Goal: Information Seeking & Learning: Learn about a topic

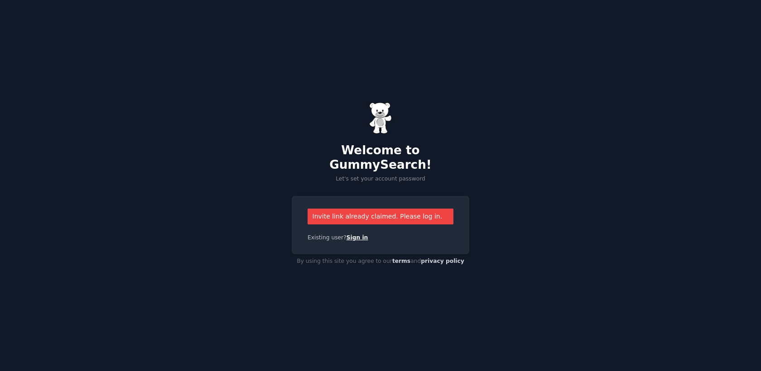
click at [359, 235] on link "Sign in" at bounding box center [357, 238] width 22 height 6
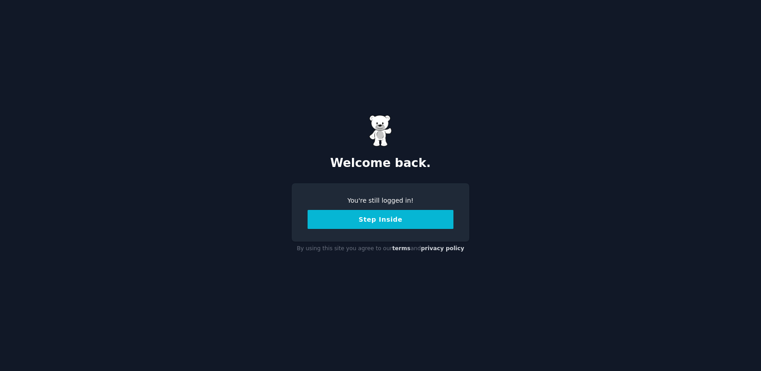
click at [387, 219] on button "Step Inside" at bounding box center [380, 219] width 146 height 19
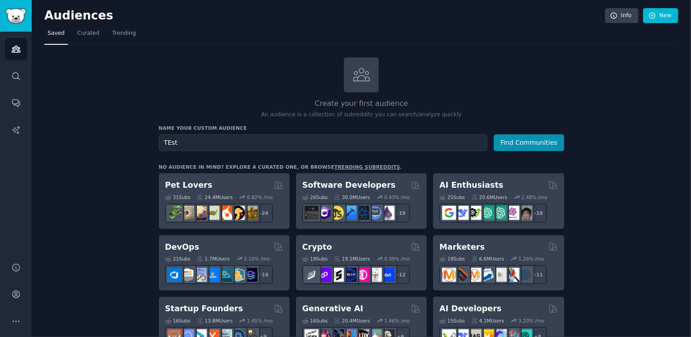
type input "TEst"
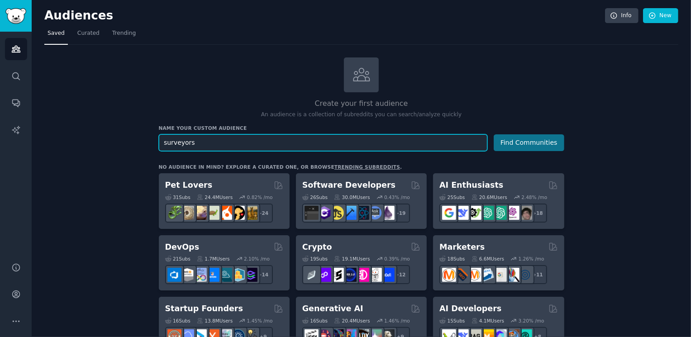
type input "surveyors"
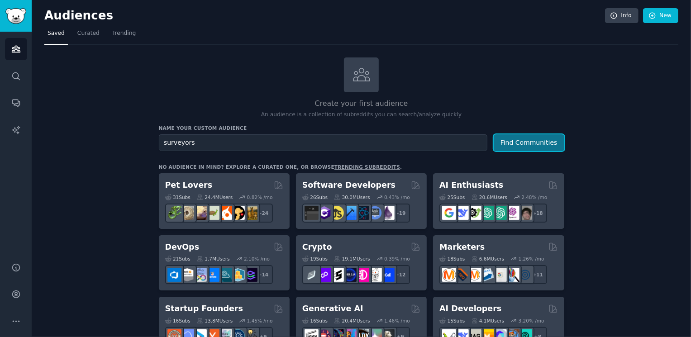
click at [550, 140] on button "Find Communities" at bounding box center [529, 142] width 71 height 17
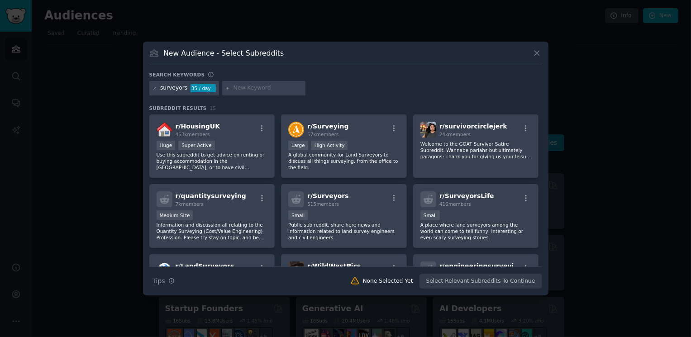
click at [247, 82] on div at bounding box center [263, 88] width 83 height 14
click at [252, 84] on div at bounding box center [263, 88] width 83 height 14
click at [256, 89] on input "text" at bounding box center [268, 88] width 69 height 8
type input "house"
type input "house inspection"
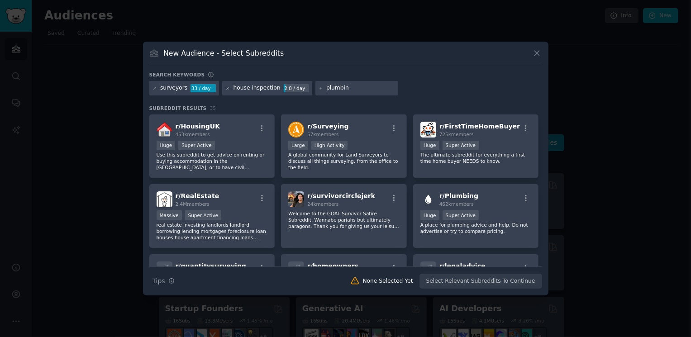
type input "plumbing"
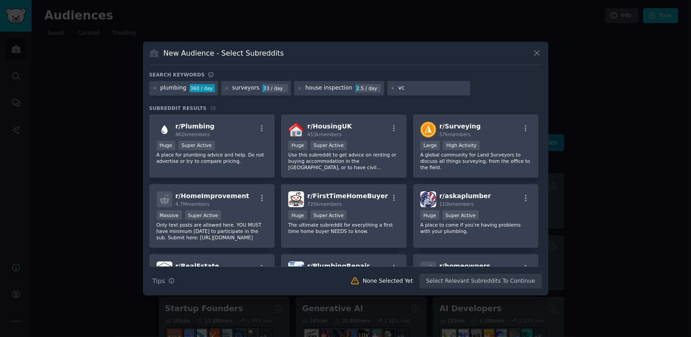
type input "v"
type input "cleaning"
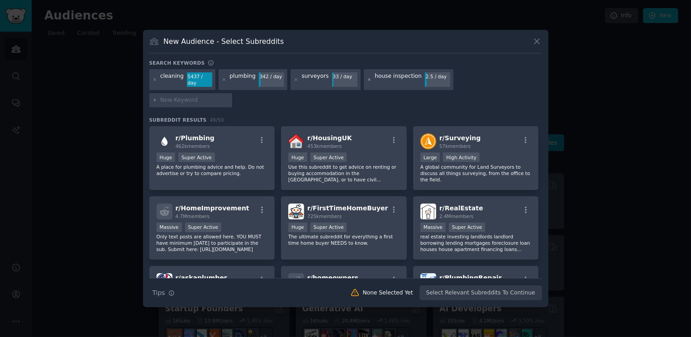
click at [367, 82] on icon at bounding box center [369, 79] width 5 height 5
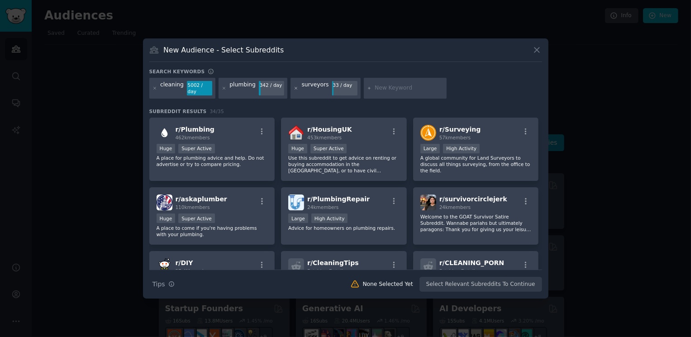
click at [294, 87] on icon at bounding box center [296, 88] width 5 height 5
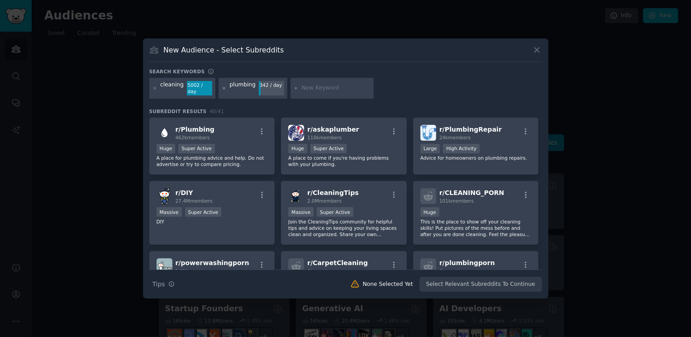
click at [223, 89] on icon at bounding box center [224, 88] width 2 height 2
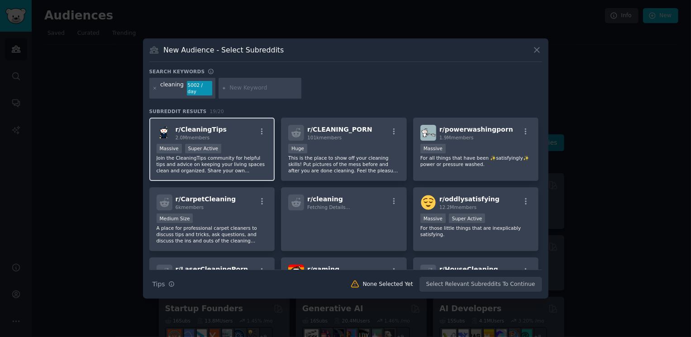
click at [237, 129] on div "r/ CleaningTips 2.0M members" at bounding box center [212, 133] width 111 height 16
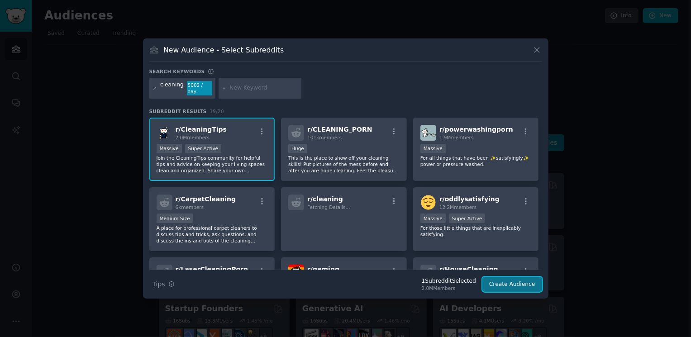
click at [527, 289] on button "Create Audience" at bounding box center [513, 284] width 60 height 15
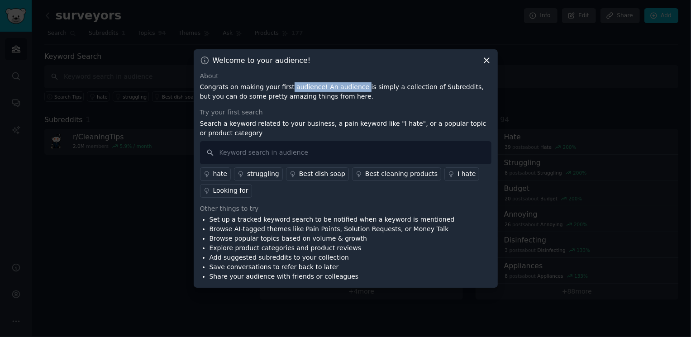
drag, startPoint x: 285, startPoint y: 86, endPoint x: 356, endPoint y: 86, distance: 71.1
click at [356, 86] on p "Congrats on making your first audience! An audience is simply a collection of S…" at bounding box center [346, 91] width 292 height 19
click at [302, 145] on input "text" at bounding box center [346, 152] width 292 height 23
click at [458, 171] on div "I hate" at bounding box center [467, 174] width 18 height 10
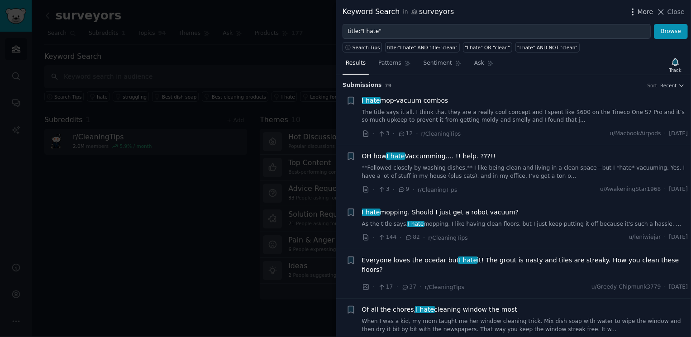
click at [632, 11] on icon "button" at bounding box center [633, 12] width 10 height 10
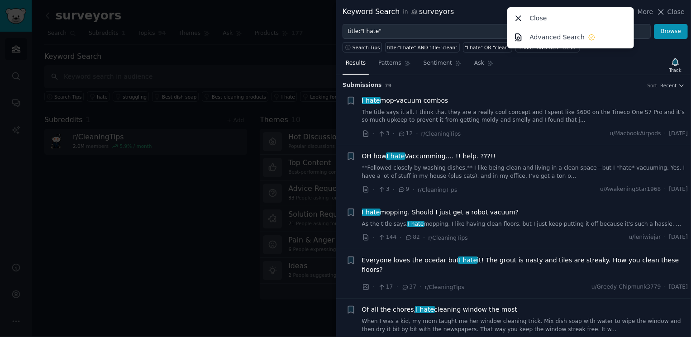
click at [482, 11] on div "Keyword Search in surveyors More Close Advanced Search Close" at bounding box center [514, 11] width 342 height 11
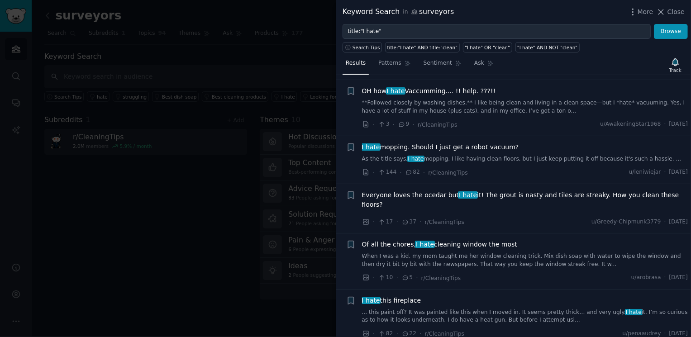
scroll to position [67, 0]
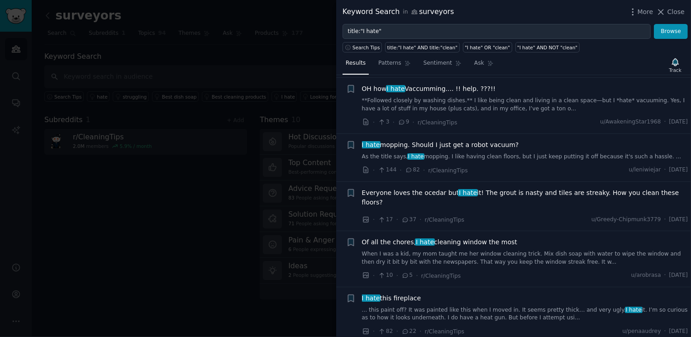
click at [450, 143] on span "I hate mopping. Should I just get a robot vacuum?" at bounding box center [440, 145] width 157 height 10
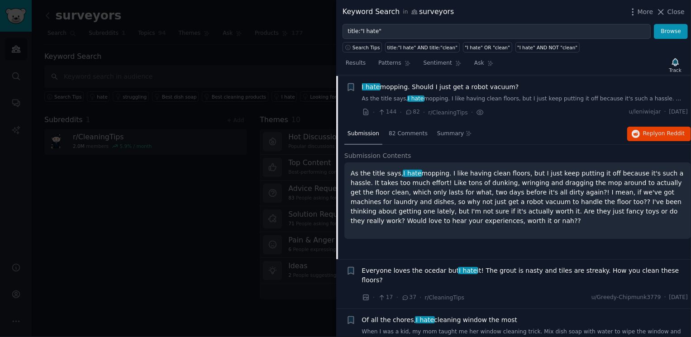
scroll to position [126, 0]
drag, startPoint x: 451, startPoint y: 173, endPoint x: 563, endPoint y: 176, distance: 112.3
click at [563, 176] on p "As the title says, I hate mopping. I like having clean floors, but I just keep …" at bounding box center [518, 196] width 334 height 57
drag, startPoint x: 581, startPoint y: 173, endPoint x: 608, endPoint y: 174, distance: 26.7
click at [608, 174] on p "As the title says, I hate mopping. I like having clean floors, but I just keep …" at bounding box center [518, 196] width 334 height 57
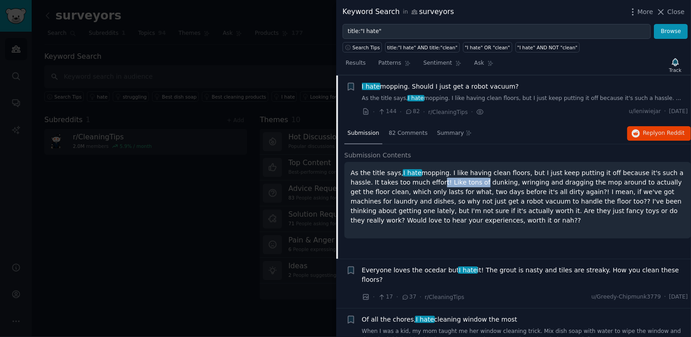
drag, startPoint x: 413, startPoint y: 181, endPoint x: 455, endPoint y: 183, distance: 41.7
click at [455, 183] on p "As the title says, I hate mopping. I like having clean floors, but I just keep …" at bounding box center [518, 196] width 334 height 57
drag, startPoint x: 465, startPoint y: 185, endPoint x: 521, endPoint y: 184, distance: 56.6
click at [521, 184] on p "As the title says, I hate mopping. I like having clean floors, but I just keep …" at bounding box center [518, 196] width 334 height 57
drag, startPoint x: 532, startPoint y: 184, endPoint x: 553, endPoint y: 182, distance: 20.5
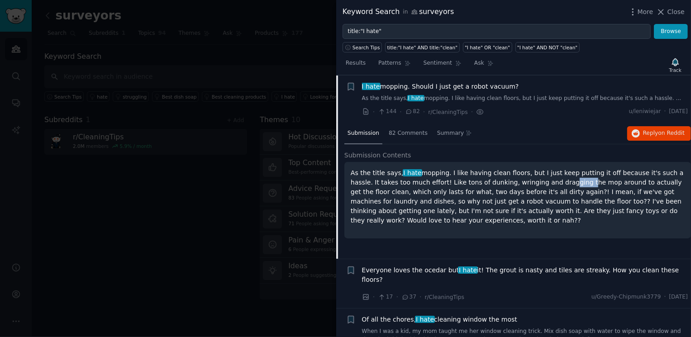
click at [553, 182] on p "As the title says, I hate mopping. I like having clean floors, but I just keep …" at bounding box center [518, 196] width 334 height 57
drag, startPoint x: 430, startPoint y: 192, endPoint x: 522, endPoint y: 194, distance: 91.9
click at [522, 194] on p "As the title says, I hate mopping. I like having clean floors, but I just keep …" at bounding box center [518, 196] width 334 height 57
drag, startPoint x: 429, startPoint y: 202, endPoint x: 512, endPoint y: 202, distance: 82.9
click at [512, 202] on p "As the title says, I hate mopping. I like having clean floors, but I just keep …" at bounding box center [518, 196] width 334 height 57
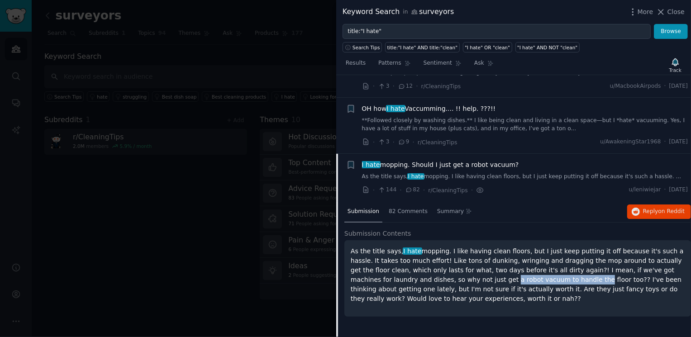
scroll to position [0, 0]
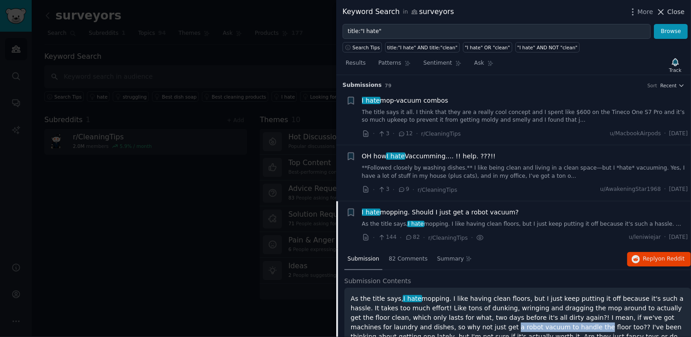
click at [677, 12] on span "Close" at bounding box center [676, 12] width 17 height 10
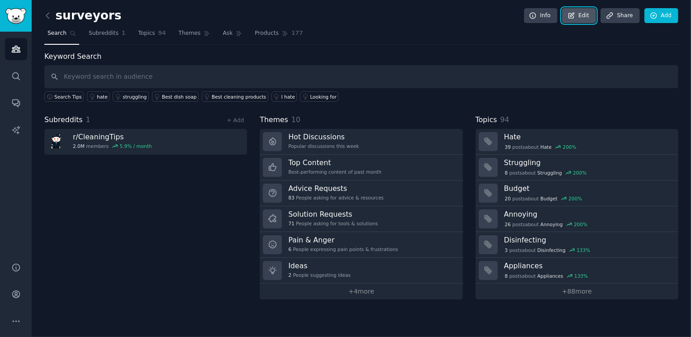
click at [576, 14] on icon at bounding box center [572, 16] width 8 height 8
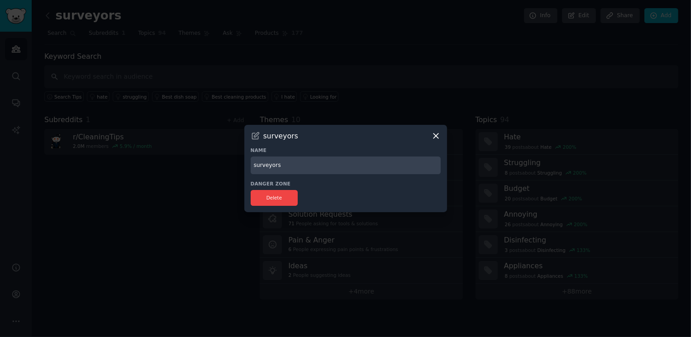
drag, startPoint x: 288, startPoint y: 162, endPoint x: 176, endPoint y: 153, distance: 112.6
click at [176, 153] on div "​ surveyors Name surveyors Danger Zone Delete" at bounding box center [345, 168] width 685 height 337
type input "t"
type input "test audience"
click at [431, 137] on icon at bounding box center [436, 136] width 10 height 10
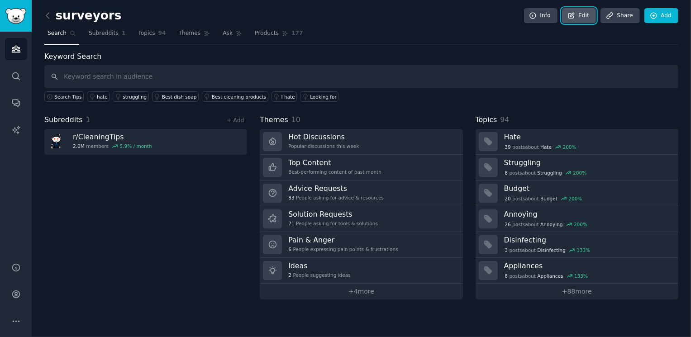
click at [585, 17] on link "Edit" at bounding box center [579, 15] width 34 height 15
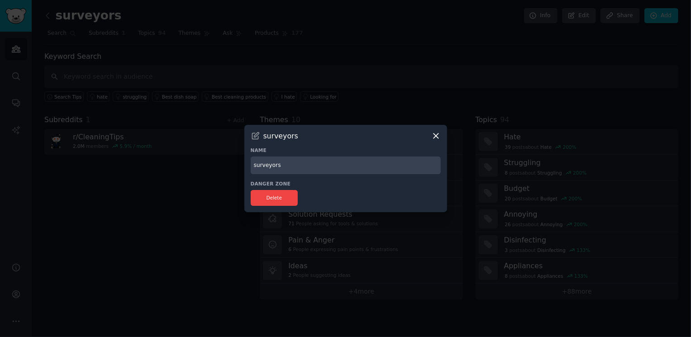
click at [331, 166] on input "surveyors" at bounding box center [346, 166] width 190 height 18
type input "test audience"
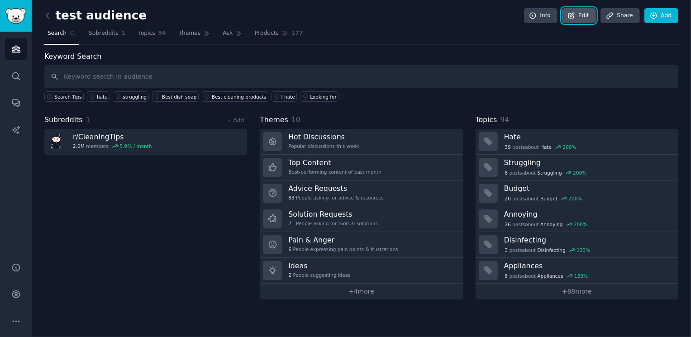
click at [584, 17] on link "Edit" at bounding box center [579, 15] width 34 height 15
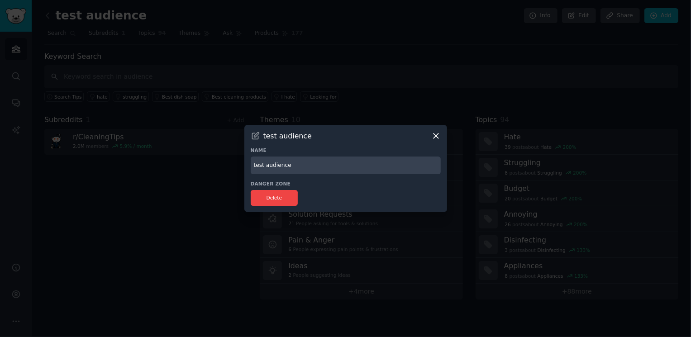
click at [434, 137] on icon at bounding box center [436, 136] width 10 height 10
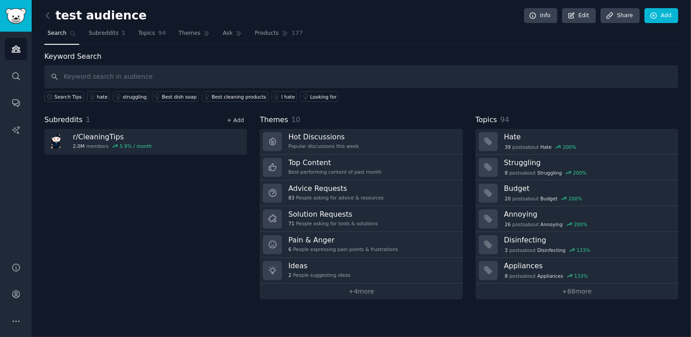
click at [242, 121] on link "+ Add" at bounding box center [235, 120] width 17 height 6
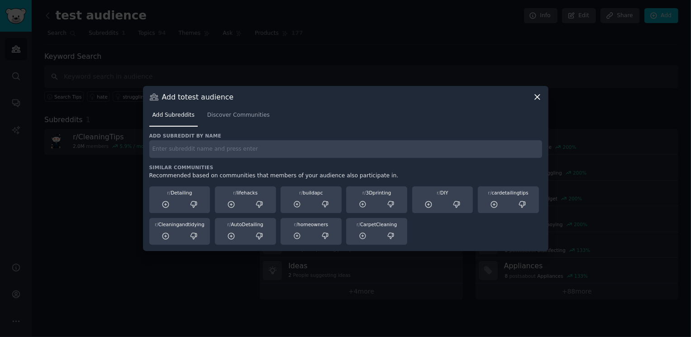
click at [251, 157] on input "text" at bounding box center [345, 149] width 393 height 18
type input "ios development"
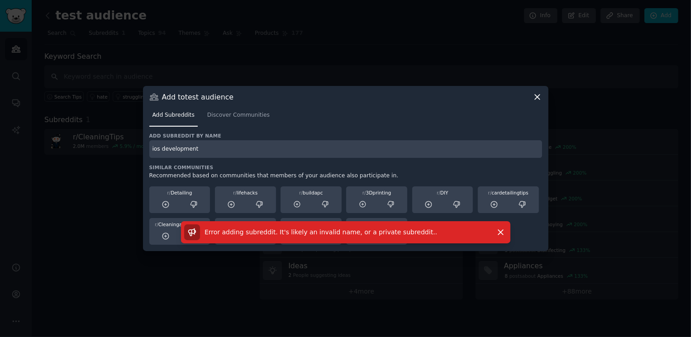
click at [234, 143] on input "ios development" at bounding box center [345, 149] width 393 height 18
click at [228, 118] on span "Discover Communities" at bounding box center [238, 115] width 62 height 8
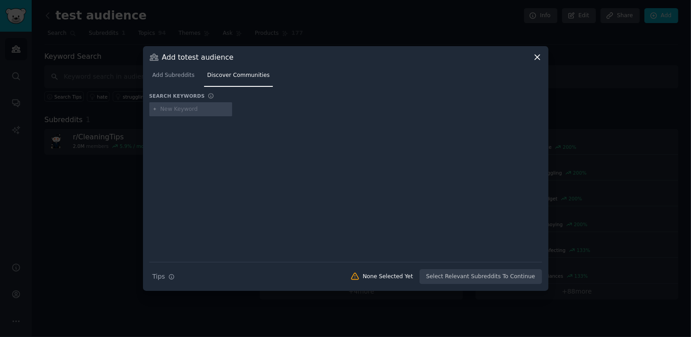
type input "ios development"
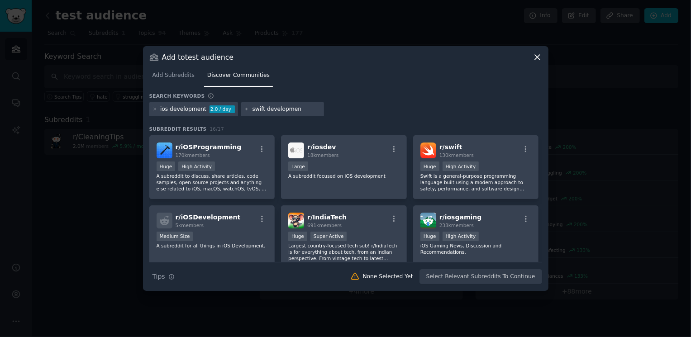
type input "swift development"
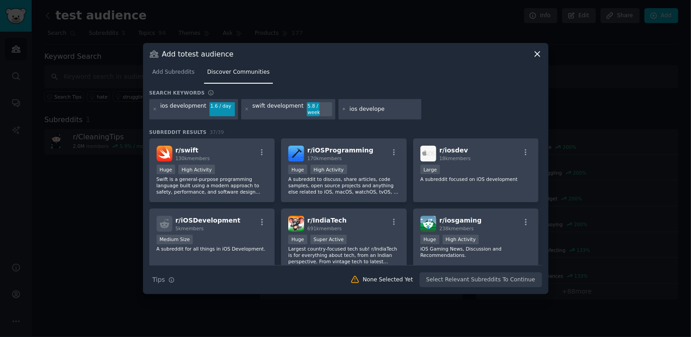
type input "ios developer"
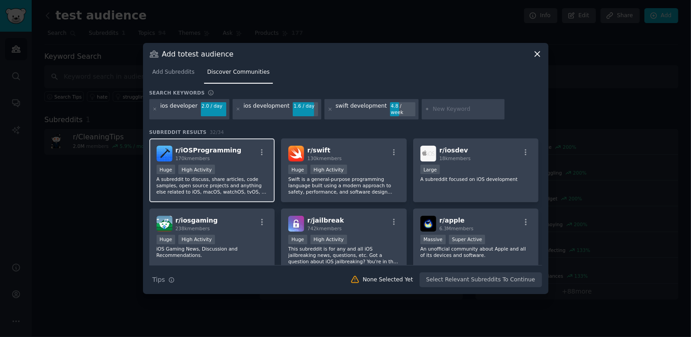
click at [230, 152] on h2 "r/ iOSProgramming 170k members" at bounding box center [209, 154] width 66 height 16
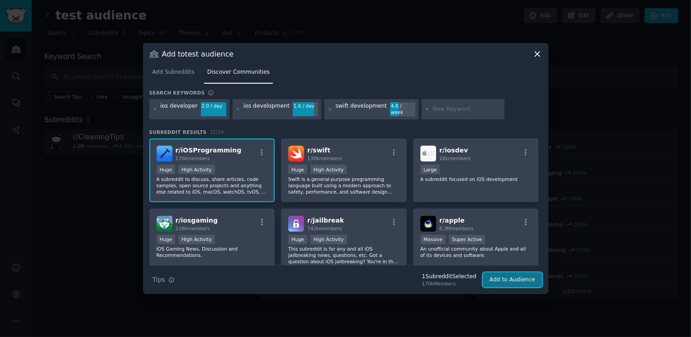
click at [531, 280] on button "Add to Audience" at bounding box center [512, 280] width 59 height 15
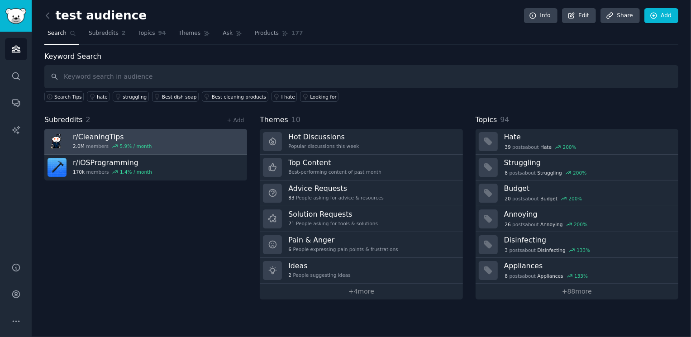
drag, startPoint x: 74, startPoint y: 137, endPoint x: 82, endPoint y: 137, distance: 8.1
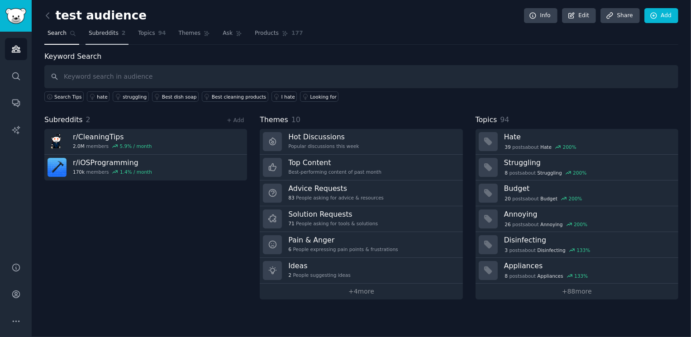
click at [110, 40] on link "Subreddits 2" at bounding box center [107, 35] width 43 height 19
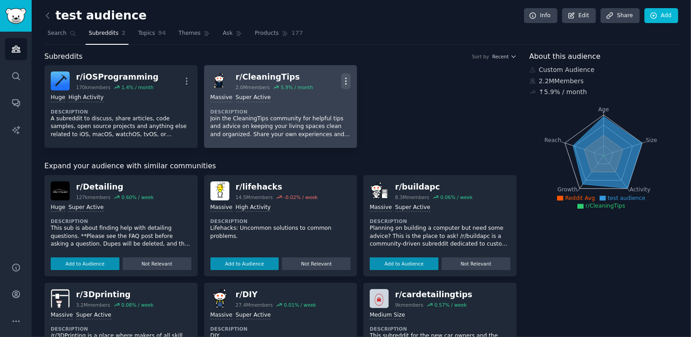
click at [342, 77] on icon "button" at bounding box center [346, 82] width 10 height 10
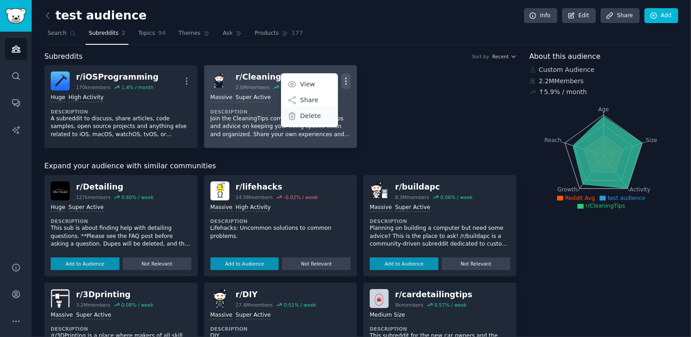
click at [326, 119] on div "Delete" at bounding box center [310, 115] width 54 height 19
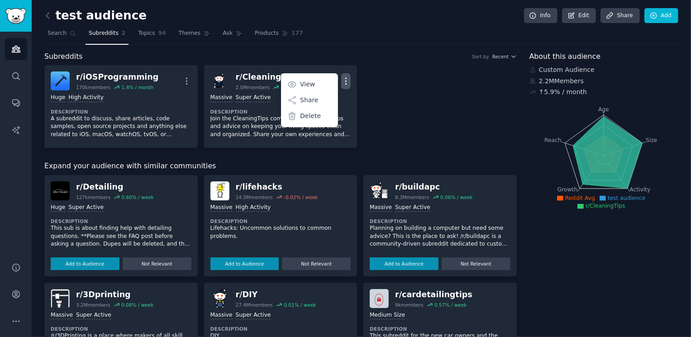
click at [311, 116] on div "r/ iOSProgramming 170k members 1.4 % / month More Huge High Activity Descriptio…" at bounding box center [280, 106] width 473 height 83
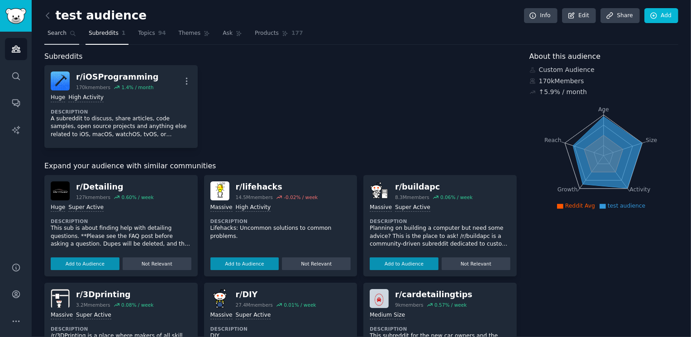
click at [54, 29] on span "Search" at bounding box center [57, 33] width 19 height 8
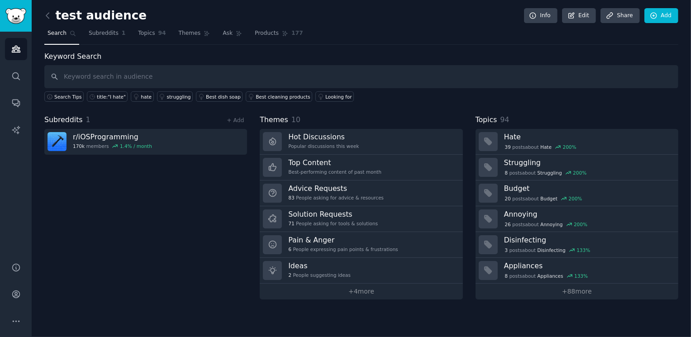
click at [153, 79] on input "text" at bounding box center [361, 76] width 634 height 23
type input "hate"
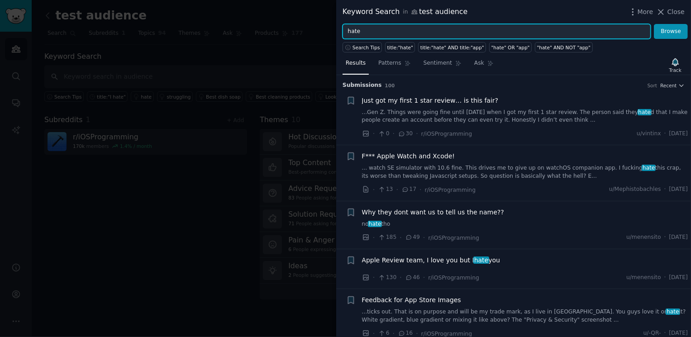
click at [402, 31] on input "hate" at bounding box center [497, 31] width 308 height 15
type input "I hate"
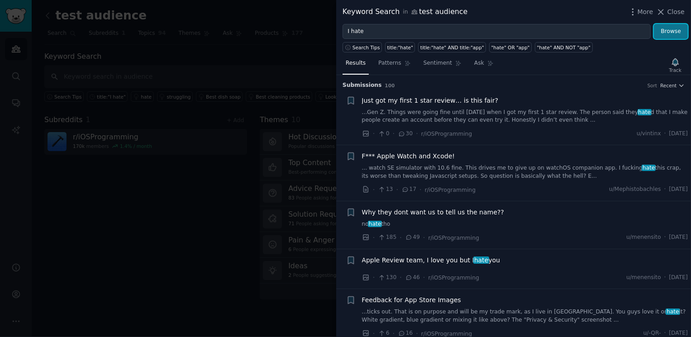
click at [675, 27] on button "Browse" at bounding box center [671, 31] width 34 height 15
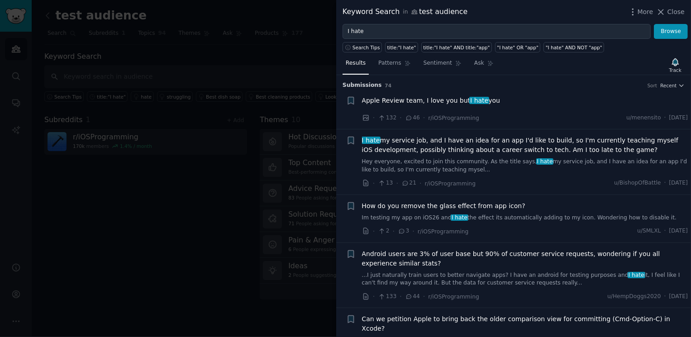
click at [556, 143] on span "I hate my service job, and I have an idea for an app I'd like to build, so I'm …" at bounding box center [525, 145] width 326 height 19
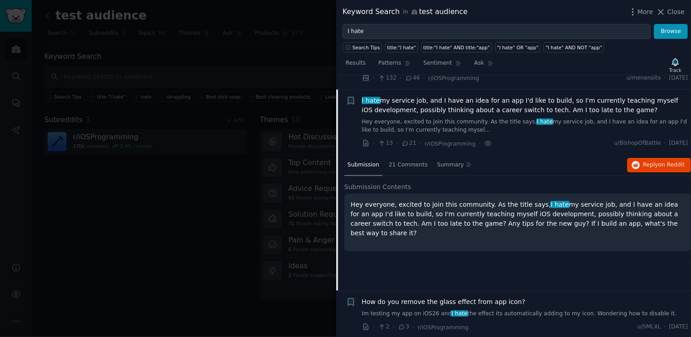
scroll to position [38, 0]
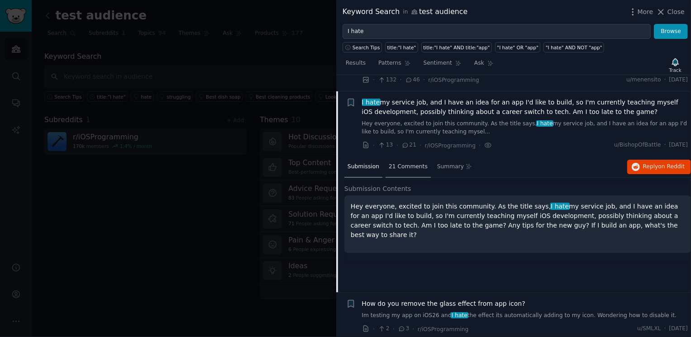
click at [406, 169] on span "21 Comments" at bounding box center [408, 167] width 39 height 8
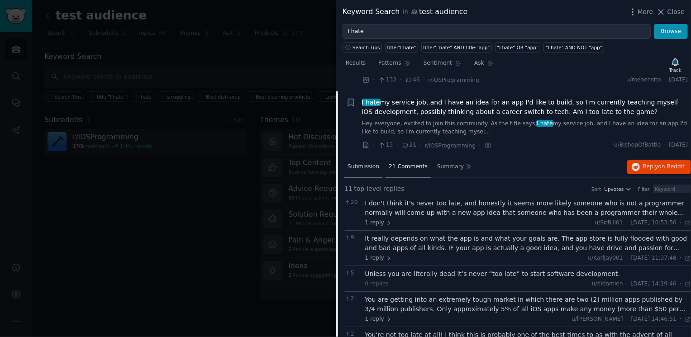
click at [361, 164] on span "Submission" at bounding box center [364, 167] width 32 height 8
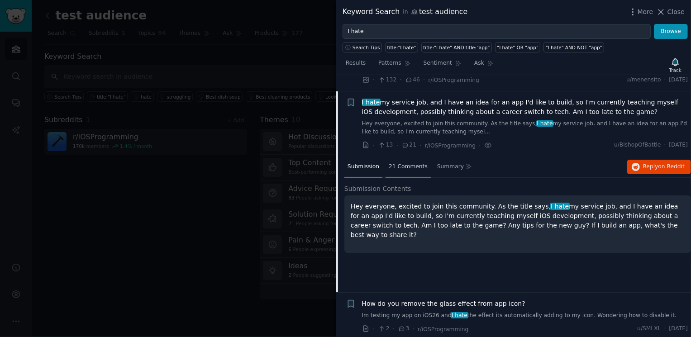
click at [408, 161] on div "21 Comments" at bounding box center [408, 168] width 45 height 22
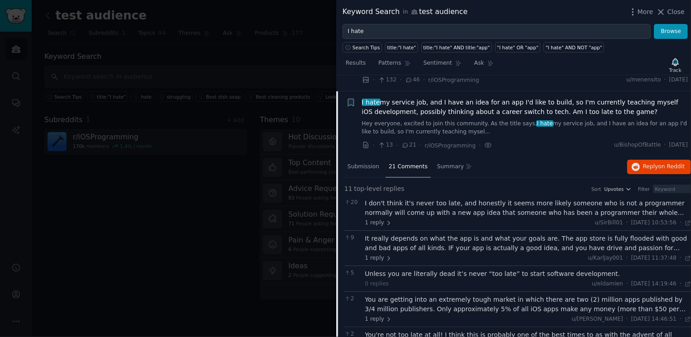
click at [422, 114] on span "I hate my service job, and I have an idea for an app I'd like to build, so I'm …" at bounding box center [525, 107] width 326 height 19
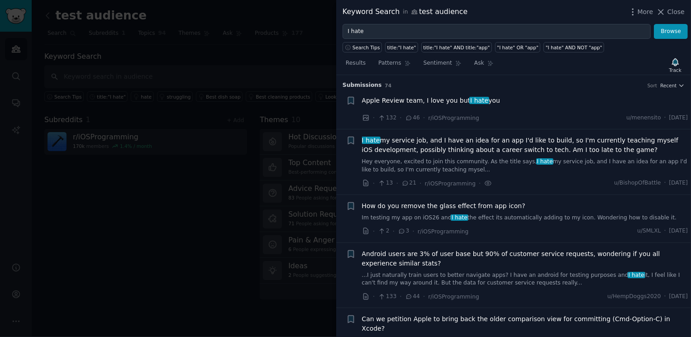
click at [473, 103] on span "I hate" at bounding box center [480, 100] width 20 height 7
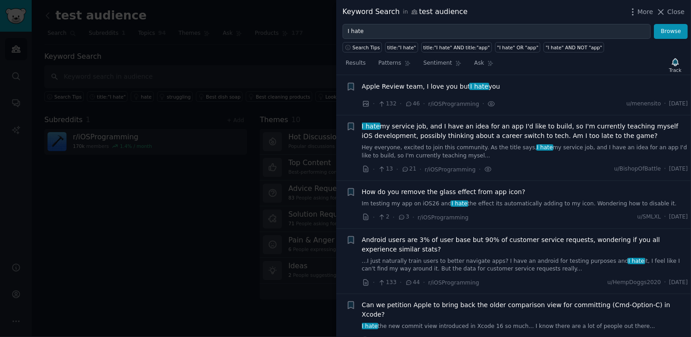
click at [435, 89] on span "Apple Review team, I love you but I hate you" at bounding box center [431, 87] width 139 height 10
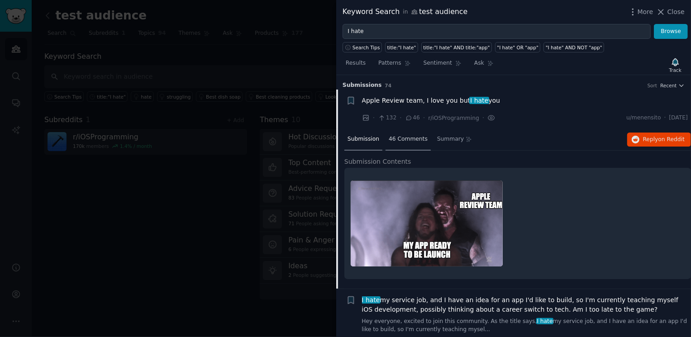
click at [402, 143] on div "46 Comments" at bounding box center [408, 140] width 45 height 22
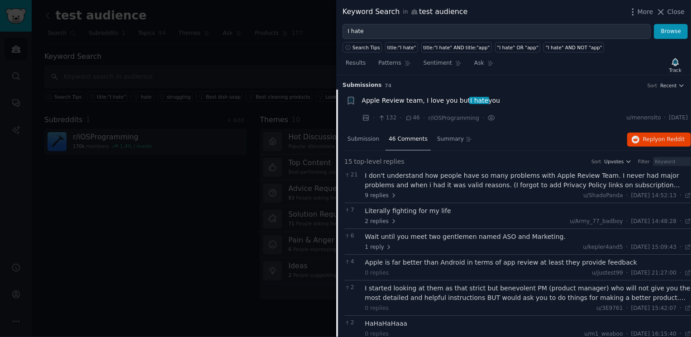
click at [377, 94] on li "+ Apple Review team, I love you but I hate you · 132 · 46 · r/iOSProgramming · …" at bounding box center [513, 110] width 355 height 40
click at [377, 99] on span "Apple Review team, I love you but I hate you" at bounding box center [431, 101] width 139 height 10
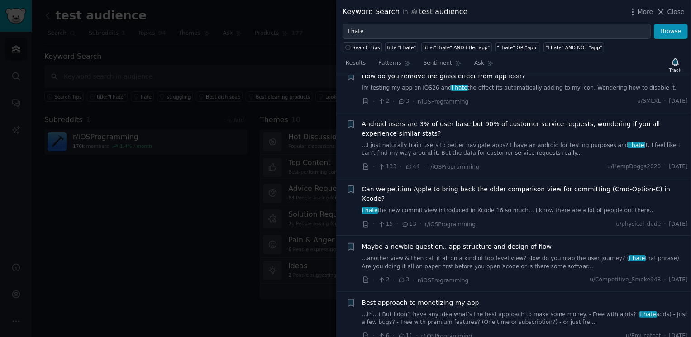
scroll to position [138, 0]
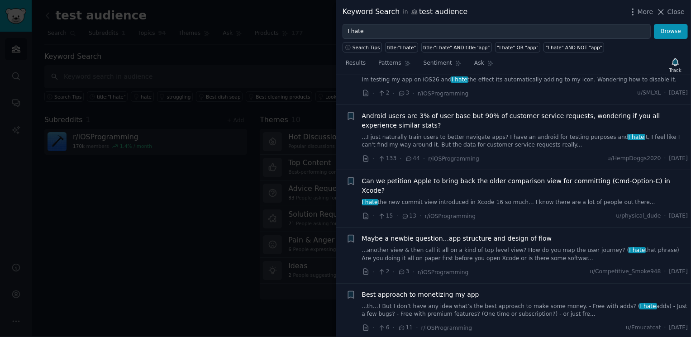
click at [510, 136] on link "...I just naturally train users to better navigate apps? I have an android for …" at bounding box center [525, 142] width 326 height 16
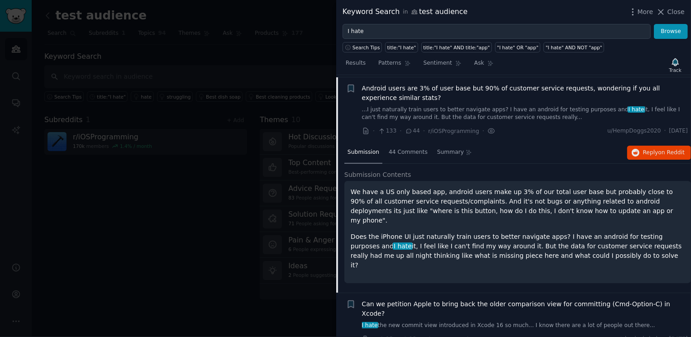
scroll to position [168, 0]
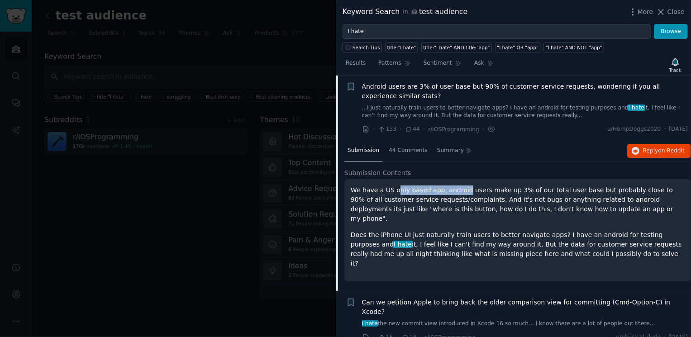
drag, startPoint x: 398, startPoint y: 187, endPoint x: 468, endPoint y: 185, distance: 70.7
click at [468, 186] on p "We have a US only based app, android users make up 3% of our total user base bu…" at bounding box center [518, 205] width 334 height 38
drag, startPoint x: 483, startPoint y: 185, endPoint x: 525, endPoint y: 185, distance: 42.6
click at [525, 186] on p "We have a US only based app, android users make up 3% of our total user base bu…" at bounding box center [518, 205] width 334 height 38
drag, startPoint x: 470, startPoint y: 197, endPoint x: 528, endPoint y: 200, distance: 58.0
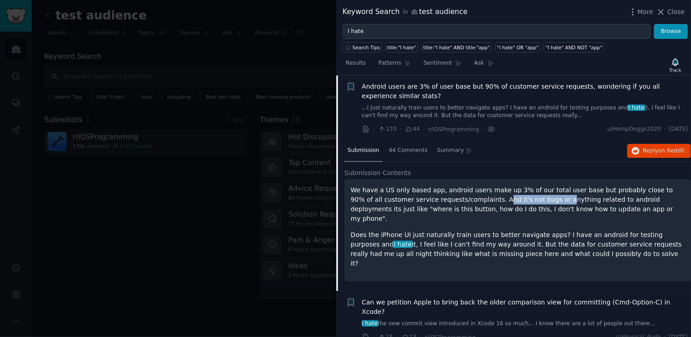
click at [528, 200] on p "We have a US only based app, android users make up 3% of our total user base bu…" at bounding box center [518, 205] width 334 height 38
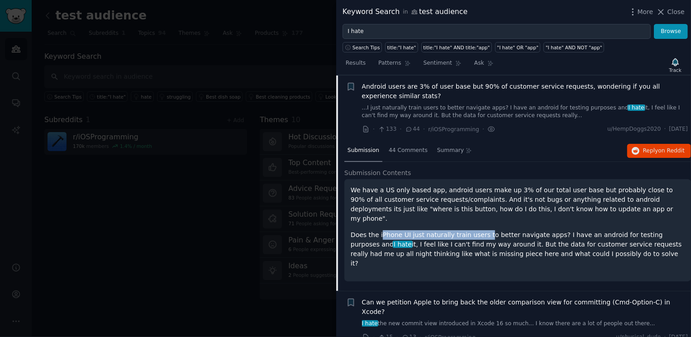
drag, startPoint x: 379, startPoint y: 224, endPoint x: 482, endPoint y: 225, distance: 102.8
click at [483, 230] on p "Does the iPhone UI just naturally train users to better navigate apps? I have a…" at bounding box center [518, 249] width 334 height 38
drag, startPoint x: 520, startPoint y: 225, endPoint x: 549, endPoint y: 227, distance: 29.1
click at [549, 230] on p "Does the iPhone UI just naturally train users to better navigate apps? I have a…" at bounding box center [518, 249] width 334 height 38
click at [414, 155] on div "44 Comments" at bounding box center [408, 151] width 45 height 22
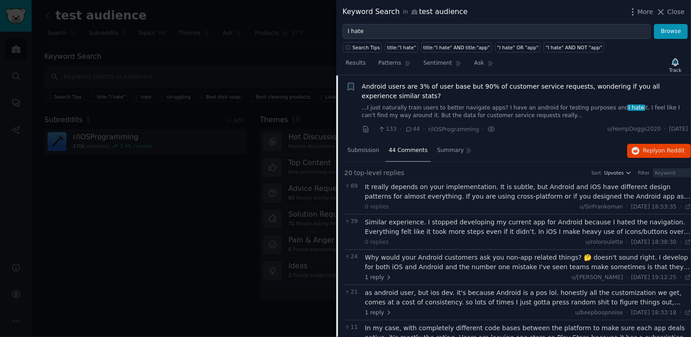
click at [543, 195] on div "It really depends on your implementation. It is subtle, but Android and iOS hav…" at bounding box center [528, 191] width 326 height 19
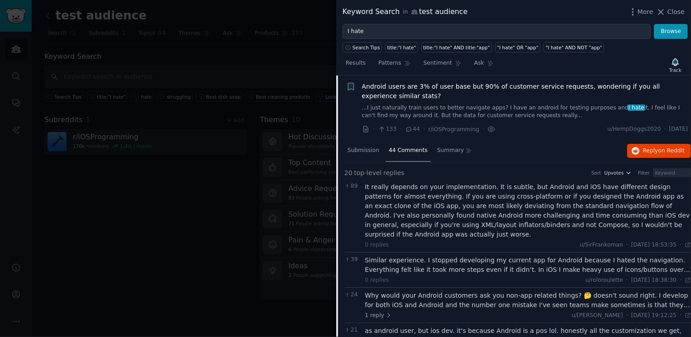
click at [503, 204] on div "It really depends on your implementation. It is subtle, but Android and iOS hav…" at bounding box center [528, 210] width 326 height 57
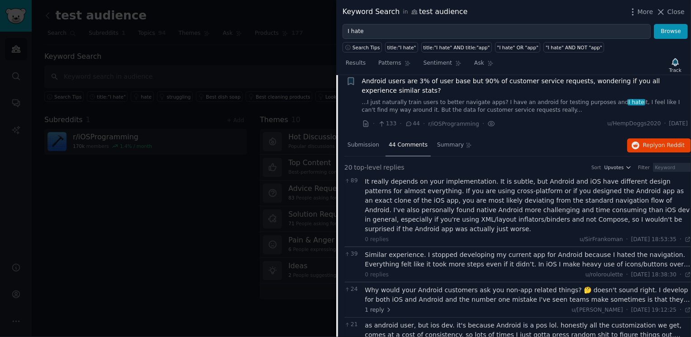
scroll to position [184, 0]
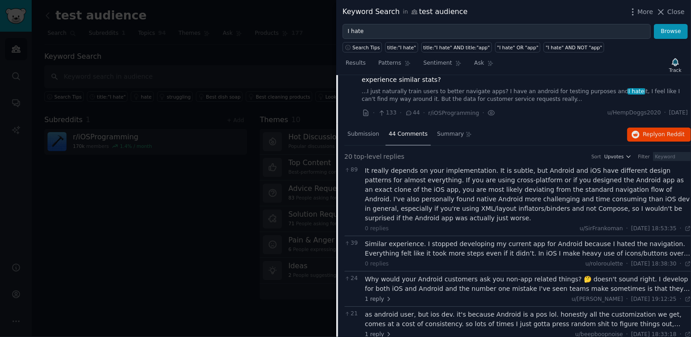
click at [508, 251] on div "Similar experience. I stopped developing my current app for Android because I h…" at bounding box center [528, 249] width 326 height 19
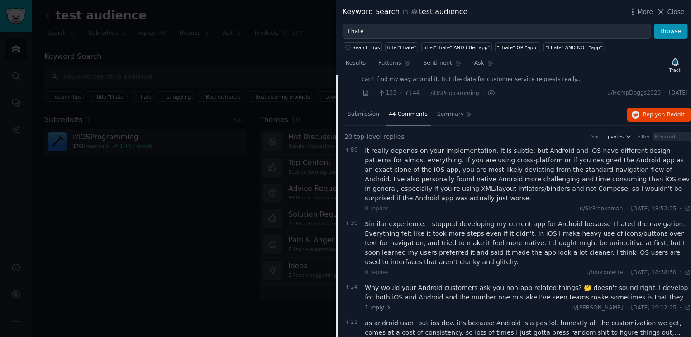
scroll to position [204, 0]
drag, startPoint x: 517, startPoint y: 235, endPoint x: 565, endPoint y: 235, distance: 48.0
click at [565, 235] on div "Similar experience. I stopped developing my current app for Android because I h…" at bounding box center [528, 244] width 326 height 48
drag, startPoint x: 498, startPoint y: 238, endPoint x: 547, endPoint y: 240, distance: 48.9
click at [547, 240] on div "Similar experience. I stopped developing my current app for Android because I h…" at bounding box center [528, 244] width 326 height 48
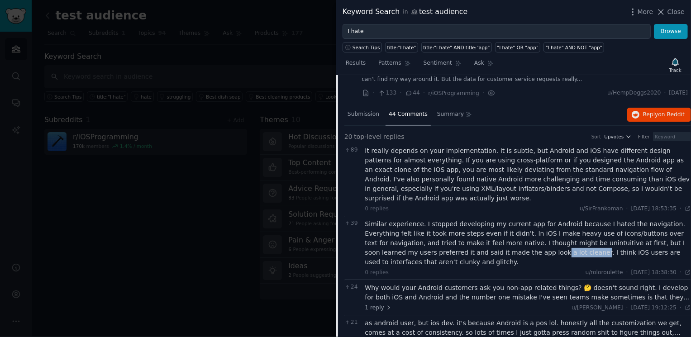
drag, startPoint x: 503, startPoint y: 250, endPoint x: 539, endPoint y: 254, distance: 36.0
click at [539, 254] on div "Similar experience. I stopped developing my current app for Android because I h…" at bounding box center [528, 244] width 326 height 48
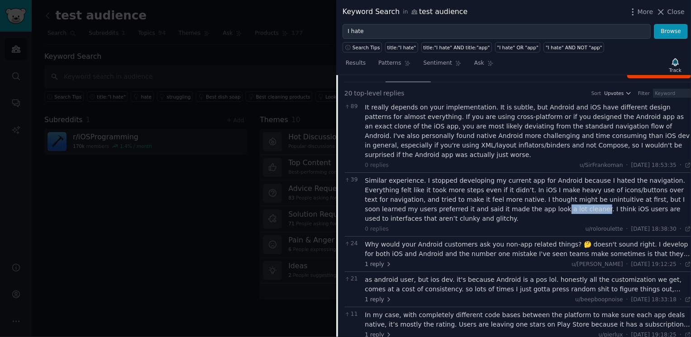
scroll to position [249, 0]
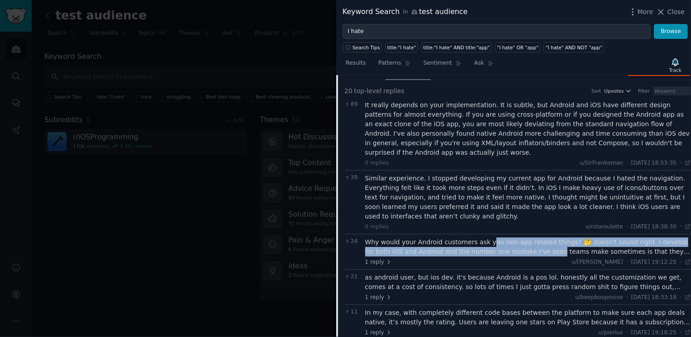
drag, startPoint x: 486, startPoint y: 244, endPoint x: 526, endPoint y: 246, distance: 39.4
click at [526, 246] on div "Why would your Android customers ask you non-app related things? 🤔 doesn't soun…" at bounding box center [528, 247] width 326 height 19
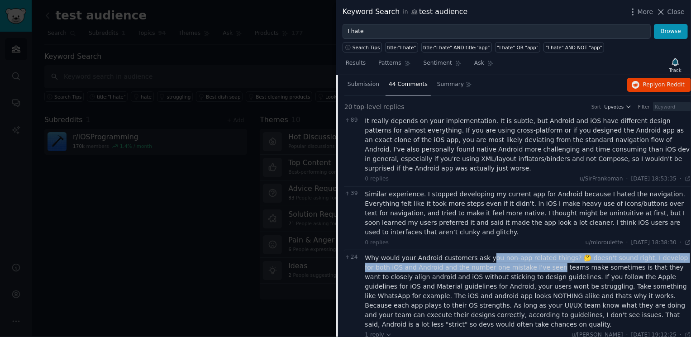
scroll to position [234, 0]
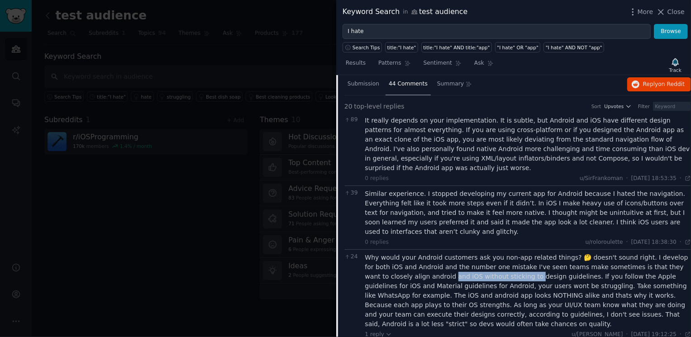
drag, startPoint x: 406, startPoint y: 277, endPoint x: 486, endPoint y: 280, distance: 80.2
click at [486, 280] on div "Why would your Android customers ask you non-app related things? 🤔 doesn't soun…" at bounding box center [528, 291] width 326 height 76
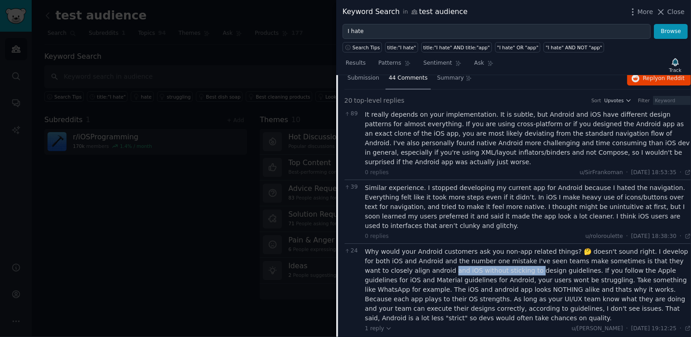
scroll to position [241, 0]
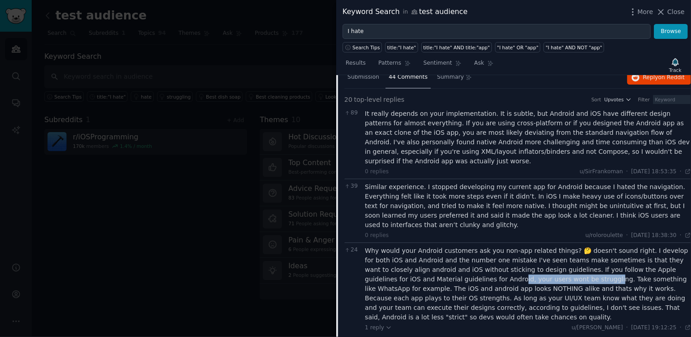
drag, startPoint x: 449, startPoint y: 277, endPoint x: 539, endPoint y: 283, distance: 90.3
click at [539, 283] on div "Why would your Android customers ask you non-app related things? 🤔 doesn't soun…" at bounding box center [528, 284] width 326 height 76
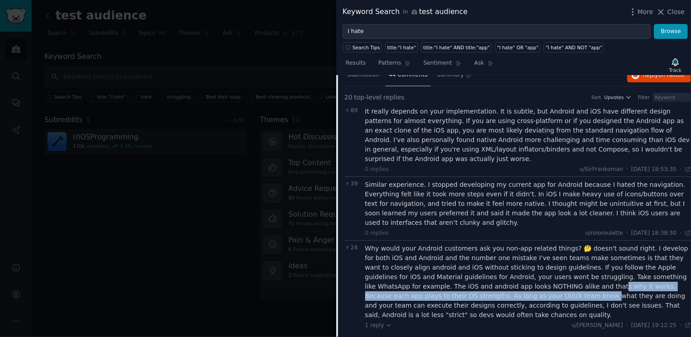
drag, startPoint x: 513, startPoint y: 285, endPoint x: 495, endPoint y: 297, distance: 21.7
click at [495, 297] on div "Why would your Android customers ask you non-app related things? 🤔 doesn't soun…" at bounding box center [528, 282] width 326 height 76
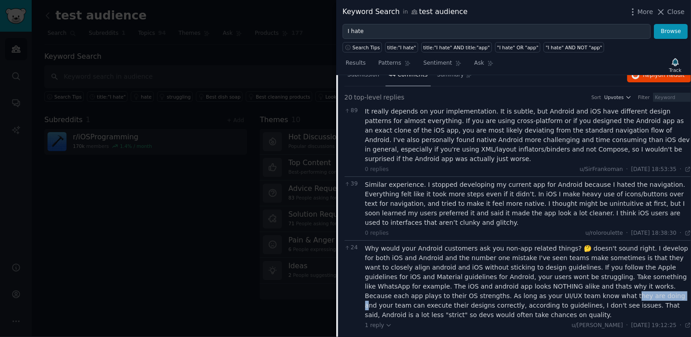
drag, startPoint x: 512, startPoint y: 298, endPoint x: 559, endPoint y: 298, distance: 46.6
click at [559, 298] on div "Why would your Android customers ask you non-app related things? 🤔 doesn't soun…" at bounding box center [528, 282] width 326 height 76
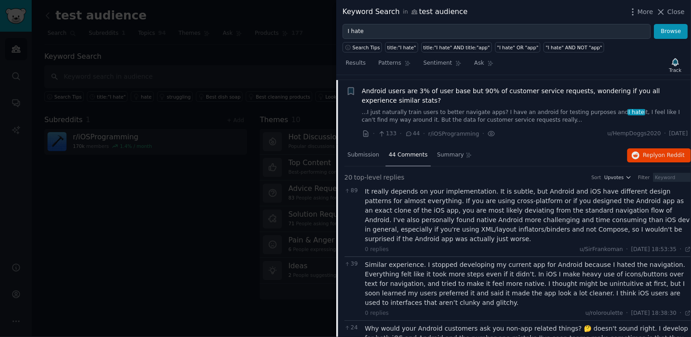
scroll to position [131, 0]
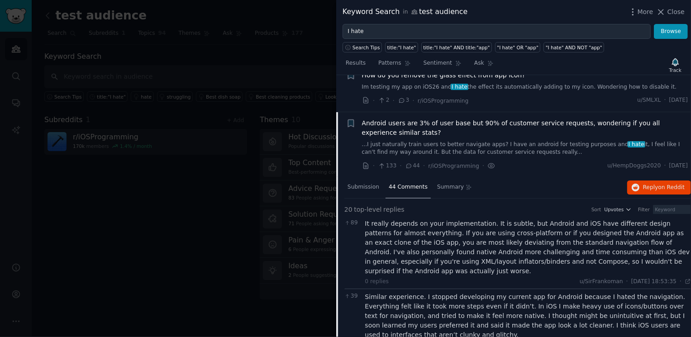
click at [417, 190] on span "44 Comments" at bounding box center [408, 187] width 39 height 8
click at [373, 187] on span "Submission" at bounding box center [364, 187] width 32 height 8
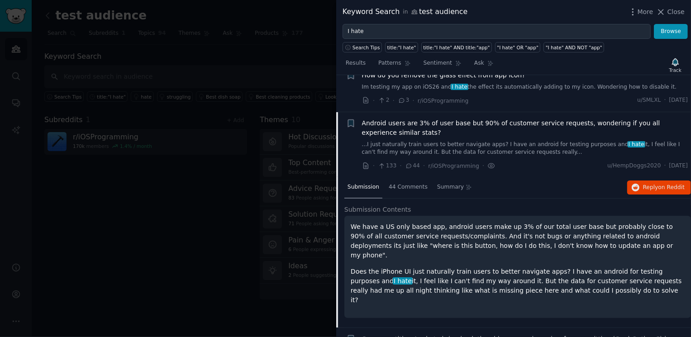
click at [372, 192] on div "Submission" at bounding box center [364, 188] width 38 height 22
click at [400, 126] on span "Android users are 3% of user base but 90% of customer service requests, wonderi…" at bounding box center [525, 128] width 326 height 19
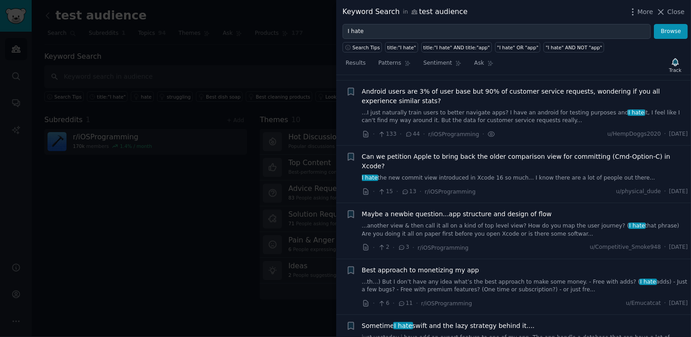
scroll to position [168, 0]
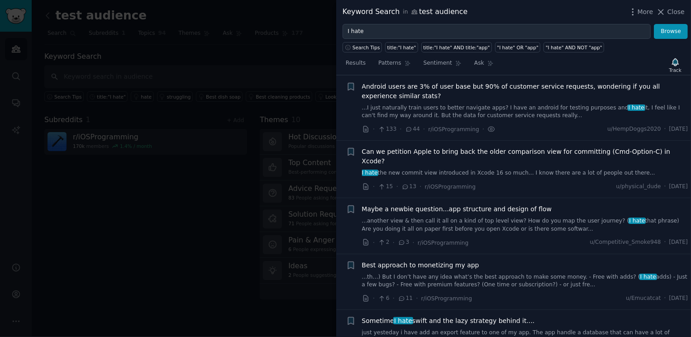
click at [438, 150] on span "Can we petition Apple to bring back the older comparison view for committing (C…" at bounding box center [525, 156] width 326 height 19
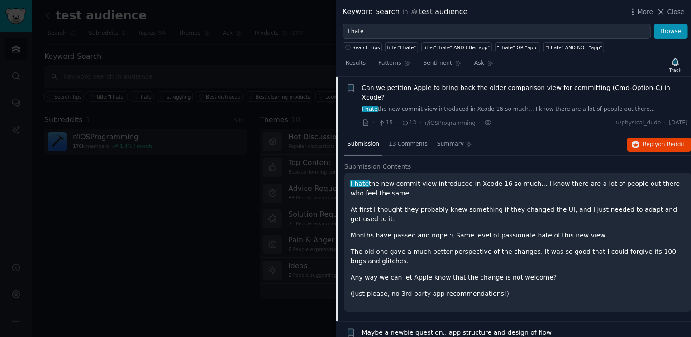
scroll to position [233, 0]
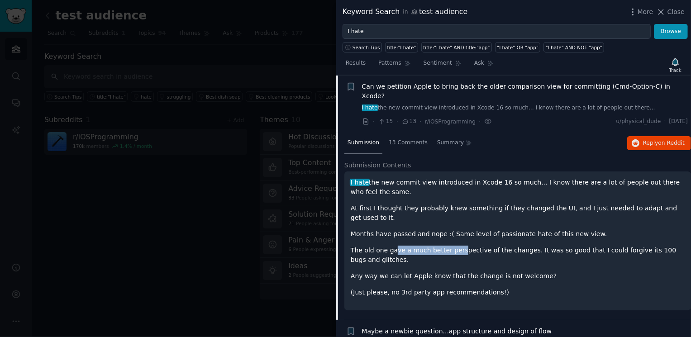
drag, startPoint x: 396, startPoint y: 236, endPoint x: 456, endPoint y: 242, distance: 61.0
click at [458, 246] on p "The old one gave a much better perspective of the changes. It was so good that …" at bounding box center [518, 255] width 334 height 19
drag, startPoint x: 465, startPoint y: 242, endPoint x: 490, endPoint y: 242, distance: 24.4
click at [490, 246] on p "The old one gave a much better perspective of the changes. It was so good that …" at bounding box center [518, 255] width 334 height 19
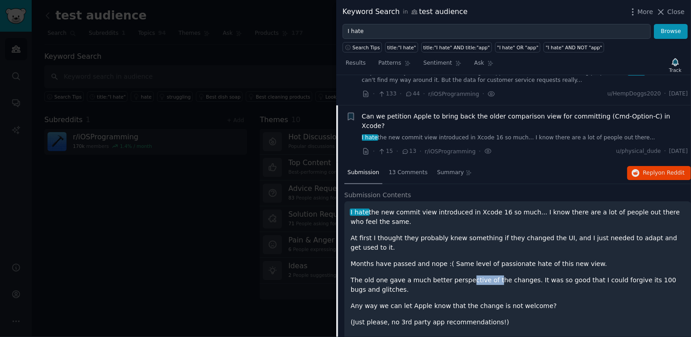
scroll to position [199, 0]
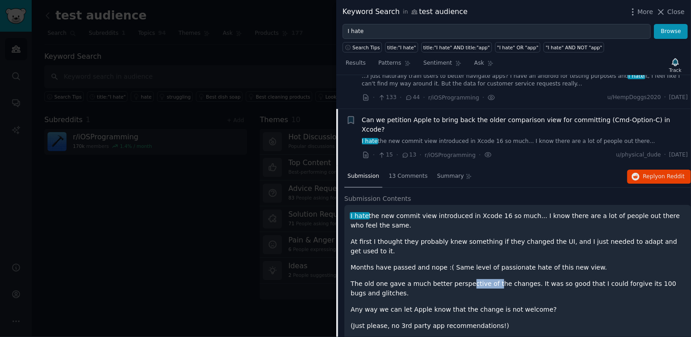
click at [421, 120] on span "Can we petition Apple to bring back the older comparison view for committing (C…" at bounding box center [525, 124] width 326 height 19
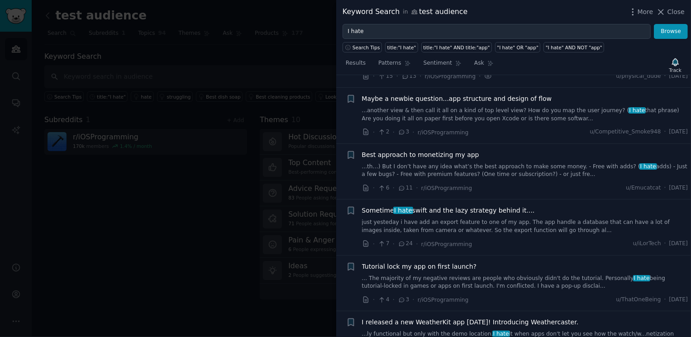
scroll to position [280, 0]
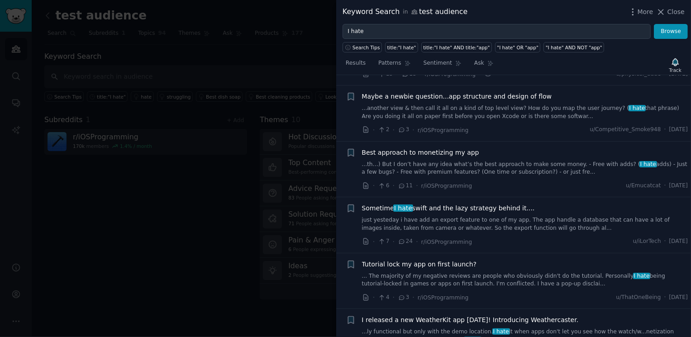
click at [503, 216] on link "just yesteday i have add an export feature to one of my app. The app handle a d…" at bounding box center [525, 224] width 326 height 16
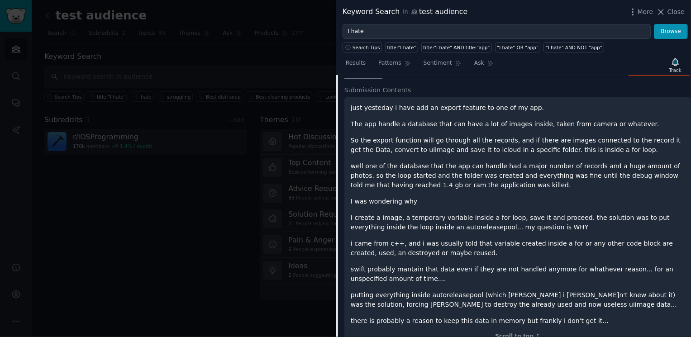
scroll to position [473, 0]
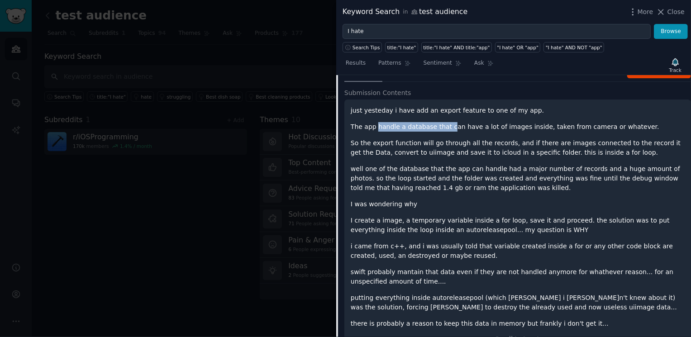
drag, startPoint x: 376, startPoint y: 117, endPoint x: 449, endPoint y: 118, distance: 73.4
click at [449, 122] on p "The app handle a database that can have a lot of images inside, taken from came…" at bounding box center [518, 127] width 334 height 10
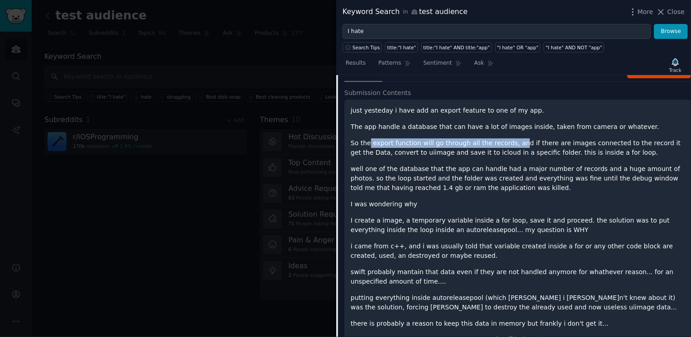
drag, startPoint x: 369, startPoint y: 133, endPoint x: 516, endPoint y: 135, distance: 147.2
click at [516, 139] on p "So the export function will go through all the records, and if there are images…" at bounding box center [518, 148] width 334 height 19
drag, startPoint x: 446, startPoint y: 141, endPoint x: 468, endPoint y: 140, distance: 22.2
click at [469, 141] on p "So the export function will go through all the records, and if there are images…" at bounding box center [518, 148] width 334 height 19
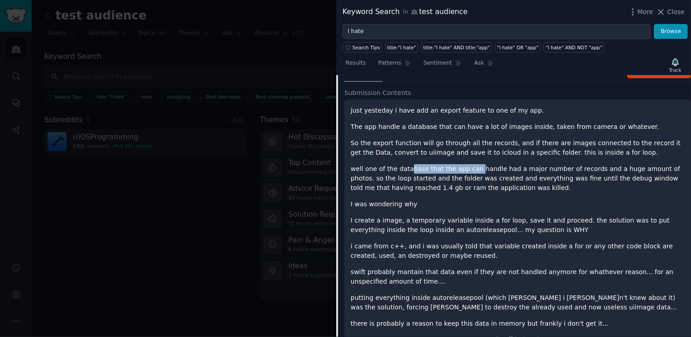
drag, startPoint x: 409, startPoint y: 155, endPoint x: 474, endPoint y: 158, distance: 65.7
click at [474, 164] on p "well one of the database that the app can handle had a major number of records …" at bounding box center [518, 178] width 334 height 29
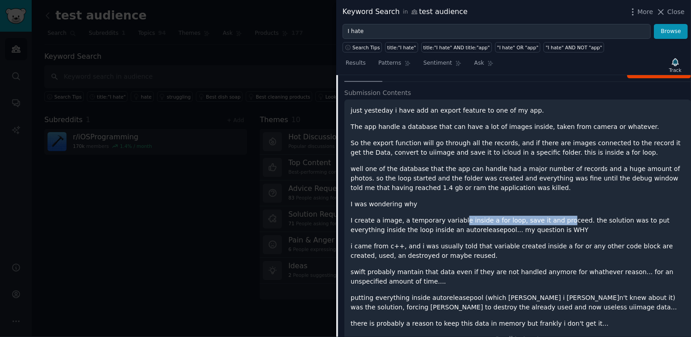
drag, startPoint x: 458, startPoint y: 210, endPoint x: 558, endPoint y: 211, distance: 100.1
click at [558, 216] on p "I create a image, a temporary variable inside a for loop, save it and proceed. …" at bounding box center [518, 225] width 334 height 19
drag, startPoint x: 364, startPoint y: 284, endPoint x: 451, endPoint y: 288, distance: 87.9
click at [451, 293] on p "putting everything inside autoreleasepool (which frankly i didin't knew about i…" at bounding box center [518, 302] width 334 height 19
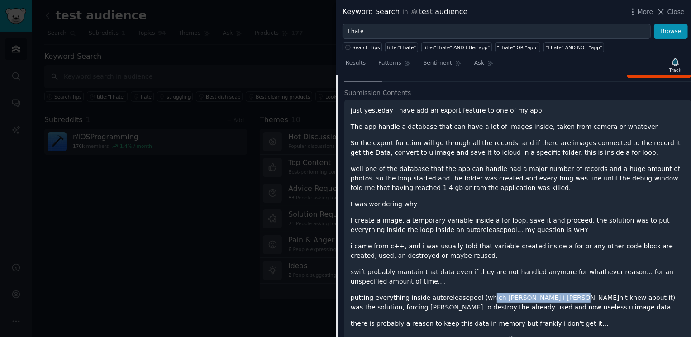
drag, startPoint x: 484, startPoint y: 291, endPoint x: 553, endPoint y: 284, distance: 69.6
click at [553, 293] on p "putting everything inside autoreleasepool (which frankly i didin't knew about i…" at bounding box center [518, 302] width 334 height 19
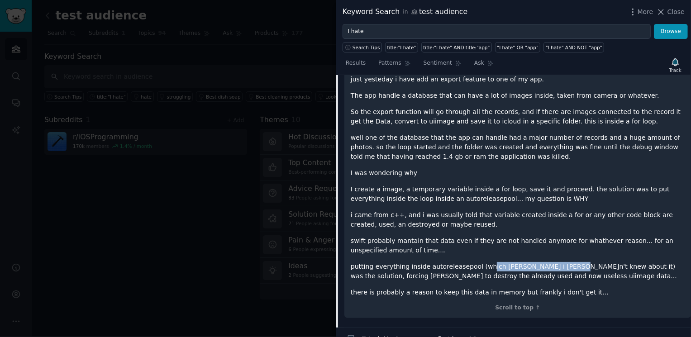
scroll to position [503, 0]
drag, startPoint x: 380, startPoint y: 283, endPoint x: 465, endPoint y: 283, distance: 85.1
click at [466, 288] on p "there is probably a reason to keep this data in memory but frankly i don't get …" at bounding box center [518, 293] width 334 height 10
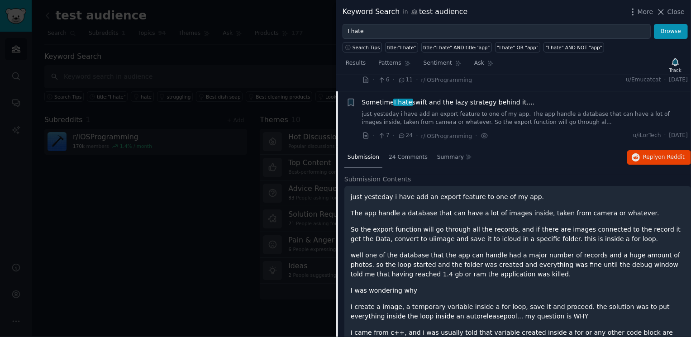
scroll to position [377, 0]
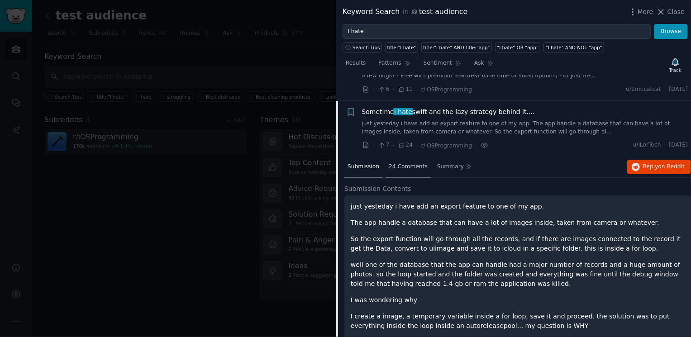
click at [409, 157] on div "24 Comments" at bounding box center [408, 168] width 45 height 22
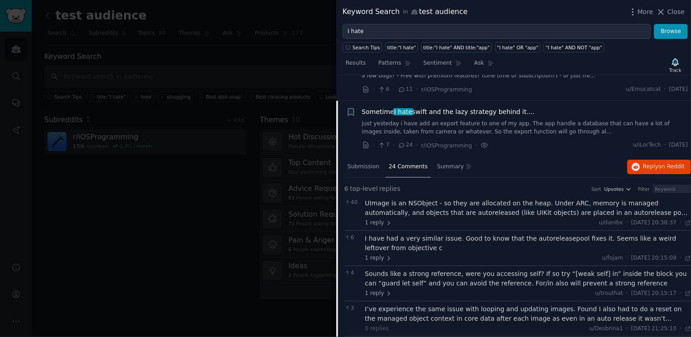
click at [543, 205] on div "UImage is an NSObject - so they are allocated on the heap. Under ARC, memory is…" at bounding box center [528, 208] width 326 height 19
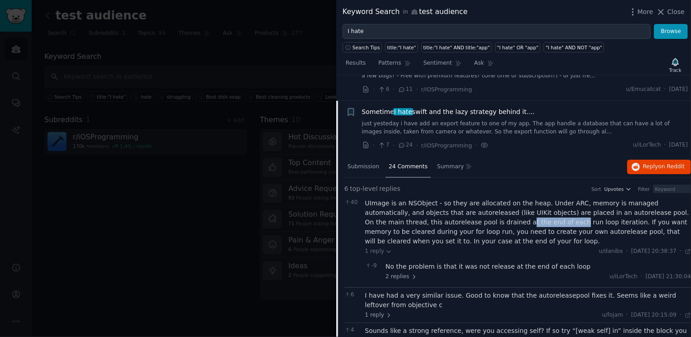
drag, startPoint x: 447, startPoint y: 213, endPoint x: 501, endPoint y: 213, distance: 53.9
click at [501, 213] on div "UImage is an NSObject - so they are allocated on the heap. Under ARC, memory is…" at bounding box center [528, 223] width 326 height 48
drag, startPoint x: 508, startPoint y: 215, endPoint x: 539, endPoint y: 213, distance: 30.8
click at [539, 213] on div "UImage is an NSObject - so they are allocated on the heap. Under ARC, memory is…" at bounding box center [528, 223] width 326 height 48
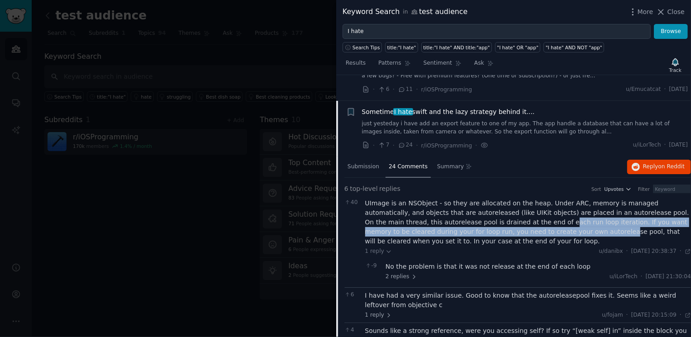
drag, startPoint x: 489, startPoint y: 214, endPoint x: 517, endPoint y: 220, distance: 29.3
click at [517, 221] on div "UImage is an NSObject - so they are allocated on the heap. Under ARC, memory is…" at bounding box center [528, 223] width 326 height 48
click at [504, 125] on link "just yesteday i have add an export feature to one of my app. The app handle a d…" at bounding box center [525, 128] width 326 height 16
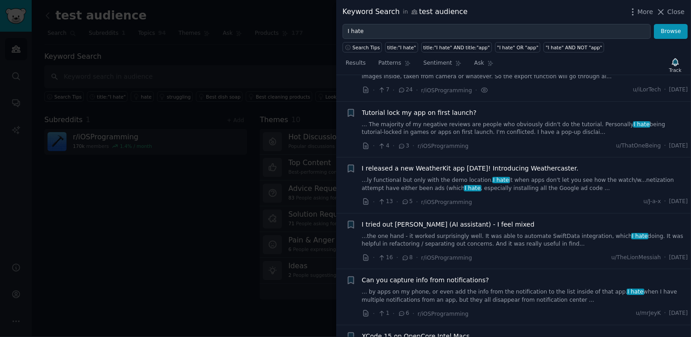
scroll to position [444, 0]
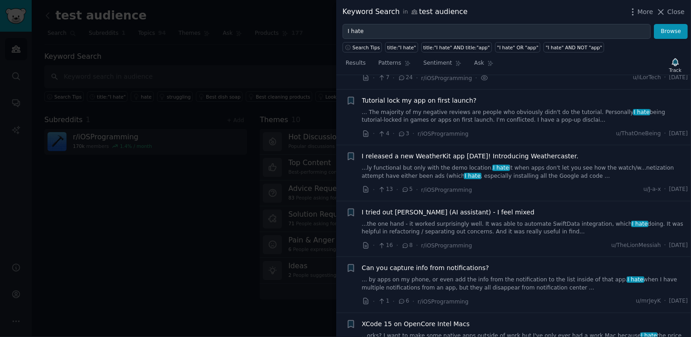
click at [496, 164] on link "...ly functional but only with the demo location. I hate it when apps don't let…" at bounding box center [525, 172] width 326 height 16
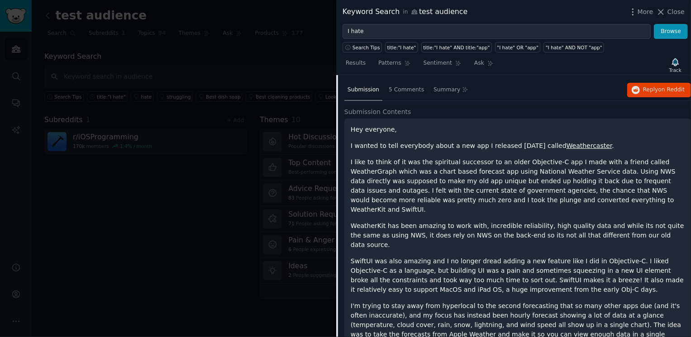
scroll to position [559, 0]
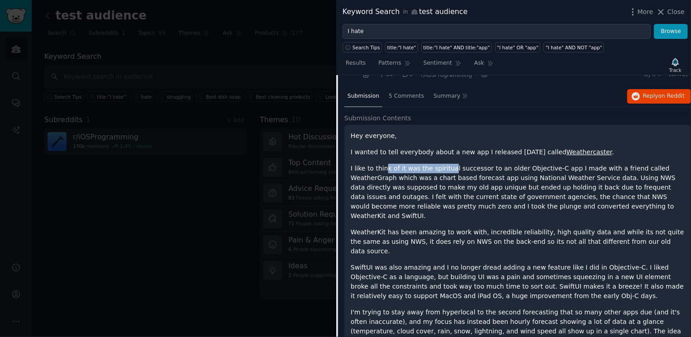
drag, startPoint x: 385, startPoint y: 158, endPoint x: 448, endPoint y: 158, distance: 62.5
click at [448, 164] on p "I like to think of it was the spiritual successor to an older Objective-C app I…" at bounding box center [518, 192] width 334 height 57
drag, startPoint x: 388, startPoint y: 167, endPoint x: 402, endPoint y: 168, distance: 14.0
click at [402, 168] on p "I like to think of it was the spiritual successor to an older Objective-C app I…" at bounding box center [518, 192] width 334 height 57
click at [425, 228] on p "WeatherKit has been amazing to work with, incredible reliability, high quality …" at bounding box center [518, 242] width 334 height 29
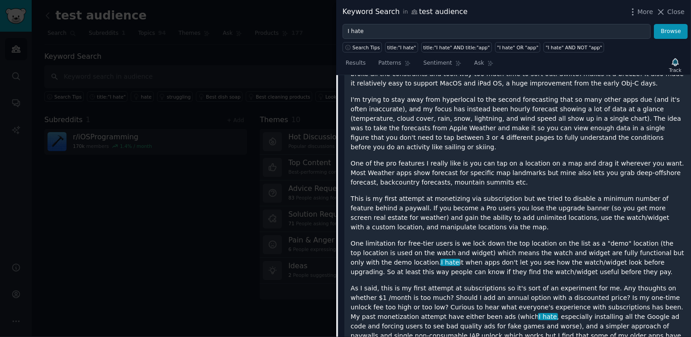
scroll to position [780, 0]
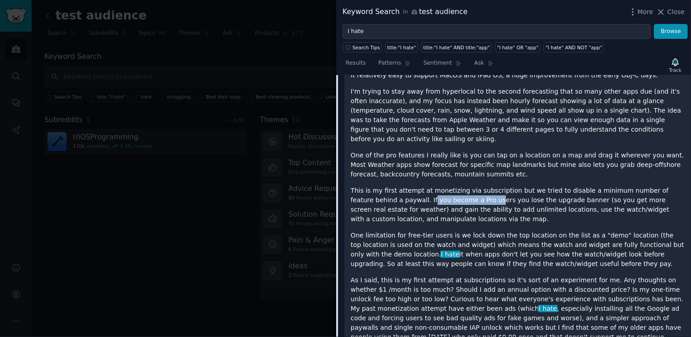
drag, startPoint x: 407, startPoint y: 161, endPoint x: 471, endPoint y: 164, distance: 64.4
click at [470, 186] on p "This is my first attempt at monetizing via subscription but we tried to disable…" at bounding box center [518, 205] width 334 height 38
click at [450, 187] on div "Hey everyone, I wanted to tell everybody about a new app I released yesterday c…" at bounding box center [518, 143] width 334 height 467
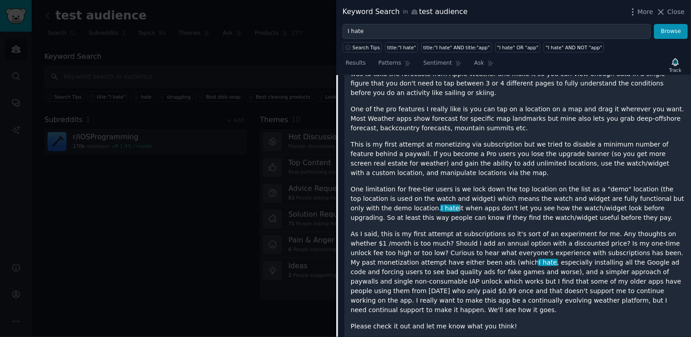
scroll to position [827, 0]
drag, startPoint x: 414, startPoint y: 149, endPoint x: 467, endPoint y: 150, distance: 52.5
click at [468, 184] on p "One limitation for free-tier users is we lock down the top location on the list…" at bounding box center [518, 203] width 334 height 38
drag, startPoint x: 465, startPoint y: 156, endPoint x: 518, endPoint y: 157, distance: 53.4
click at [518, 184] on p "One limitation for free-tier users is we lock down the top location on the list…" at bounding box center [518, 203] width 334 height 38
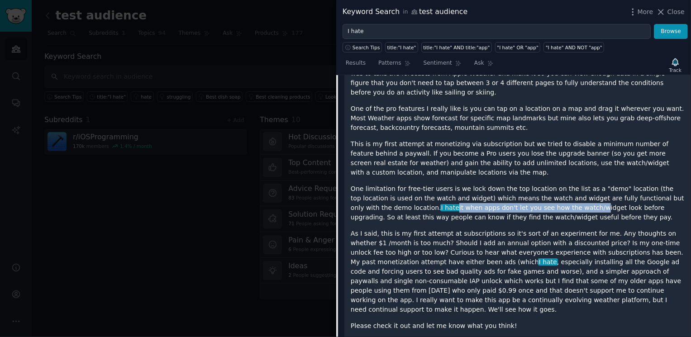
drag, startPoint x: 392, startPoint y: 166, endPoint x: 535, endPoint y: 168, distance: 142.6
click at [535, 184] on p "One limitation for free-tier users is we lock down the top location on the list…" at bounding box center [518, 203] width 334 height 38
drag, startPoint x: 541, startPoint y: 169, endPoint x: 551, endPoint y: 168, distance: 11.0
click at [551, 184] on p "One limitation for free-tier users is we lock down the top location on the list…" at bounding box center [518, 203] width 334 height 38
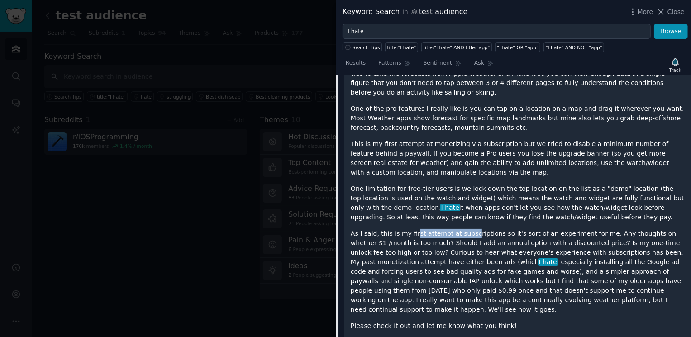
drag, startPoint x: 414, startPoint y: 192, endPoint x: 473, endPoint y: 193, distance: 58.4
click at [473, 229] on p "As I said, this is my first attempt at subscriptions so it's sort of an experim…" at bounding box center [518, 272] width 334 height 86
drag, startPoint x: 411, startPoint y: 201, endPoint x: 495, endPoint y: 204, distance: 83.8
click at [495, 229] on p "As I said, this is my first attempt at subscriptions so it's sort of an experim…" at bounding box center [518, 272] width 334 height 86
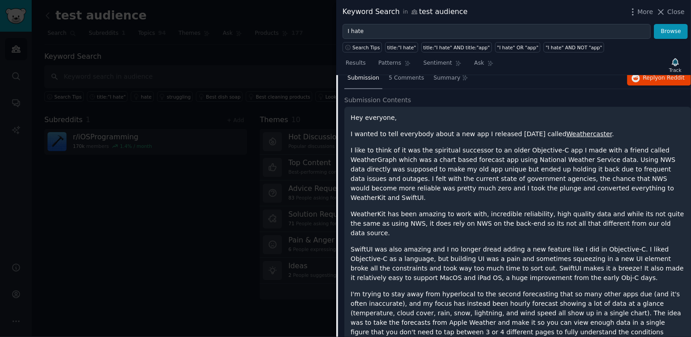
scroll to position [535, 0]
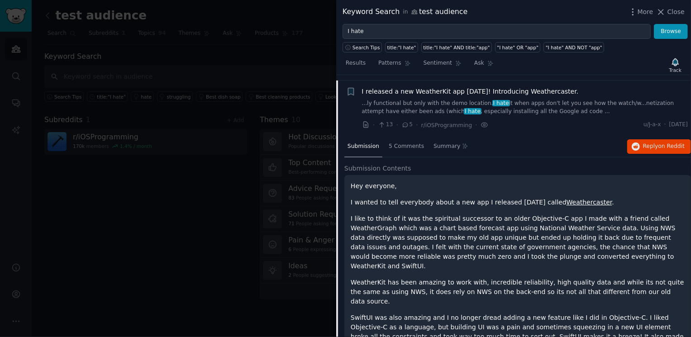
click at [505, 88] on div "I released a new WeatherKit app yesterday! Introducing Weathercaster. ...ly fun…" at bounding box center [525, 101] width 326 height 29
click at [527, 101] on link "...ly functional but only with the demo location. I hate it when apps don't let…" at bounding box center [525, 108] width 326 height 16
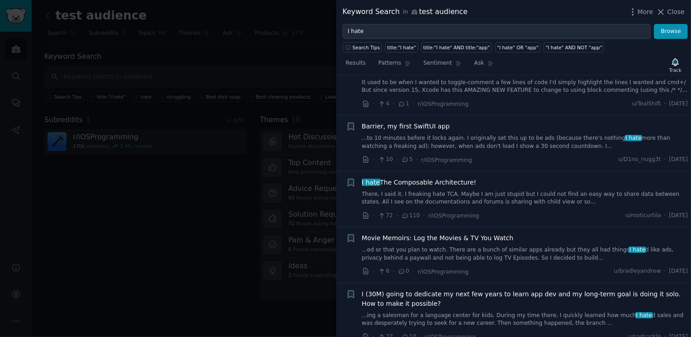
scroll to position [933, 0]
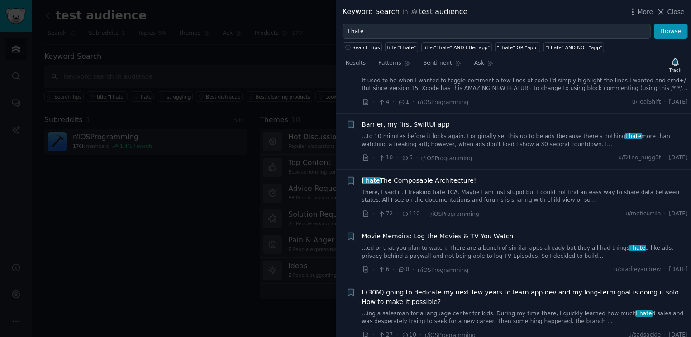
click at [504, 189] on link "There, I said it. I freaking hate TCA. Maybe I am just stupid but I could not f…" at bounding box center [525, 197] width 326 height 16
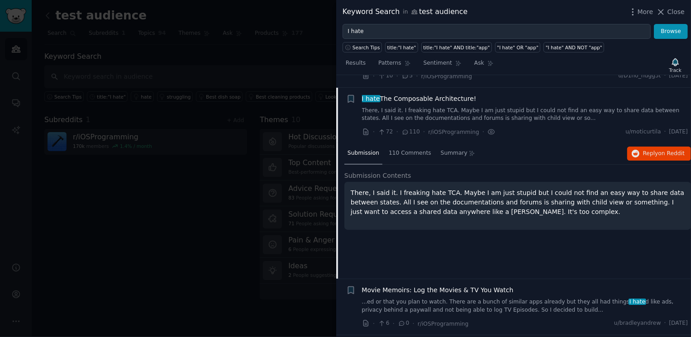
scroll to position [1016, 0]
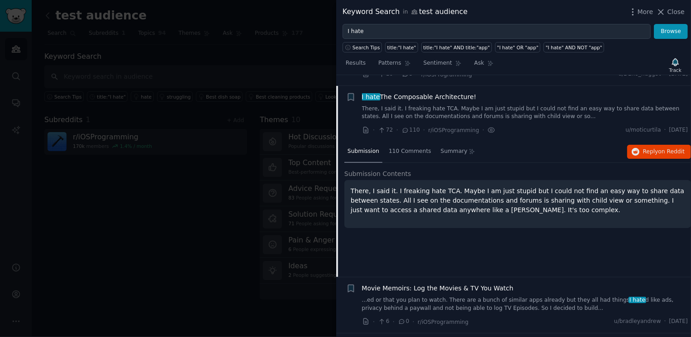
click at [502, 105] on link "There, I said it. I freaking hate TCA. Maybe I am just stupid but I could not f…" at bounding box center [525, 113] width 326 height 16
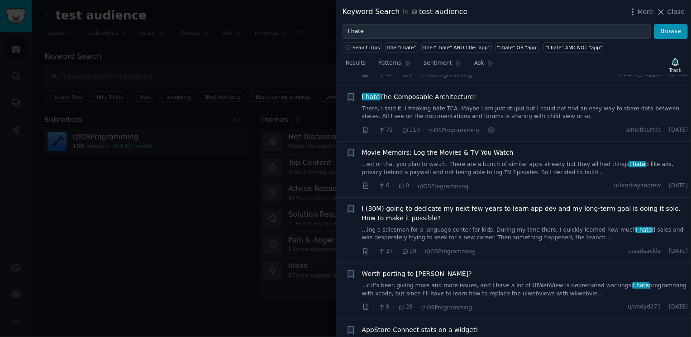
click at [507, 105] on link "There, I said it. I freaking hate TCA. Maybe I am just stupid but I could not f…" at bounding box center [525, 113] width 326 height 16
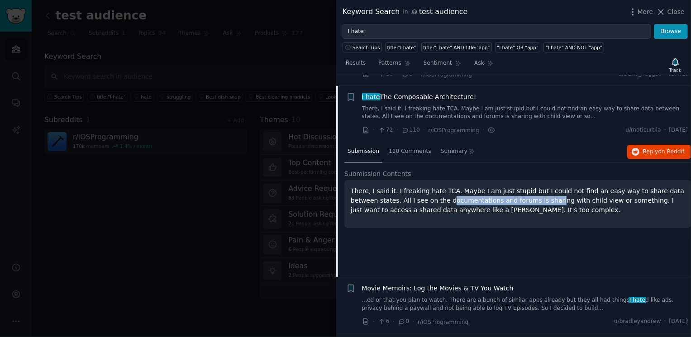
drag, startPoint x: 420, startPoint y: 191, endPoint x: 524, endPoint y: 192, distance: 104.1
click at [524, 192] on p "There, I said it. I freaking hate TCA. Maybe I am just stupid but I could not f…" at bounding box center [518, 201] width 334 height 29
drag, startPoint x: 529, startPoint y: 192, endPoint x: 571, endPoint y: 193, distance: 42.1
click at [571, 193] on p "There, I said it. I freaking hate TCA. Maybe I am just stupid but I could not f…" at bounding box center [518, 201] width 334 height 29
click at [393, 148] on span "110 Comments" at bounding box center [410, 152] width 43 height 8
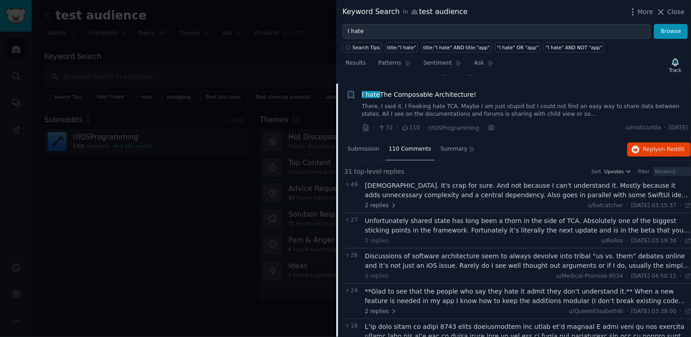
scroll to position [1018, 0]
click at [562, 185] on div "Haha. It's crap for sure. And not because I can't understand it. Mostly because…" at bounding box center [528, 191] width 326 height 19
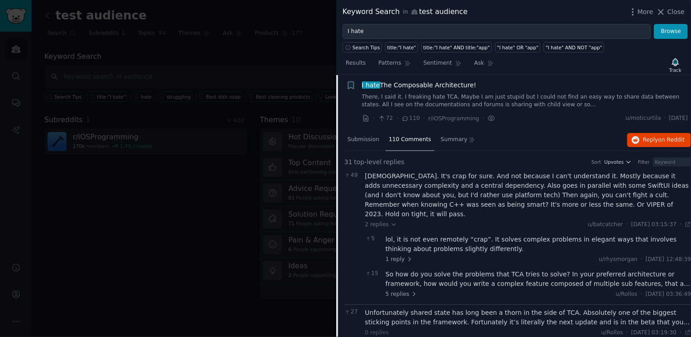
scroll to position [1029, 0]
drag, startPoint x: 372, startPoint y: 173, endPoint x: 422, endPoint y: 176, distance: 50.3
click at [422, 176] on div "Haha. It's crap for sure. And not because I can't understand it. Mostly because…" at bounding box center [528, 195] width 326 height 48
drag, startPoint x: 450, startPoint y: 177, endPoint x: 484, endPoint y: 176, distance: 34.9
click at [484, 176] on div "Haha. It's crap for sure. And not because I can't understand it. Mostly because…" at bounding box center [528, 195] width 326 height 48
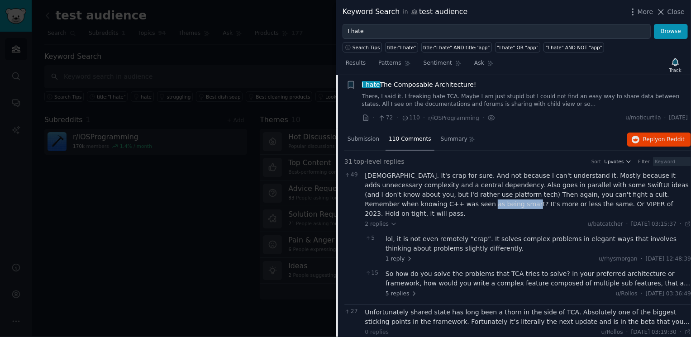
drag, startPoint x: 381, startPoint y: 193, endPoint x: 418, endPoint y: 196, distance: 36.8
click at [418, 196] on div "Haha. It's crap for sure. And not because I can't understand it. Mostly because…" at bounding box center [528, 195] width 326 height 48
drag, startPoint x: 430, startPoint y: 196, endPoint x: 459, endPoint y: 194, distance: 29.0
click at [459, 194] on div "Haha. It's crap for sure. And not because I can't understand it. Mostly because…" at bounding box center [528, 195] width 326 height 48
drag, startPoint x: 471, startPoint y: 194, endPoint x: 499, endPoint y: 194, distance: 28.1
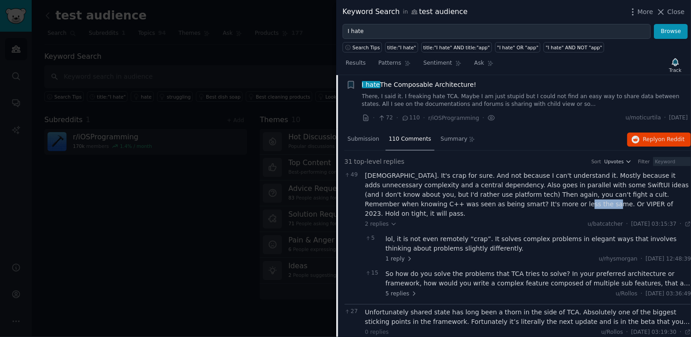
click at [499, 194] on div "Haha. It's crap for sure. And not because I can't understand it. Mostly because…" at bounding box center [528, 195] width 326 height 48
drag, startPoint x: 509, startPoint y: 195, endPoint x: 539, endPoint y: 195, distance: 29.9
click at [539, 195] on div "Haha. It's crap for sure. And not because I can't understand it. Mostly because…" at bounding box center [528, 195] width 326 height 48
drag, startPoint x: 543, startPoint y: 195, endPoint x: 565, endPoint y: 192, distance: 22.0
click at [565, 192] on div "Haha. It's crap for sure. And not because I can't understand it. Mostly because…" at bounding box center [528, 195] width 326 height 48
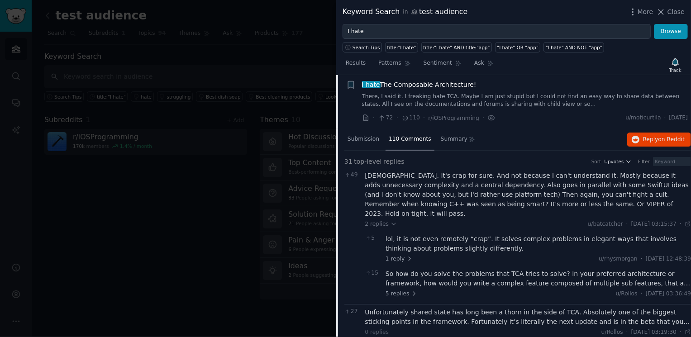
click at [575, 192] on div "Haha. It's crap for sure. And not because I can't understand it. Mostly because…" at bounding box center [528, 195] width 326 height 48
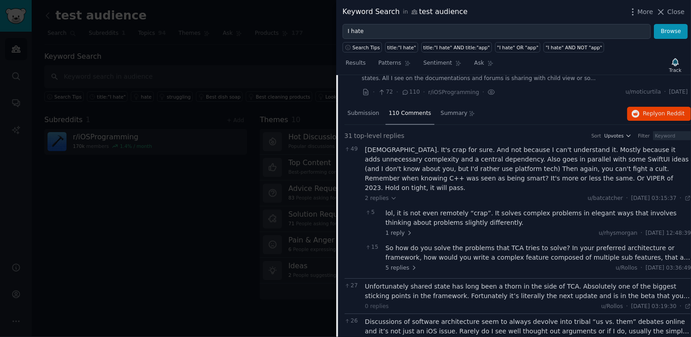
scroll to position [1055, 0]
click at [514, 243] on div "So how do you solve the problems that TCA tries to solve? In your preferred arc…" at bounding box center [539, 252] width 306 height 19
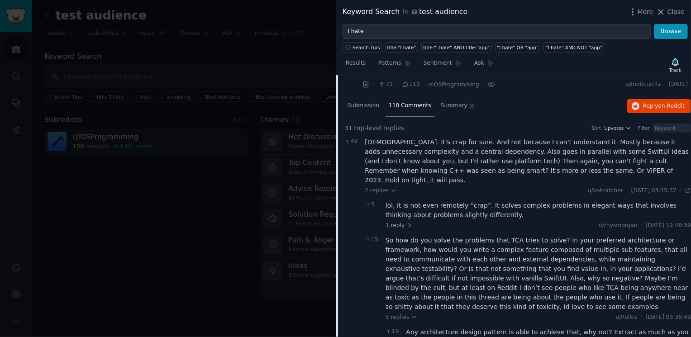
scroll to position [1063, 0]
click at [539, 235] on div "So how do you solve the problems that TCA tries to solve? In your preferred arc…" at bounding box center [539, 273] width 306 height 76
click at [541, 235] on div "So how do you solve the problems that TCA tries to solve? In your preferred arc…" at bounding box center [539, 273] width 306 height 76
click at [504, 139] on div "Haha. It's crap for sure. And not because I can't understand it. Mostly because…" at bounding box center [528, 161] width 326 height 48
click at [357, 137] on span "49" at bounding box center [353, 141] width 16 height 8
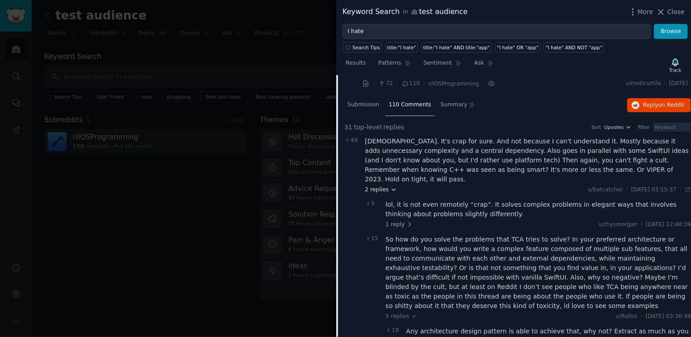
click at [381, 186] on span "2 replies" at bounding box center [381, 190] width 32 height 8
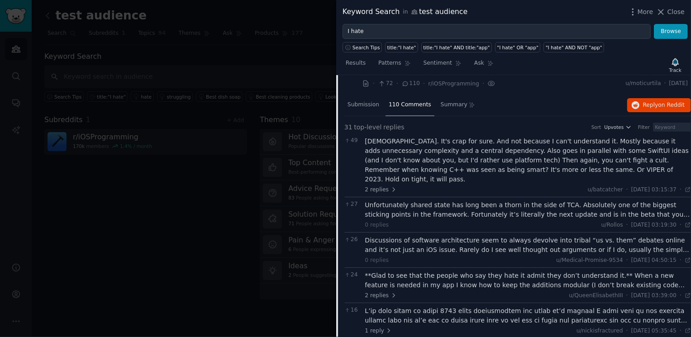
scroll to position [1102, 0]
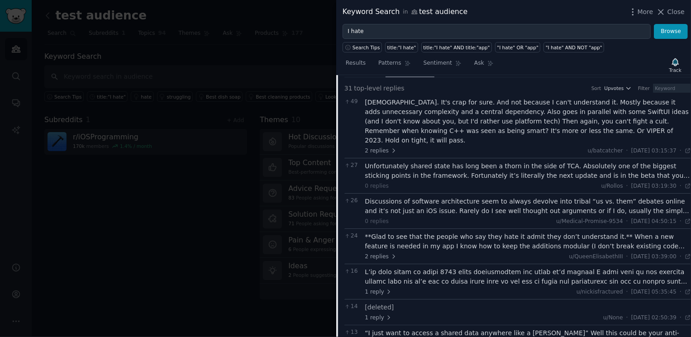
click at [475, 162] on div "Unfortunately shared state has long been a thorn in the side of TCA. Absolutely…" at bounding box center [528, 171] width 326 height 19
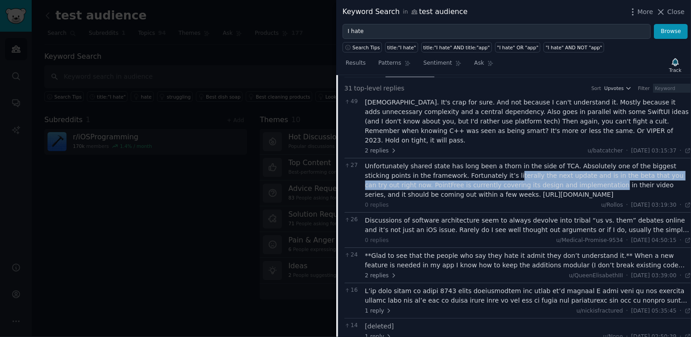
drag, startPoint x: 487, startPoint y: 155, endPoint x: 557, endPoint y: 161, distance: 70.5
click at [557, 162] on div "Unfortunately shared state has long been a thorn in the side of TCA. Absolutely…" at bounding box center [528, 181] width 326 height 38
click at [469, 165] on div "Unfortunately shared state has long been a thorn in the side of TCA. Absolutely…" at bounding box center [528, 181] width 326 height 38
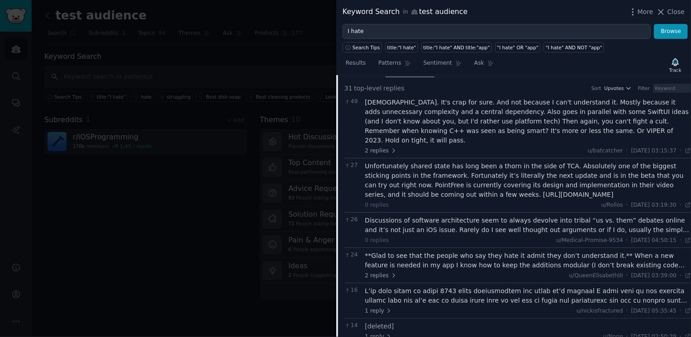
scroll to position [1105, 0]
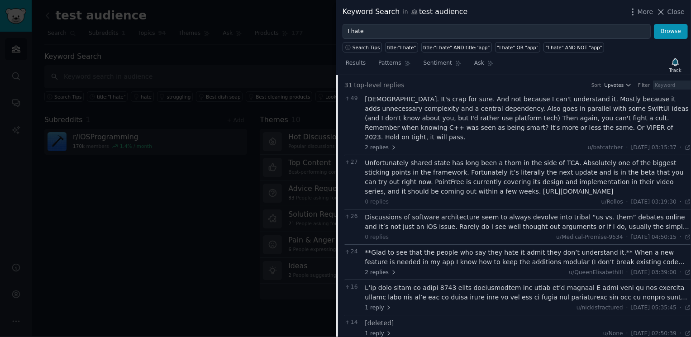
click at [450, 163] on div "Unfortunately shared state has long been a thorn in the side of TCA. Absolutely…" at bounding box center [528, 177] width 326 height 38
click at [386, 158] on div "Unfortunately shared state has long been a thorn in the side of TCA. Absolutely…" at bounding box center [528, 177] width 326 height 38
click at [353, 158] on span "27" at bounding box center [353, 162] width 16 height 8
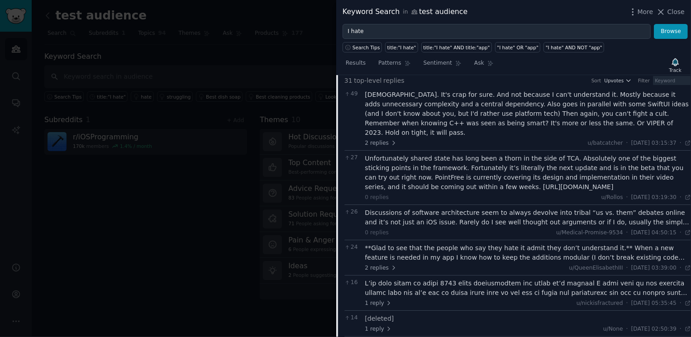
scroll to position [1110, 0]
click at [473, 208] on div "Discussions of software architecture seem to always devolve into tribal “us vs.…" at bounding box center [528, 217] width 326 height 19
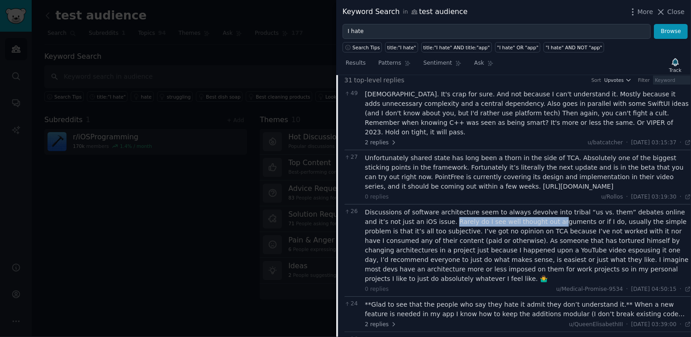
drag, startPoint x: 428, startPoint y: 208, endPoint x: 528, endPoint y: 210, distance: 99.6
click at [531, 210] on div "Discussions of software architecture seem to always devolve into tribal “us vs.…" at bounding box center [528, 246] width 326 height 76
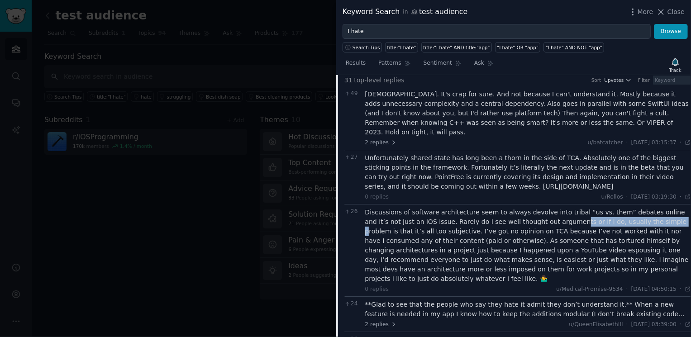
drag, startPoint x: 548, startPoint y: 213, endPoint x: 638, endPoint y: 214, distance: 90.6
click at [638, 214] on div "Discussions of software architecture seem to always devolve into tribal “us vs.…" at bounding box center [528, 246] width 326 height 76
drag, startPoint x: 383, startPoint y: 220, endPoint x: 452, endPoint y: 220, distance: 69.3
click at [452, 220] on div "Discussions of software architecture seem to always devolve into tribal “us vs.…" at bounding box center [528, 246] width 326 height 76
drag, startPoint x: 476, startPoint y: 222, endPoint x: 546, endPoint y: 222, distance: 70.2
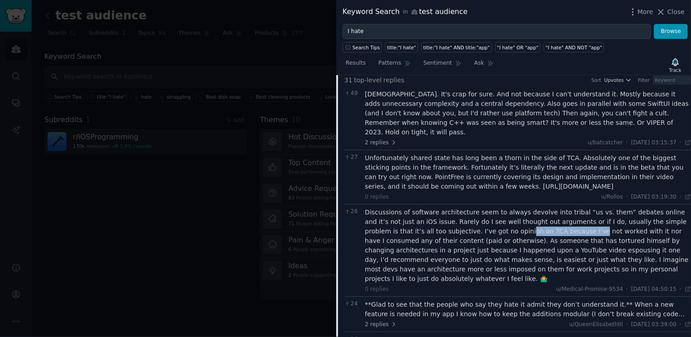
click at [546, 222] on div "Discussions of software architecture seem to always devolve into tribal “us vs.…" at bounding box center [528, 246] width 326 height 76
drag, startPoint x: 564, startPoint y: 220, endPoint x: 605, endPoint y: 219, distance: 41.2
click at [604, 219] on div "Discussions of software architecture seem to always devolve into tribal “us vs.…" at bounding box center [528, 246] width 326 height 76
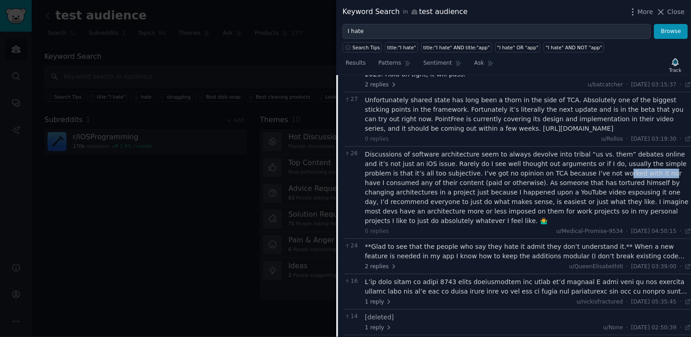
scroll to position [1169, 0]
click at [402, 241] on div "**Glad to see that the people who say they hate it admit they don’t understand …" at bounding box center [528, 250] width 326 height 19
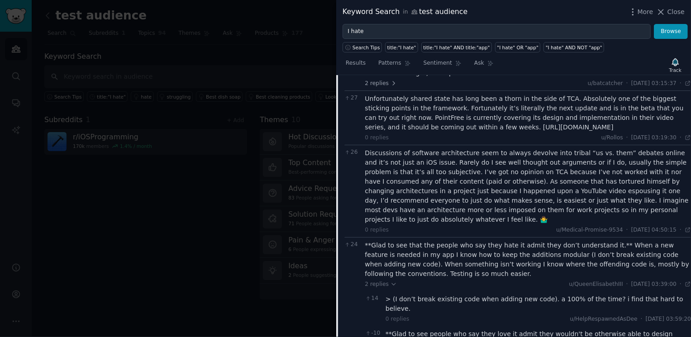
click at [429, 241] on div "**Glad to see that the people who say they hate it admit they don’t understand …" at bounding box center [528, 260] width 326 height 38
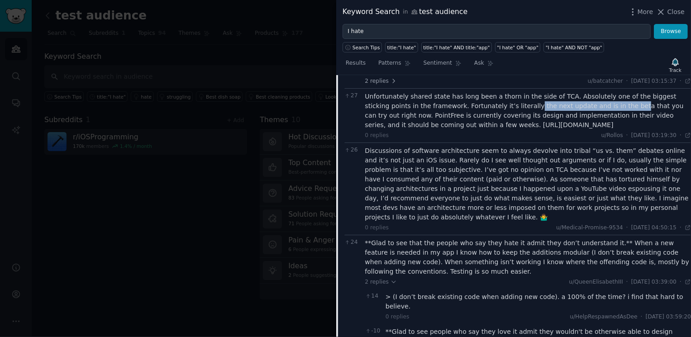
drag, startPoint x: 503, startPoint y: 82, endPoint x: 600, endPoint y: 86, distance: 97.4
click at [600, 92] on div "Unfortunately shared state has long been a thorn in the side of TCA. Absolutely…" at bounding box center [528, 111] width 326 height 38
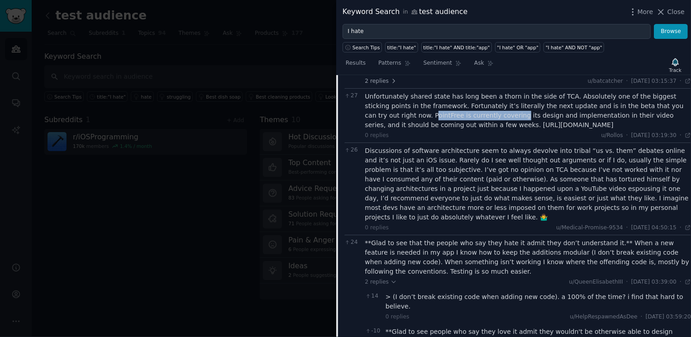
drag, startPoint x: 384, startPoint y: 95, endPoint x: 470, endPoint y: 94, distance: 86.0
click at [470, 94] on div "Unfortunately shared state has long been a thorn in the side of TCA. Absolutely…" at bounding box center [528, 111] width 326 height 38
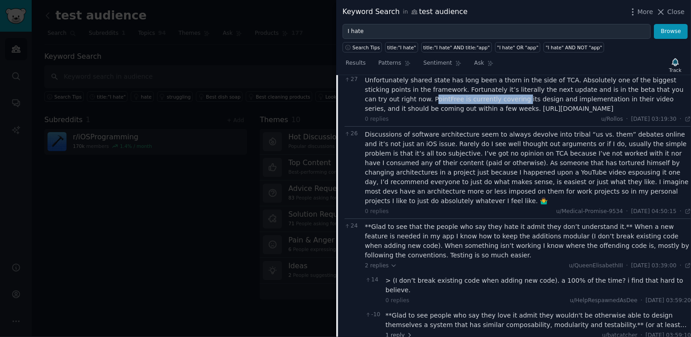
scroll to position [1189, 0]
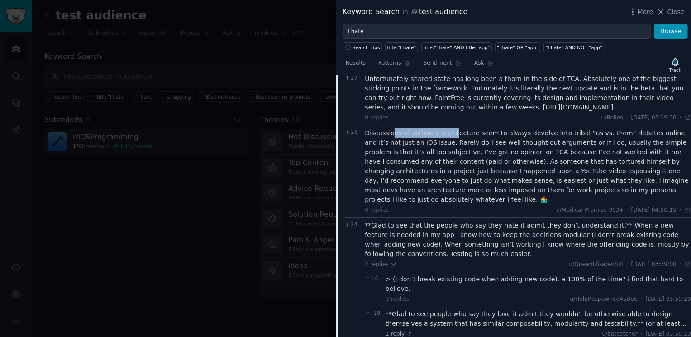
drag, startPoint x: 391, startPoint y: 123, endPoint x: 457, endPoint y: 124, distance: 66.1
click at [457, 129] on div "Discussions of software architecture seem to always devolve into tribal “us vs.…" at bounding box center [528, 167] width 326 height 76
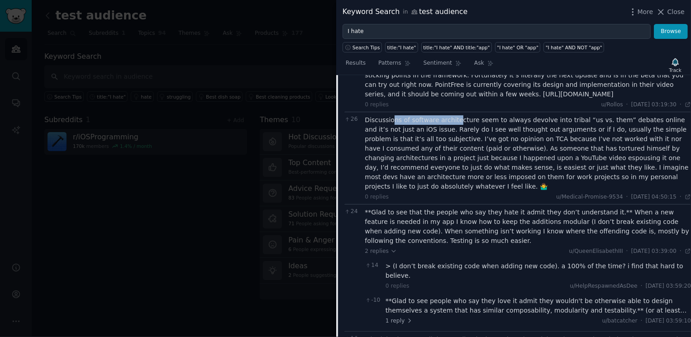
scroll to position [1211, 0]
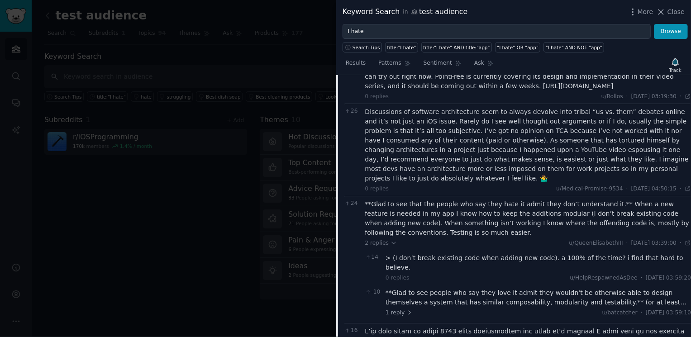
drag, startPoint x: 479, startPoint y: 186, endPoint x: 538, endPoint y: 186, distance: 59.3
click at [540, 200] on div "**Glad to see that the people who say they hate it admit they don’t understand …" at bounding box center [528, 219] width 326 height 38
drag, startPoint x: 554, startPoint y: 183, endPoint x: 522, endPoint y: 183, distance: 31.2
click at [522, 200] on div "**Glad to see that the people who say they hate it admit they don’t understand …" at bounding box center [528, 219] width 326 height 38
click at [539, 200] on div "**Glad to see that the people who say they hate it admit they don’t understand …" at bounding box center [528, 219] width 326 height 38
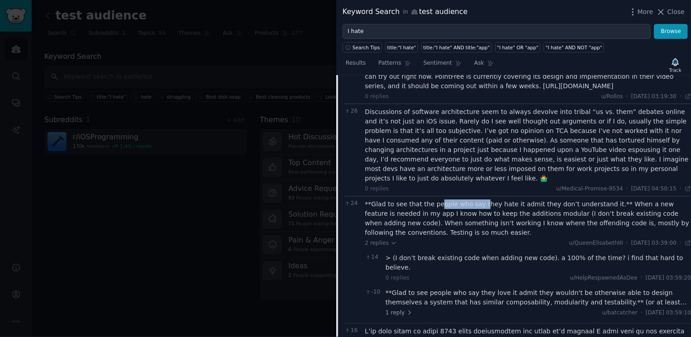
drag, startPoint x: 438, startPoint y: 182, endPoint x: 482, endPoint y: 183, distance: 43.9
click at [482, 200] on div "**Glad to see that the people who say they hate it admit they don’t understand …" at bounding box center [528, 219] width 326 height 38
drag, startPoint x: 495, startPoint y: 185, endPoint x: 523, endPoint y: 184, distance: 28.1
click at [524, 200] on div "**Glad to see that the people who say they hate it admit they don’t understand …" at bounding box center [528, 219] width 326 height 38
drag, startPoint x: 529, startPoint y: 184, endPoint x: 579, endPoint y: 183, distance: 49.8
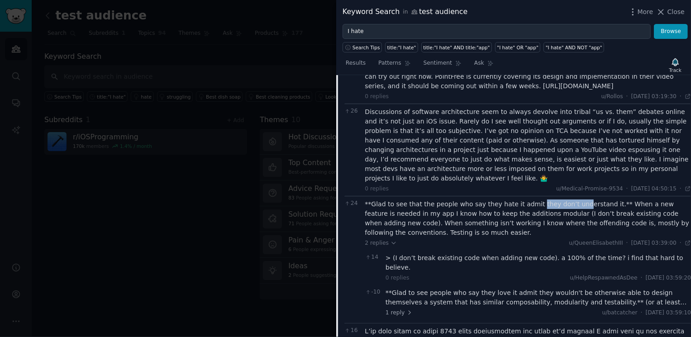
click at [579, 200] on div "**Glad to see that the people who say they hate it admit they don’t understand …" at bounding box center [528, 219] width 326 height 38
click at [581, 200] on div "**Glad to see that the people who say they hate it admit they don’t understand …" at bounding box center [528, 219] width 326 height 38
drag, startPoint x: 501, startPoint y: 193, endPoint x: 527, endPoint y: 193, distance: 25.8
click at [527, 200] on div "**Glad to see that the people who say they hate it admit they don’t understand …" at bounding box center [528, 219] width 326 height 38
drag, startPoint x: 549, startPoint y: 193, endPoint x: 561, endPoint y: 193, distance: 12.2
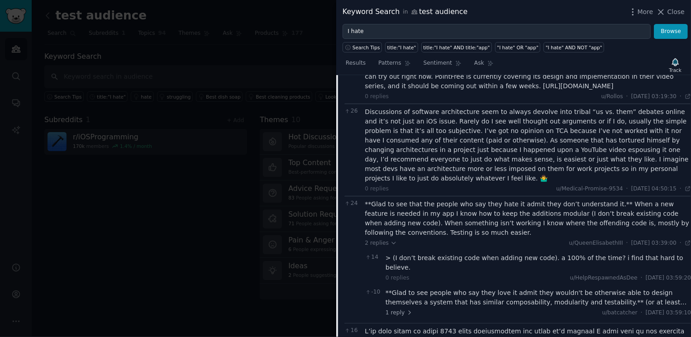
click at [559, 200] on div "**Glad to see that the people who say they hate it admit they don’t understand …" at bounding box center [528, 219] width 326 height 38
drag, startPoint x: 426, startPoint y: 200, endPoint x: 473, endPoint y: 199, distance: 46.6
click at [479, 200] on div "**Glad to see that the people who say they hate it admit they don’t understand …" at bounding box center [528, 219] width 326 height 38
drag, startPoint x: 505, startPoint y: 199, endPoint x: 547, endPoint y: 198, distance: 42.1
click at [548, 200] on div "**Glad to see that the people who say they hate it admit they don’t understand …" at bounding box center [528, 219] width 326 height 38
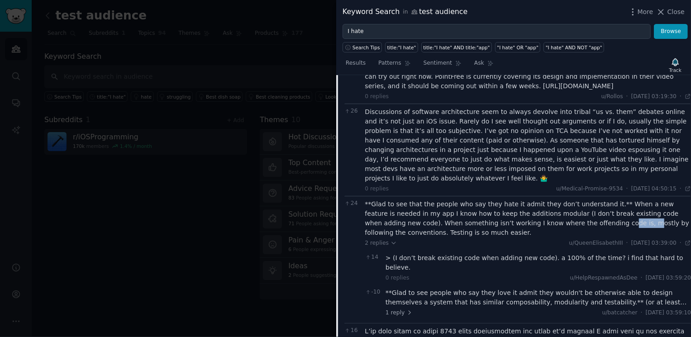
drag, startPoint x: 564, startPoint y: 200, endPoint x: 598, endPoint y: 200, distance: 33.5
click at [598, 200] on div "**Glad to see that the people who say they hate it admit they don’t understand …" at bounding box center [528, 219] width 326 height 38
click at [629, 202] on div "**Glad to see that the people who say they hate it admit they don’t understand …" at bounding box center [528, 219] width 326 height 38
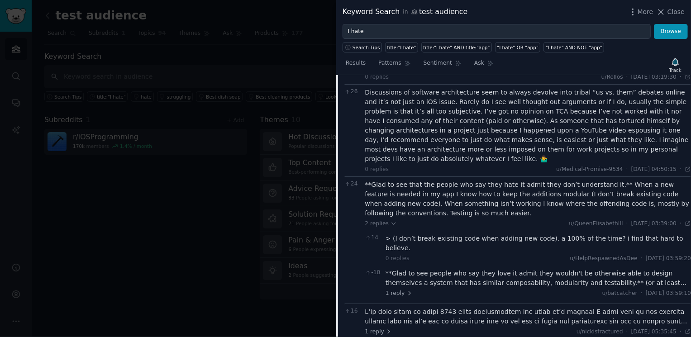
scroll to position [1232, 0]
click at [369, 178] on div "**Glad to see that the people who say they hate it admit they don’t understand …" at bounding box center [528, 197] width 326 height 38
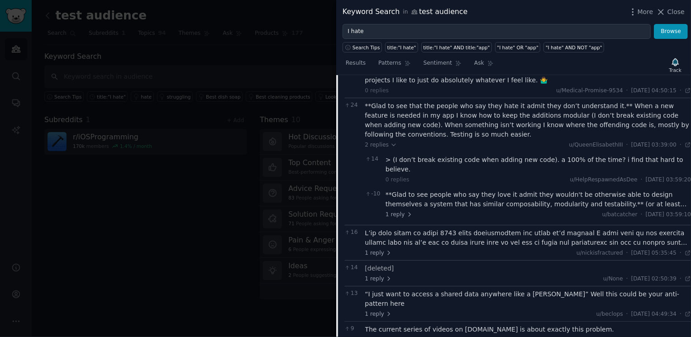
scroll to position [1309, 0]
drag, startPoint x: 379, startPoint y: 202, endPoint x: 405, endPoint y: 201, distance: 26.3
click at [405, 229] on div at bounding box center [528, 238] width 326 height 19
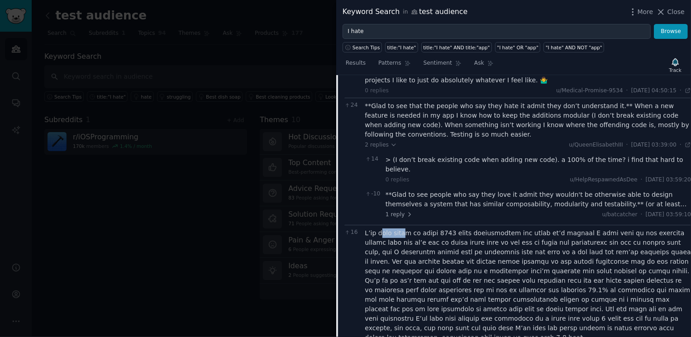
click at [412, 229] on div at bounding box center [528, 286] width 326 height 114
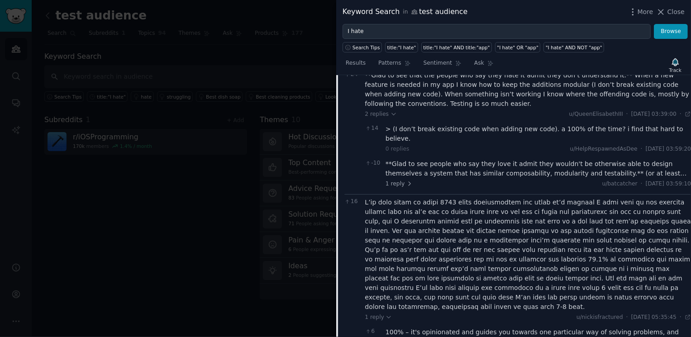
scroll to position [1355, 0]
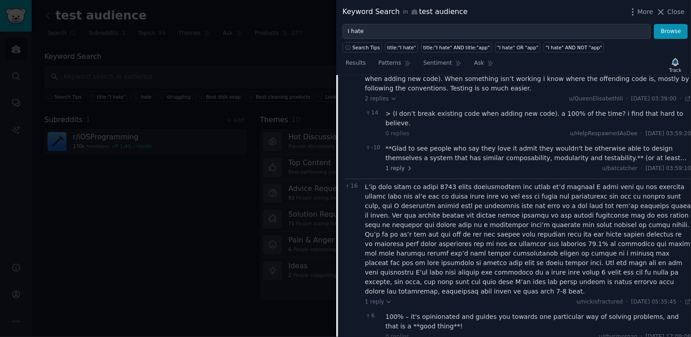
click at [482, 182] on div at bounding box center [528, 239] width 326 height 114
click at [461, 182] on div at bounding box center [528, 239] width 326 height 114
drag, startPoint x: 498, startPoint y: 157, endPoint x: 589, endPoint y: 160, distance: 90.6
click at [589, 182] on div at bounding box center [528, 239] width 326 height 114
drag, startPoint x: 407, startPoint y: 169, endPoint x: 477, endPoint y: 168, distance: 70.2
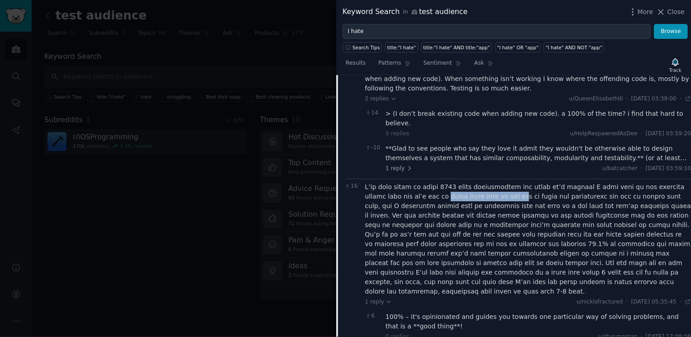
click at [477, 182] on div at bounding box center [528, 239] width 326 height 114
drag, startPoint x: 493, startPoint y: 169, endPoint x: 558, endPoint y: 167, distance: 64.3
click at [558, 182] on div at bounding box center [528, 239] width 326 height 114
drag, startPoint x: 568, startPoint y: 168, endPoint x: 605, endPoint y: 168, distance: 37.1
click at [605, 182] on div at bounding box center [528, 239] width 326 height 114
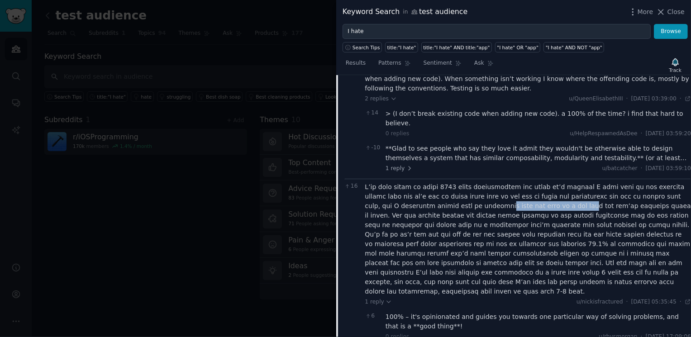
drag, startPoint x: 432, startPoint y: 176, endPoint x: 512, endPoint y: 177, distance: 79.2
click at [512, 182] on div at bounding box center [528, 239] width 326 height 114
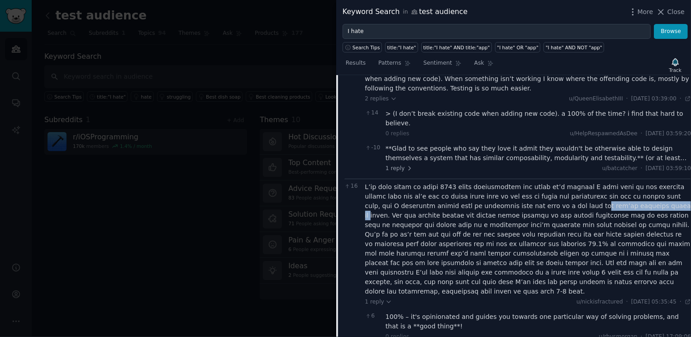
drag, startPoint x: 522, startPoint y: 178, endPoint x: 599, endPoint y: 177, distance: 77.4
click at [599, 182] on div at bounding box center [528, 239] width 326 height 114
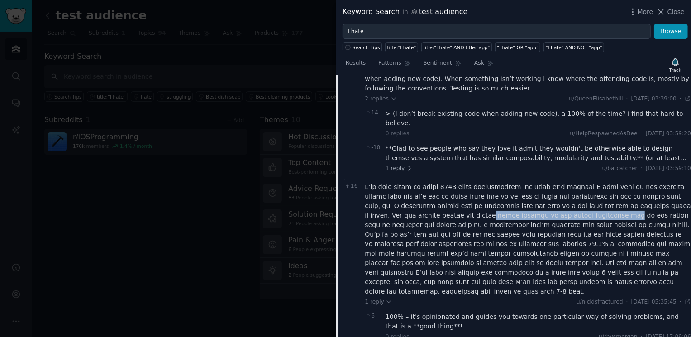
drag, startPoint x: 396, startPoint y: 185, endPoint x: 515, endPoint y: 186, distance: 119.5
click at [515, 186] on div at bounding box center [528, 239] width 326 height 114
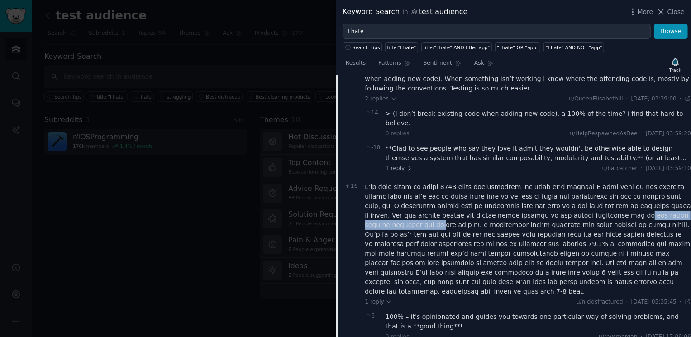
drag, startPoint x: 522, startPoint y: 187, endPoint x: 629, endPoint y: 189, distance: 107.3
click at [629, 189] on div at bounding box center [528, 239] width 326 height 114
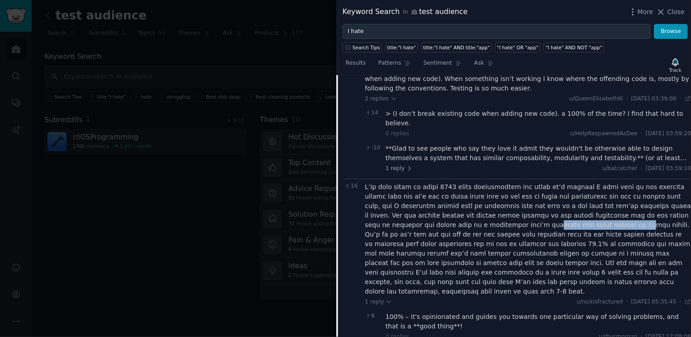
drag, startPoint x: 431, startPoint y: 194, endPoint x: 523, endPoint y: 195, distance: 92.4
click at [523, 195] on div at bounding box center [528, 239] width 326 height 114
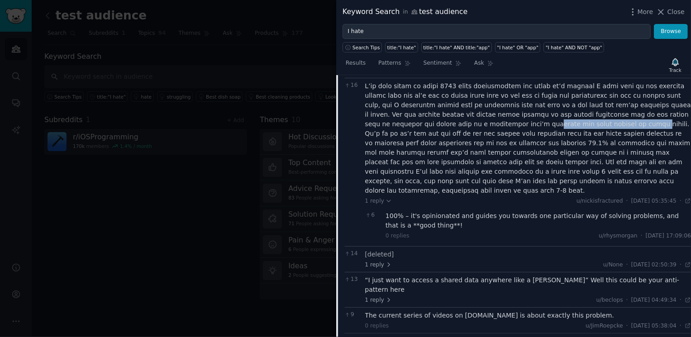
scroll to position [1476, 0]
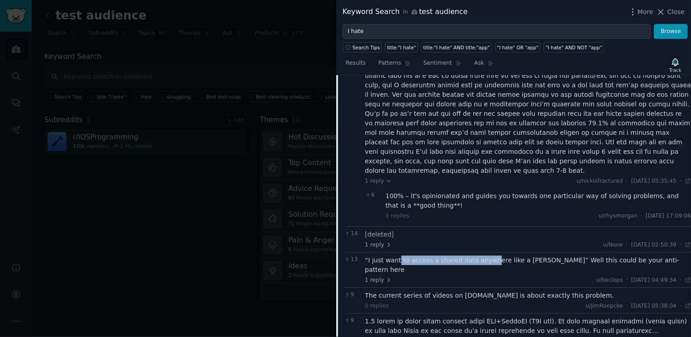
drag, startPoint x: 398, startPoint y: 220, endPoint x: 490, endPoint y: 219, distance: 92.8
click at [490, 256] on div "“I just want to access a shared data anywhere like a singleton” Well this could…" at bounding box center [528, 265] width 326 height 19
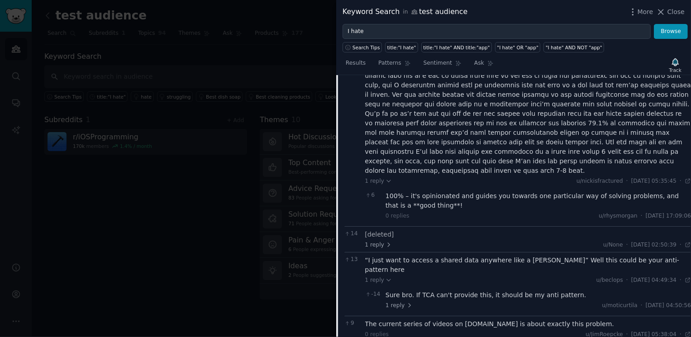
click at [500, 256] on div "“I just want to access a shared data anywhere like a singleton” Well this could…" at bounding box center [528, 265] width 326 height 19
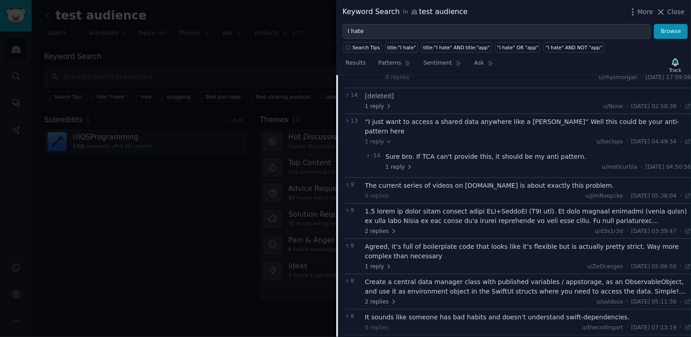
scroll to position [1631, 0]
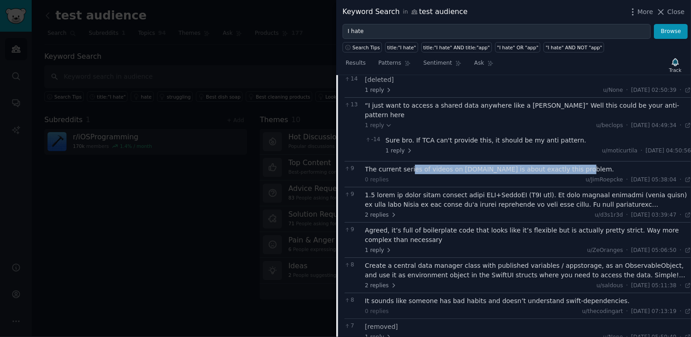
drag, startPoint x: 413, startPoint y: 123, endPoint x: 566, endPoint y: 123, distance: 153.5
click at [566, 165] on div "The current series of videos on pointfree.co is about exactly this problem." at bounding box center [528, 170] width 326 height 10
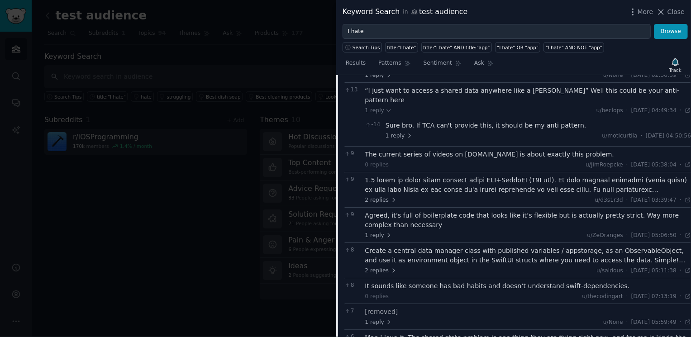
click at [533, 176] on div at bounding box center [528, 185] width 326 height 19
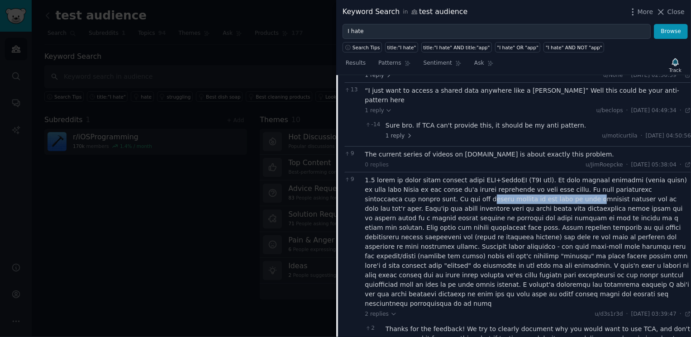
drag, startPoint x: 390, startPoint y: 149, endPoint x: 494, endPoint y: 149, distance: 104.6
click at [494, 176] on div at bounding box center [528, 242] width 326 height 133
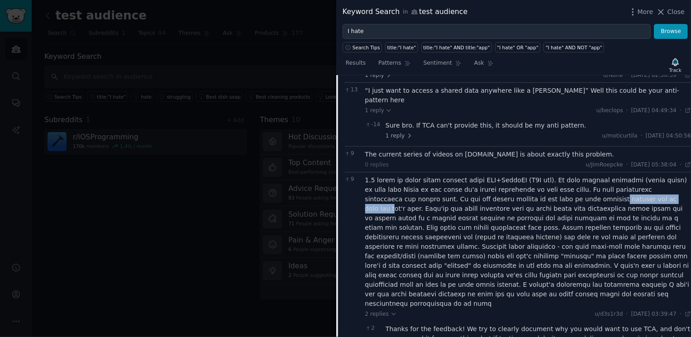
drag, startPoint x: 514, startPoint y: 152, endPoint x: 597, endPoint y: 150, distance: 82.9
click at [597, 176] on div at bounding box center [528, 242] width 326 height 133
drag, startPoint x: 600, startPoint y: 152, endPoint x: 651, endPoint y: 152, distance: 51.2
click at [651, 176] on div at bounding box center [528, 242] width 326 height 133
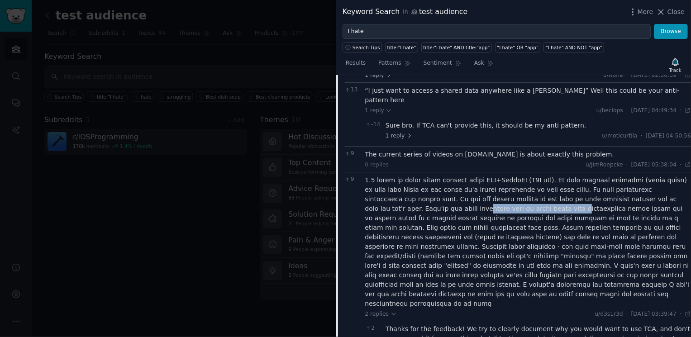
drag, startPoint x: 379, startPoint y: 160, endPoint x: 465, endPoint y: 160, distance: 86.0
click at [465, 176] on div at bounding box center [528, 242] width 326 height 133
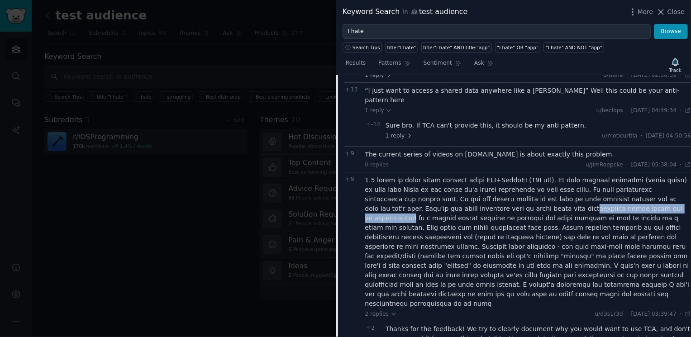
drag, startPoint x: 475, startPoint y: 160, endPoint x: 589, endPoint y: 161, distance: 113.6
click at [589, 176] on div at bounding box center [528, 242] width 326 height 133
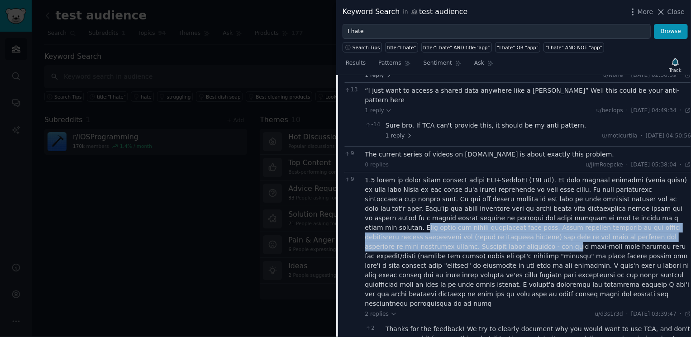
drag, startPoint x: 563, startPoint y: 170, endPoint x: 634, endPoint y: 192, distance: 74.8
click at [634, 192] on div at bounding box center [528, 242] width 326 height 133
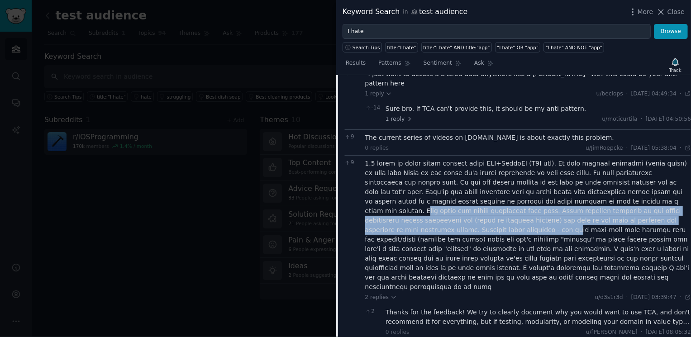
scroll to position [1673, 0]
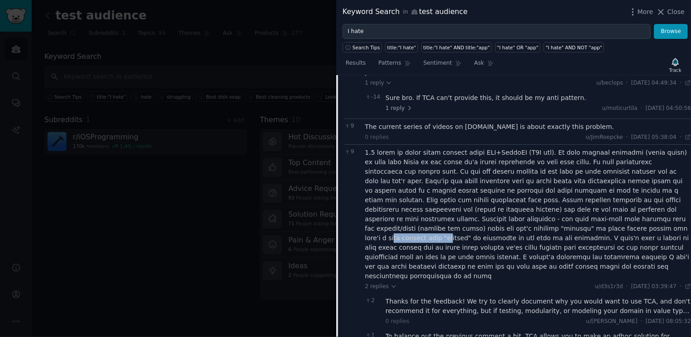
drag, startPoint x: 407, startPoint y: 178, endPoint x: 470, endPoint y: 180, distance: 63.4
click at [470, 180] on div at bounding box center [528, 214] width 326 height 133
drag, startPoint x: 476, startPoint y: 180, endPoint x: 536, endPoint y: 181, distance: 59.8
click at [536, 181] on div at bounding box center [528, 214] width 326 height 133
drag, startPoint x: 566, startPoint y: 180, endPoint x: 605, endPoint y: 181, distance: 39.4
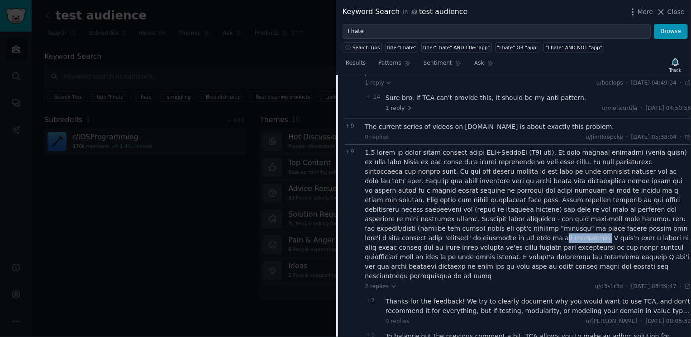
click at [605, 181] on div at bounding box center [528, 214] width 326 height 133
drag, startPoint x: 393, startPoint y: 171, endPoint x: 458, endPoint y: 168, distance: 65.7
click at [458, 168] on div at bounding box center [528, 214] width 326 height 133
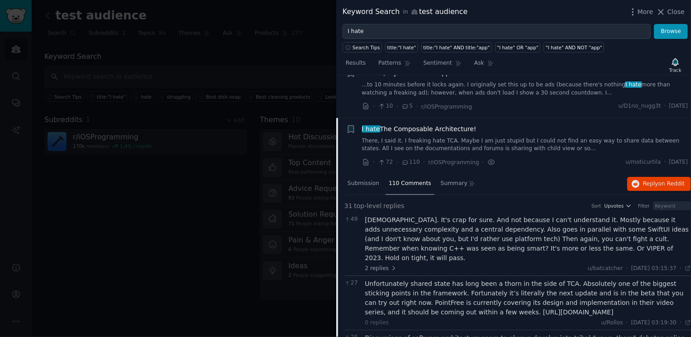
scroll to position [914, 0]
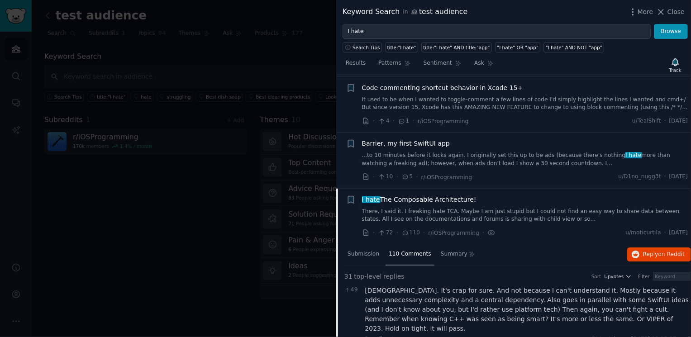
click at [451, 195] on span "I hate The Composable Architecture!" at bounding box center [419, 200] width 115 height 10
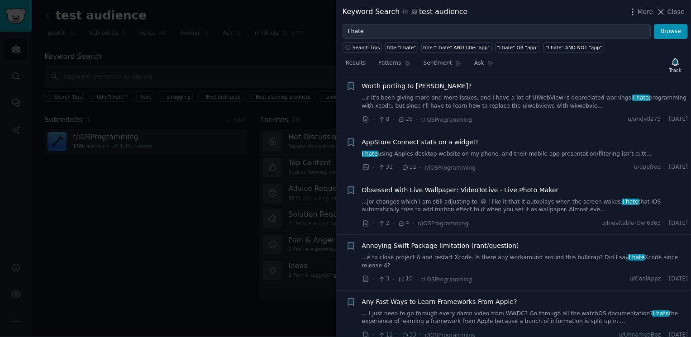
scroll to position [1216, 0]
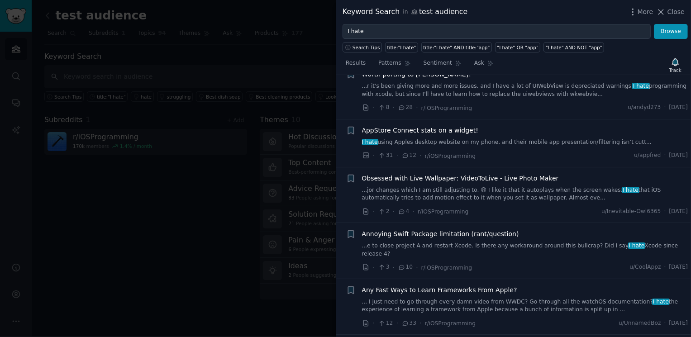
click at [488, 139] on link "I hate using Apples desktop website on my phone, and their mobile app presentat…" at bounding box center [525, 143] width 326 height 8
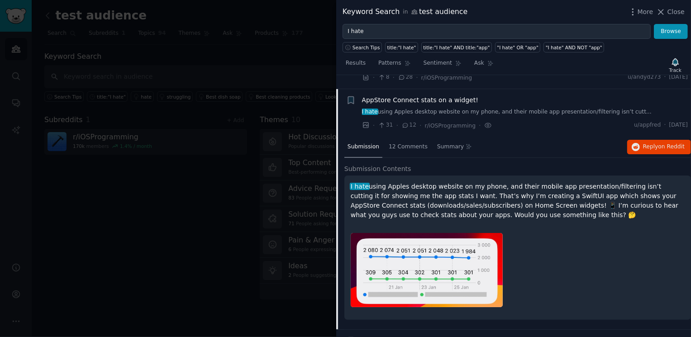
scroll to position [1250, 0]
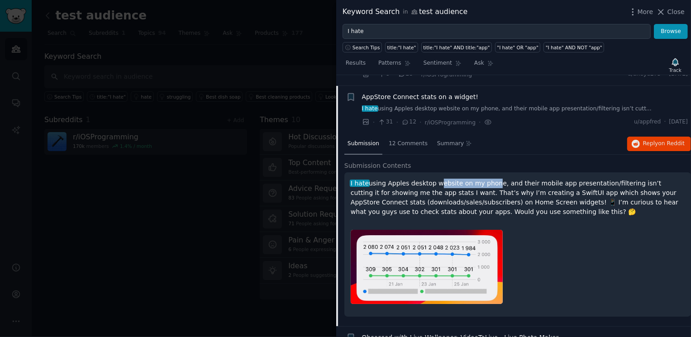
drag, startPoint x: 436, startPoint y: 176, endPoint x: 488, endPoint y: 176, distance: 52.5
click at [488, 179] on p "I hate using Apples desktop website on my phone, and their mobile app presentat…" at bounding box center [518, 198] width 334 height 38
drag, startPoint x: 504, startPoint y: 176, endPoint x: 533, endPoint y: 176, distance: 29.4
click at [533, 179] on p "I hate using Apples desktop website on my phone, and their mobile app presentat…" at bounding box center [518, 198] width 334 height 38
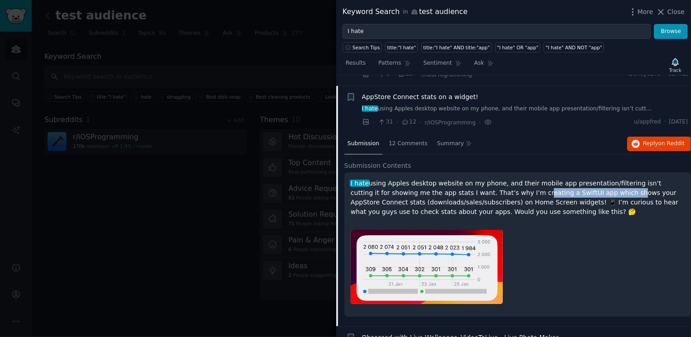
drag, startPoint x: 494, startPoint y: 180, endPoint x: 582, endPoint y: 183, distance: 87.5
click at [582, 183] on p "I hate using Apples desktop website on my phone, and their mobile app presentat…" at bounding box center [518, 198] width 334 height 38
drag, startPoint x: 421, startPoint y: 188, endPoint x: 472, endPoint y: 187, distance: 51.6
click at [472, 187] on p "I hate using Apples desktop website on my phone, and their mobile app presentat…" at bounding box center [518, 198] width 334 height 38
drag, startPoint x: 489, startPoint y: 191, endPoint x: 528, endPoint y: 192, distance: 39.8
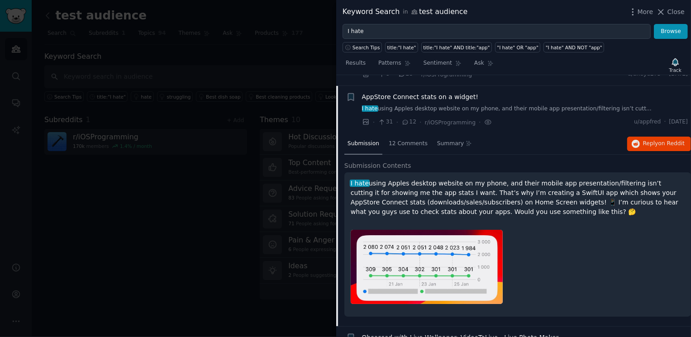
click at [529, 192] on p "I hate using Apples desktop website on my phone, and their mobile app presentat…" at bounding box center [518, 198] width 334 height 38
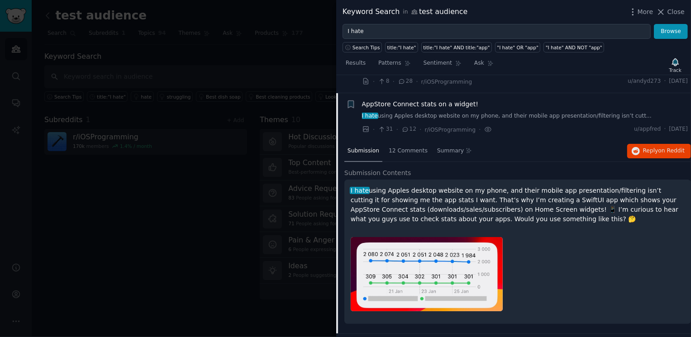
scroll to position [1233, 0]
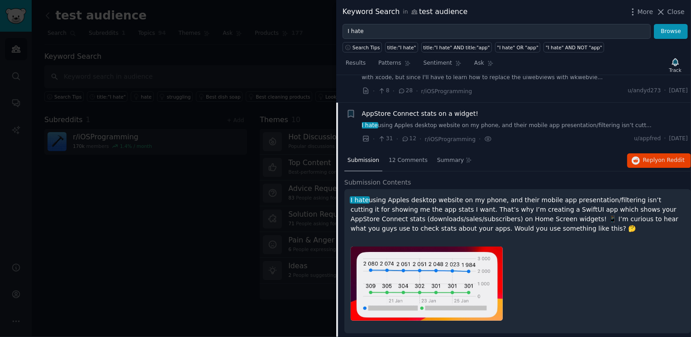
click at [514, 122] on link "I hate using Apples desktop website on my phone, and their mobile app presentat…" at bounding box center [525, 126] width 326 height 8
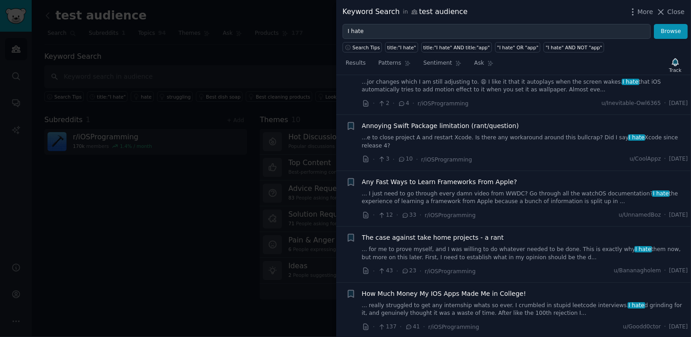
scroll to position [1325, 0]
click at [530, 189] on link "... I just need to go through every damn video from WWDC? Go through all the wa…" at bounding box center [525, 197] width 326 height 16
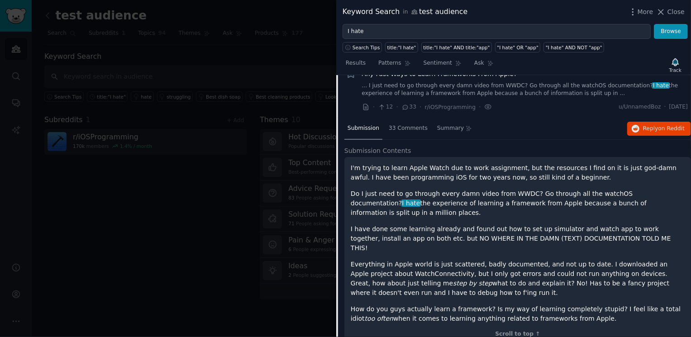
scroll to position [1468, 0]
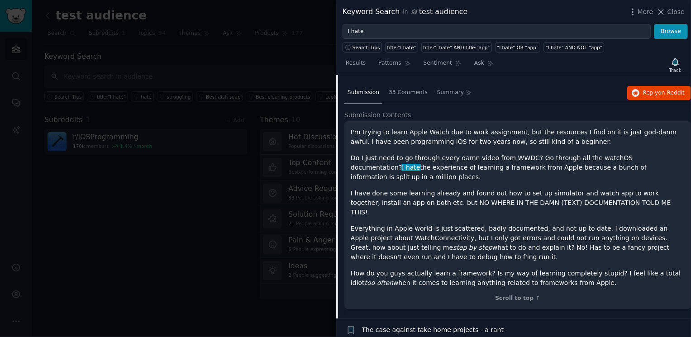
drag, startPoint x: 423, startPoint y: 179, endPoint x: 436, endPoint y: 167, distance: 17.9
click at [436, 167] on div "I'm trying to learn Apple Watch due to work assignment, but the resources I fin…" at bounding box center [518, 208] width 334 height 160
drag, startPoint x: 438, startPoint y: 176, endPoint x: 508, endPoint y: 172, distance: 70.3
click at [508, 189] on p "I have done some learning already and found out how to set up simulator and wat…" at bounding box center [518, 203] width 334 height 29
drag, startPoint x: 519, startPoint y: 172, endPoint x: 553, endPoint y: 174, distance: 34.4
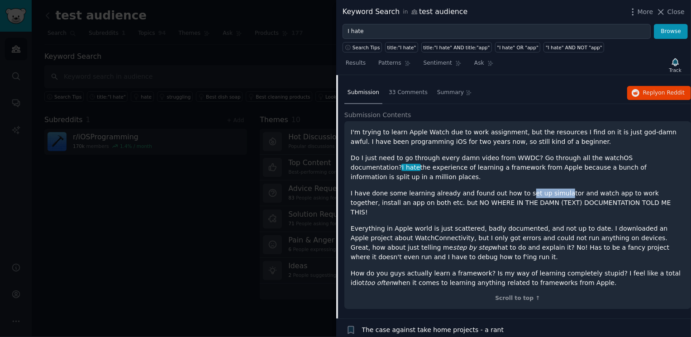
click at [553, 189] on p "I have done some learning already and found out how to set up simulator and wat…" at bounding box center [518, 203] width 334 height 29
drag, startPoint x: 564, startPoint y: 174, endPoint x: 616, endPoint y: 173, distance: 52.1
click at [616, 189] on p "I have done some learning already and found out how to set up simulator and wat…" at bounding box center [518, 203] width 334 height 29
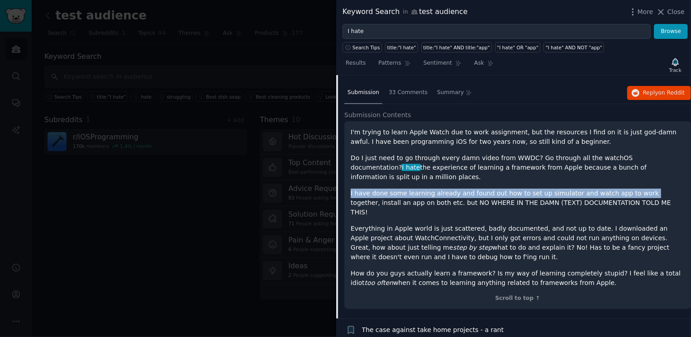
drag, startPoint x: 632, startPoint y: 171, endPoint x: 589, endPoint y: 168, distance: 42.7
click at [589, 168] on div "I'm trying to learn Apple Watch due to work assignment, but the resources I fin…" at bounding box center [518, 208] width 334 height 160
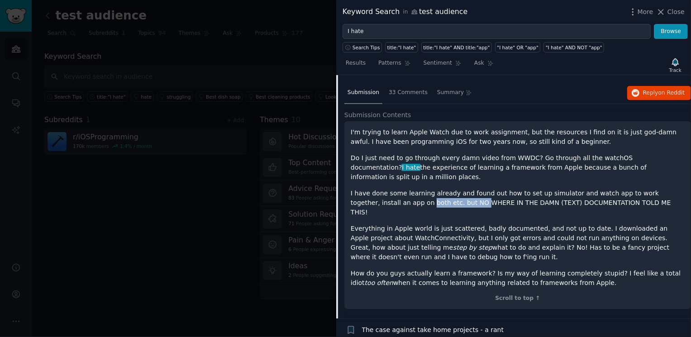
drag, startPoint x: 381, startPoint y: 179, endPoint x: 435, endPoint y: 180, distance: 53.9
click at [435, 189] on p "I have done some learning already and found out how to set up simulator and wat…" at bounding box center [518, 203] width 334 height 29
drag, startPoint x: 446, startPoint y: 180, endPoint x: 514, endPoint y: 180, distance: 68.4
click at [514, 189] on p "I have done some learning already and found out how to set up simulator and wat…" at bounding box center [518, 203] width 334 height 29
drag, startPoint x: 422, startPoint y: 146, endPoint x: 470, endPoint y: 145, distance: 48.4
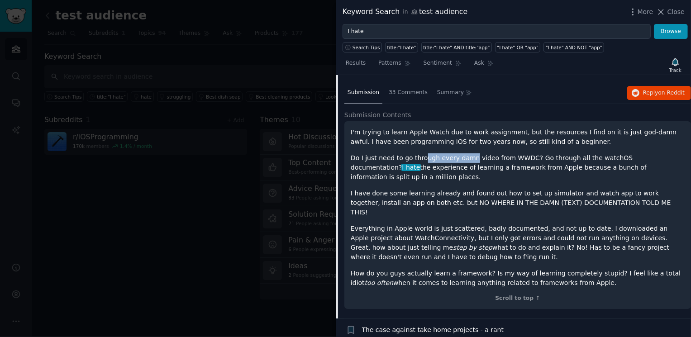
click at [470, 153] on p "Do I just need to go through every damn video from WWDC? Go through all the wat…" at bounding box center [518, 167] width 334 height 29
drag, startPoint x: 486, startPoint y: 145, endPoint x: 551, endPoint y: 150, distance: 65.4
click at [551, 153] on p "Do I just need to go through every damn video from WWDC? Go through all the wat…" at bounding box center [518, 167] width 334 height 29
drag, startPoint x: 393, startPoint y: 156, endPoint x: 471, endPoint y: 154, distance: 78.4
click at [471, 154] on p "Do I just need to go through every damn video from WWDC? Go through all the wat…" at bounding box center [518, 167] width 334 height 29
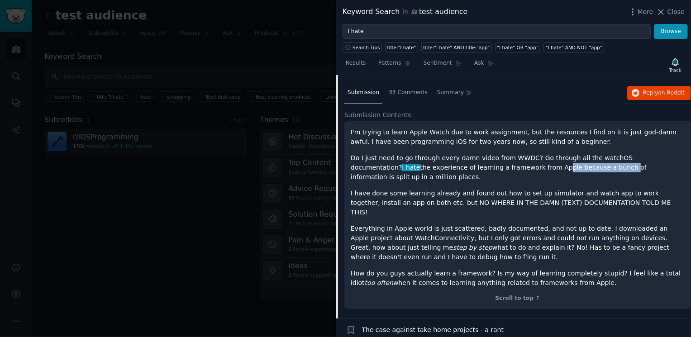
drag, startPoint x: 486, startPoint y: 154, endPoint x: 549, endPoint y: 154, distance: 62.9
click at [549, 154] on p "Do I just need to go through every damn video from WWDC? Go through all the wat…" at bounding box center [518, 167] width 334 height 29
drag, startPoint x: 562, startPoint y: 154, endPoint x: 612, endPoint y: 154, distance: 49.8
click at [612, 154] on p "Do I just need to go through every damn video from WWDC? Go through all the wat…" at bounding box center [518, 167] width 334 height 29
drag, startPoint x: 386, startPoint y: 180, endPoint x: 460, endPoint y: 181, distance: 74.7
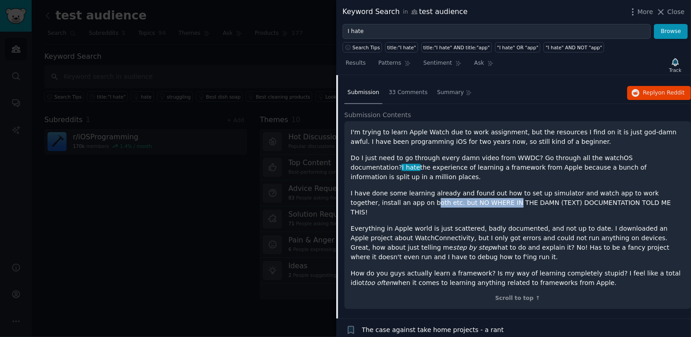
click at [460, 189] on p "I have done some learning already and found out how to set up simulator and wat…" at bounding box center [518, 203] width 334 height 29
drag, startPoint x: 383, startPoint y: 198, endPoint x: 449, endPoint y: 198, distance: 65.6
click at [449, 224] on p "Everything in Apple world is just scattered, badly documented, and not up to da…" at bounding box center [518, 243] width 334 height 38
drag, startPoint x: 468, startPoint y: 201, endPoint x: 510, endPoint y: 200, distance: 42.1
click at [510, 224] on p "Everything in Apple world is just scattered, badly documented, and not up to da…" at bounding box center [518, 243] width 334 height 38
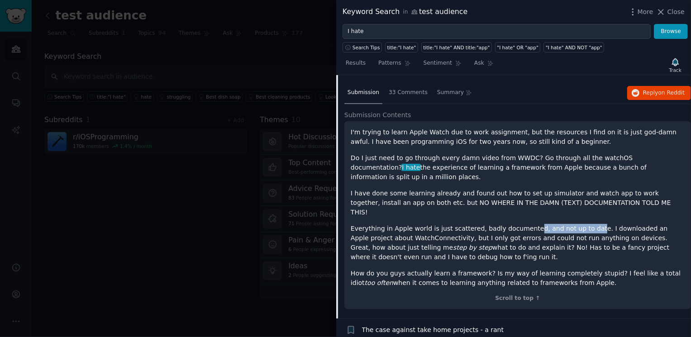
drag, startPoint x: 529, startPoint y: 200, endPoint x: 584, endPoint y: 199, distance: 55.7
click at [584, 224] on p "Everything in Apple world is just scattered, badly documented, and not up to da…" at bounding box center [518, 243] width 334 height 38
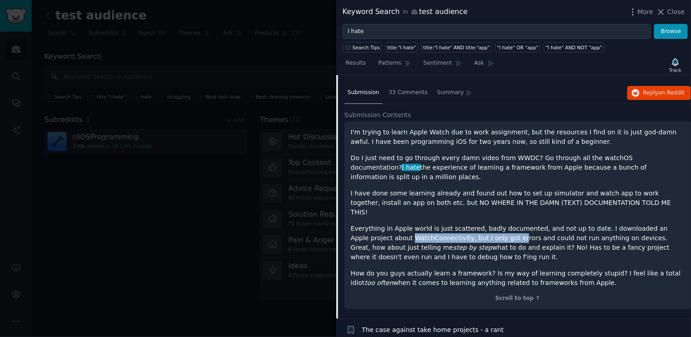
drag, startPoint x: 370, startPoint y: 208, endPoint x: 476, endPoint y: 209, distance: 106.0
click at [476, 224] on p "Everything in Apple world is just scattered, badly documented, and not up to da…" at bounding box center [518, 243] width 334 height 38
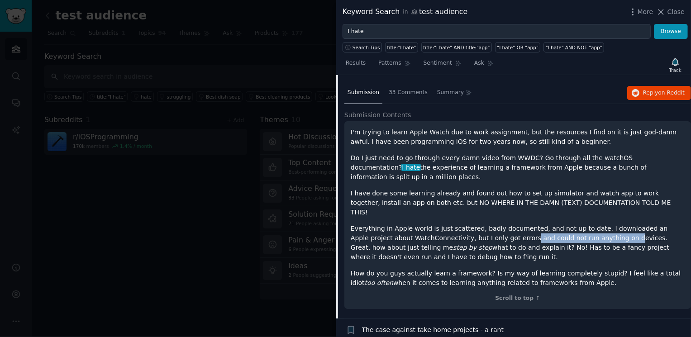
drag, startPoint x: 484, startPoint y: 210, endPoint x: 582, endPoint y: 211, distance: 97.8
click at [582, 224] on p "Everything in Apple world is just scattered, badly documented, and not up to da…" at bounding box center [518, 243] width 334 height 38
drag, startPoint x: 484, startPoint y: 217, endPoint x: 578, endPoint y: 217, distance: 93.7
click at [578, 224] on p "Everything in Apple world is just scattered, badly documented, and not up to da…" at bounding box center [518, 243] width 334 height 38
drag, startPoint x: 587, startPoint y: 218, endPoint x: 615, endPoint y: 218, distance: 28.1
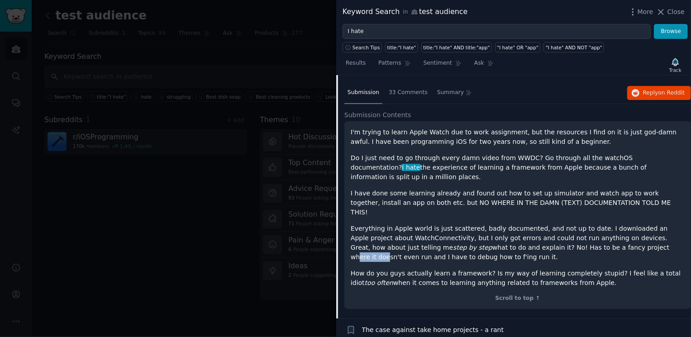
click at [615, 224] on p "Everything in Apple world is just scattered, badly documented, and not up to da…" at bounding box center [518, 243] width 334 height 38
click at [405, 89] on span "33 Comments" at bounding box center [408, 93] width 39 height 8
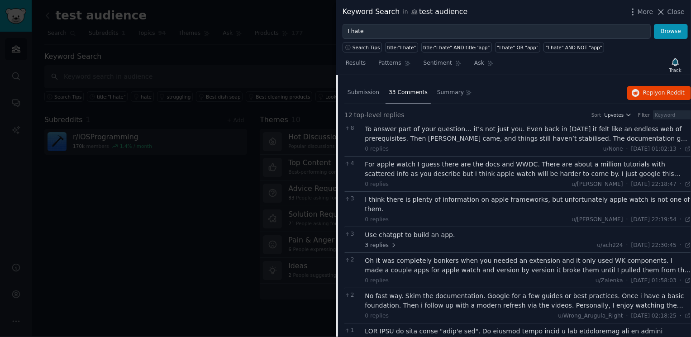
click at [415, 127] on div "To answer part of your question… it’s not just you. Even back in 2009 it felt l…" at bounding box center [528, 134] width 326 height 19
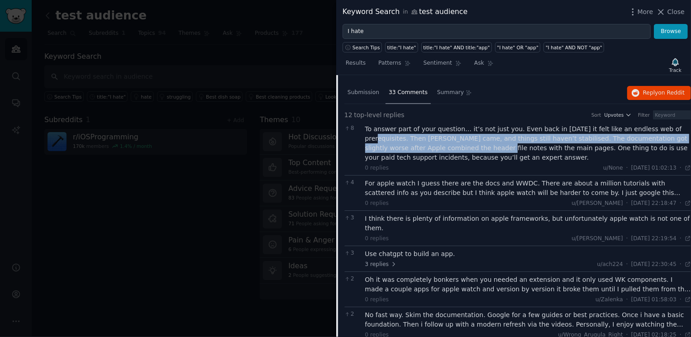
drag, startPoint x: 384, startPoint y: 130, endPoint x: 482, endPoint y: 132, distance: 97.4
click at [482, 132] on div "To answer part of your question… it’s not just you. Even back in 2009 it felt l…" at bounding box center [528, 144] width 326 height 38
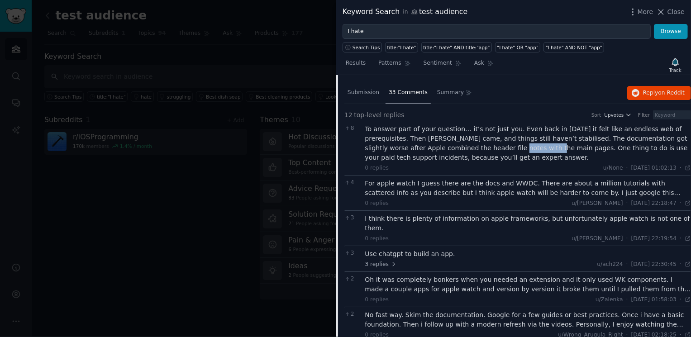
drag, startPoint x: 489, startPoint y: 134, endPoint x: 533, endPoint y: 133, distance: 44.4
click at [533, 133] on div "To answer part of your question… it’s not just you. Even back in 2009 it felt l…" at bounding box center [528, 144] width 326 height 38
drag, startPoint x: 541, startPoint y: 133, endPoint x: 571, endPoint y: 133, distance: 29.4
click at [571, 133] on div "To answer part of your question… it’s not just you. Even back in 2009 it felt l…" at bounding box center [528, 144] width 326 height 38
click at [584, 132] on div "To answer part of your question… it’s not just you. Even back in 2009 it felt l…" at bounding box center [528, 144] width 326 height 38
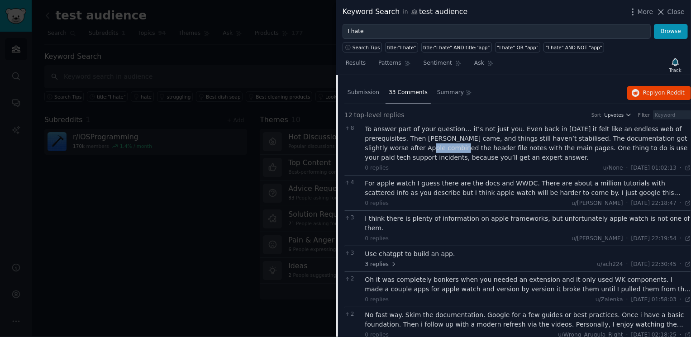
drag, startPoint x: 404, startPoint y: 135, endPoint x: 437, endPoint y: 135, distance: 33.5
click at [437, 135] on div "To answer part of your question… it’s not just you. Even back in 2009 it felt l…" at bounding box center [528, 144] width 326 height 38
drag, startPoint x: 446, startPoint y: 137, endPoint x: 479, endPoint y: 137, distance: 33.1
click at [479, 137] on div "To answer part of your question… it’s not just you. Even back in 2009 it felt l…" at bounding box center [528, 144] width 326 height 38
drag, startPoint x: 496, startPoint y: 138, endPoint x: 530, endPoint y: 137, distance: 33.5
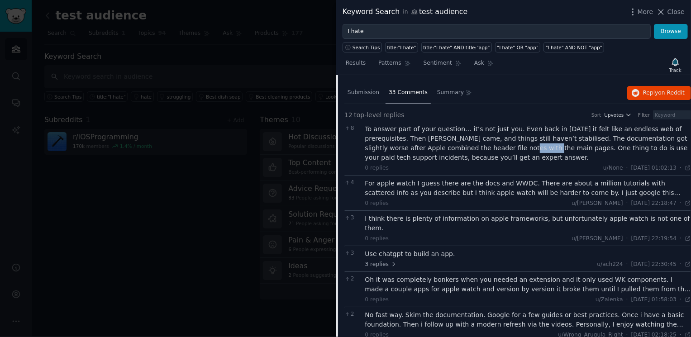
click at [530, 137] on div "To answer part of your question… it’s not just you. Even back in 2009 it felt l…" at bounding box center [528, 144] width 326 height 38
drag, startPoint x: 541, startPoint y: 138, endPoint x: 590, endPoint y: 138, distance: 49.3
click at [590, 138] on div "To answer part of your question… it’s not just you. Even back in 2009 it felt l…" at bounding box center [528, 144] width 326 height 38
drag, startPoint x: 595, startPoint y: 137, endPoint x: 633, endPoint y: 136, distance: 37.6
click at [633, 136] on div "To answer part of your question… it’s not just you. Even back in 2009 it felt l…" at bounding box center [528, 144] width 326 height 38
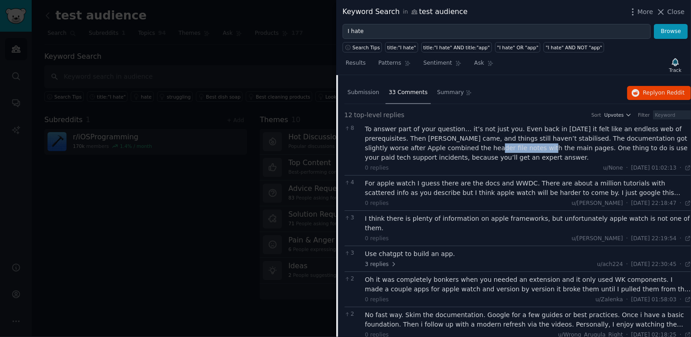
drag, startPoint x: 463, startPoint y: 141, endPoint x: 520, endPoint y: 141, distance: 57.5
click at [520, 141] on div "To answer part of your question… it’s not just you. Even back in 2009 it felt l…" at bounding box center [528, 144] width 326 height 38
drag, startPoint x: 539, startPoint y: 139, endPoint x: 579, endPoint y: 139, distance: 40.3
click at [579, 139] on div "To answer part of your question… it’s not just you. Even back in 2009 it felt l…" at bounding box center [528, 144] width 326 height 38
drag, startPoint x: 590, startPoint y: 138, endPoint x: 638, endPoint y: 137, distance: 47.5
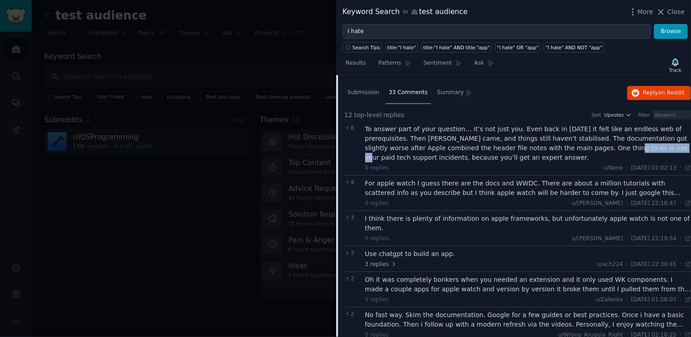
click at [638, 137] on div "To answer part of your question… it’s not just you. Even back in 2009 it felt l…" at bounding box center [528, 144] width 326 height 38
drag, startPoint x: 403, startPoint y: 144, endPoint x: 430, endPoint y: 144, distance: 26.3
click at [430, 144] on div "To answer part of your question… it’s not just you. Even back in 2009 it felt l…" at bounding box center [528, 144] width 326 height 38
drag, startPoint x: 449, startPoint y: 148, endPoint x: 486, endPoint y: 148, distance: 36.7
click at [486, 148] on div "To answer part of your question… it’s not just you. Even back in 2009 it felt l…" at bounding box center [528, 144] width 326 height 38
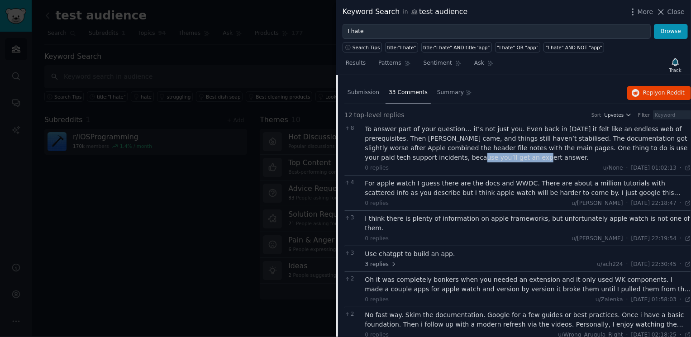
drag, startPoint x: 499, startPoint y: 148, endPoint x: 436, endPoint y: 148, distance: 62.9
click at [436, 148] on div "To answer part of your question… it’s not just you. Even back in 2009 it felt l…" at bounding box center [528, 144] width 326 height 38
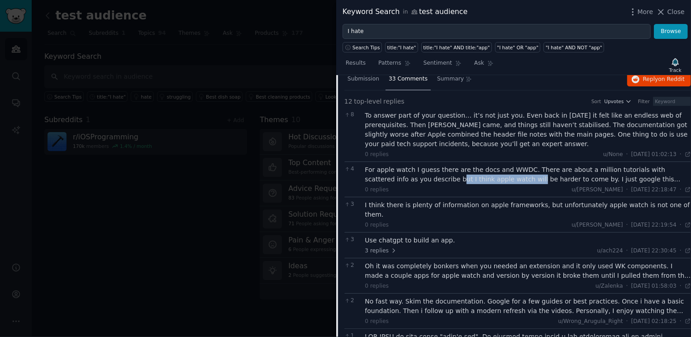
drag, startPoint x: 416, startPoint y: 169, endPoint x: 494, endPoint y: 167, distance: 78.4
click at [494, 168] on div "For apple watch I guess there are the docs and WWDC. There are about a million …" at bounding box center [528, 174] width 326 height 19
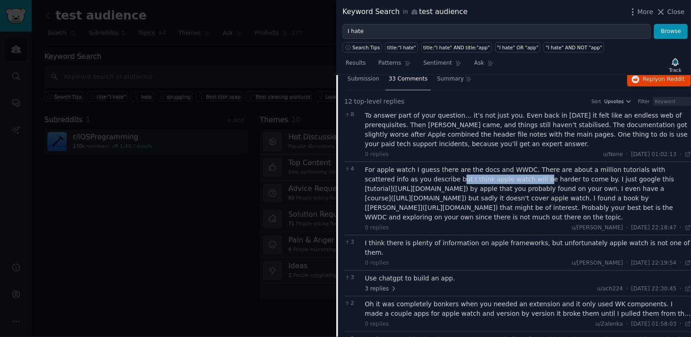
click at [513, 166] on div "For apple watch I guess there are the docs and WWDC. There are about a million …" at bounding box center [528, 193] width 326 height 57
drag, startPoint x: 390, startPoint y: 188, endPoint x: 436, endPoint y: 188, distance: 45.7
click at [436, 188] on div "For apple watch I guess there are the docs and WWDC. There are about a million …" at bounding box center [528, 193] width 326 height 57
drag, startPoint x: 446, startPoint y: 188, endPoint x: 467, endPoint y: 188, distance: 20.4
click at [467, 188] on div "For apple watch I guess there are the docs and WWDC. There are about a million …" at bounding box center [528, 193] width 326 height 57
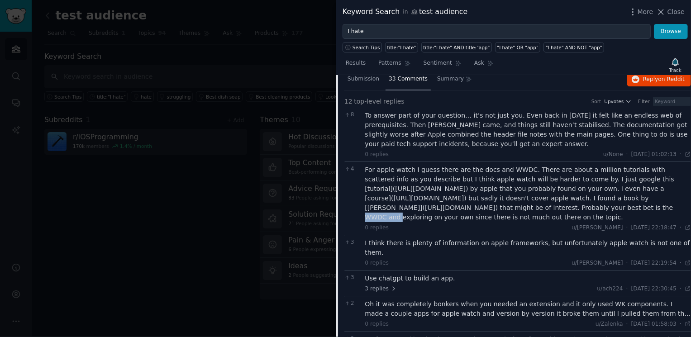
drag, startPoint x: 546, startPoint y: 198, endPoint x: 575, endPoint y: 199, distance: 29.9
click at [575, 199] on div "For apple watch I guess there are the docs and WWDC. There are about a million …" at bounding box center [528, 193] width 326 height 57
drag, startPoint x: 414, startPoint y: 212, endPoint x: 484, endPoint y: 215, distance: 70.2
click at [484, 215] on div "For apple watch I guess there are the docs and WWDC. There are about a million …" at bounding box center [528, 193] width 326 height 57
drag, startPoint x: 527, startPoint y: 217, endPoint x: 570, endPoint y: 217, distance: 42.6
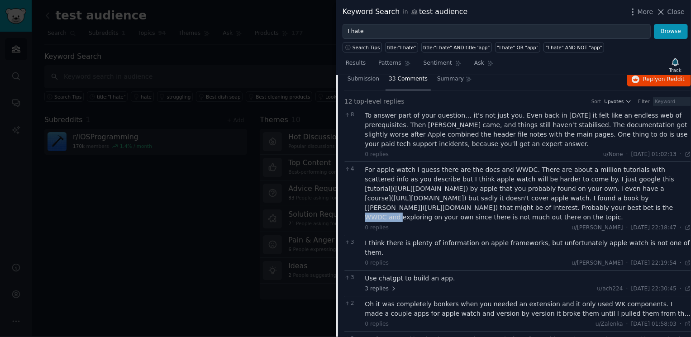
click at [570, 217] on div "For apple watch I guess there are the docs and WWDC. There are about a million …" at bounding box center [528, 193] width 326 height 57
drag, startPoint x: 378, startPoint y: 214, endPoint x: 453, endPoint y: 214, distance: 75.2
click at [453, 214] on div "For apple watch I guess there are the docs and WWDC. There are about a million …" at bounding box center [528, 193] width 326 height 57
drag, startPoint x: 455, startPoint y: 214, endPoint x: 503, endPoint y: 216, distance: 47.1
click at [503, 216] on div "For apple watch I guess there are the docs and WWDC. There are about a million …" at bounding box center [528, 193] width 326 height 57
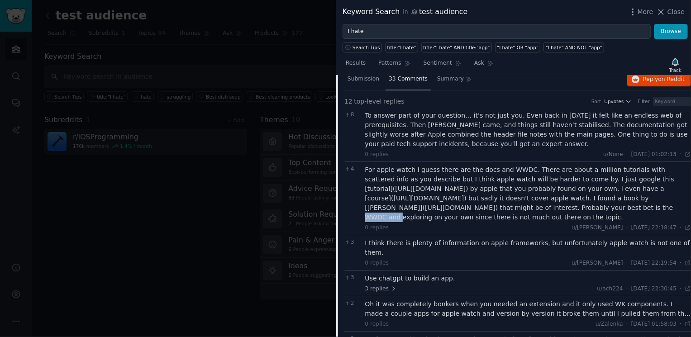
drag, startPoint x: 508, startPoint y: 216, endPoint x: 566, endPoint y: 216, distance: 57.5
click at [566, 216] on div "For apple watch I guess there are the docs and WWDC. There are about a million …" at bounding box center [528, 193] width 326 height 57
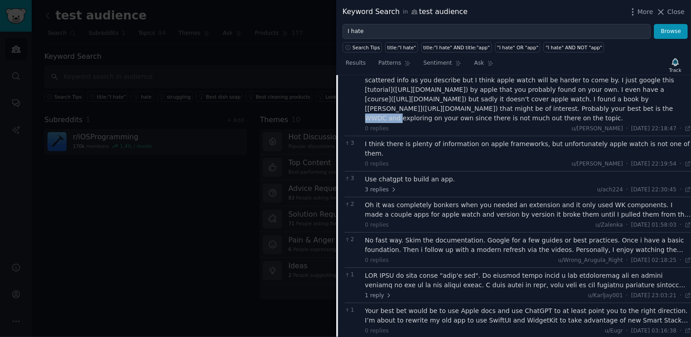
scroll to position [1586, 0]
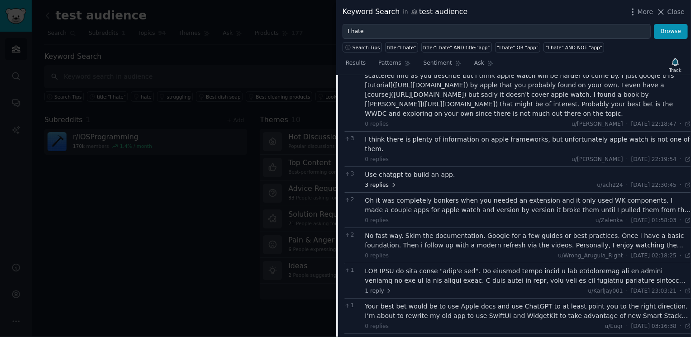
click at [391, 182] on icon at bounding box center [394, 185] width 6 height 6
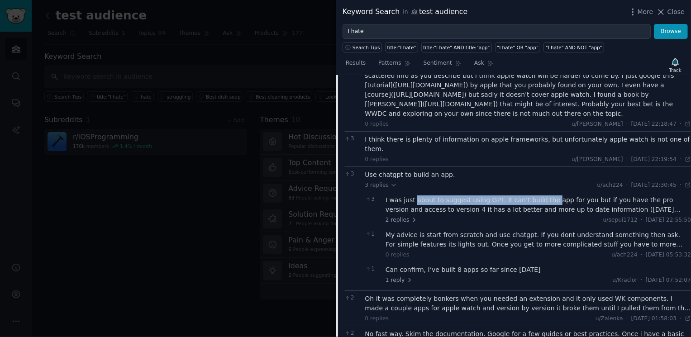
drag, startPoint x: 415, startPoint y: 187, endPoint x: 547, endPoint y: 185, distance: 132.2
click at [548, 196] on div "I was just about to suggest using GPT. It can’t build the app for you but if yo…" at bounding box center [539, 205] width 306 height 19
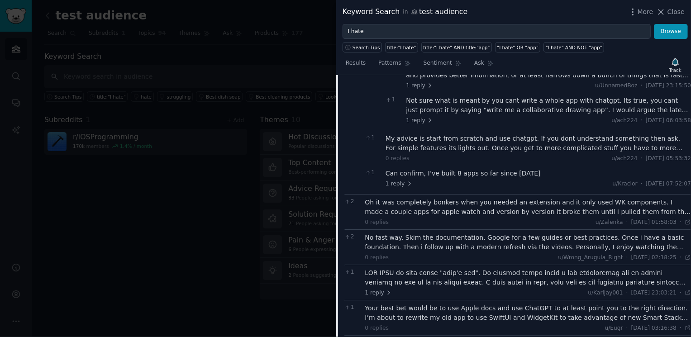
scroll to position [1810, 0]
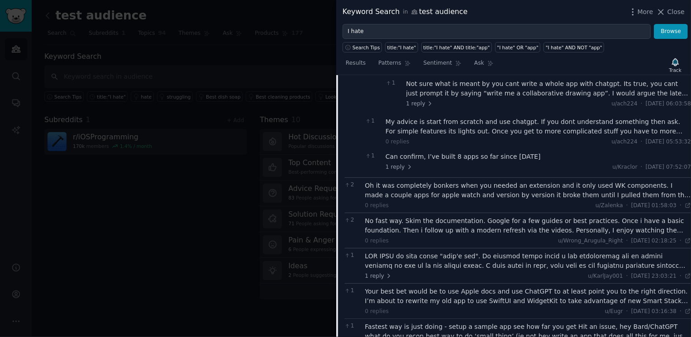
click at [494, 181] on div "Oh it was completely bonkers when you needed an extension and it only used WK c…" at bounding box center [528, 190] width 326 height 19
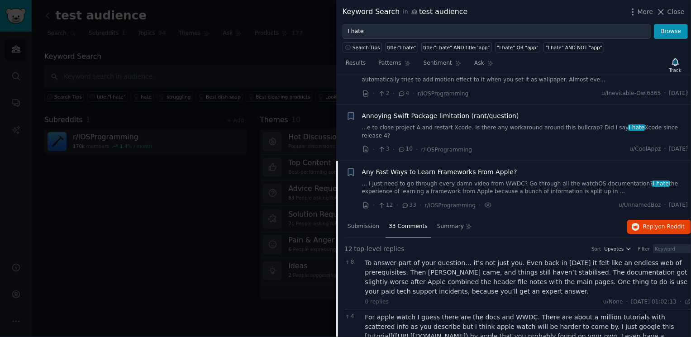
scroll to position [1322, 0]
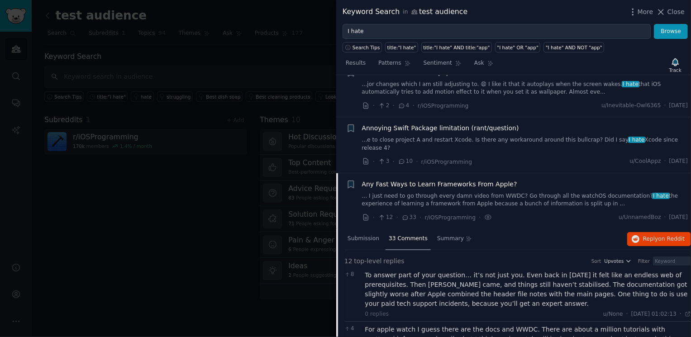
click at [397, 180] on span "Any Fast Ways to Learn Frameworks From Apple?" at bounding box center [439, 185] width 155 height 10
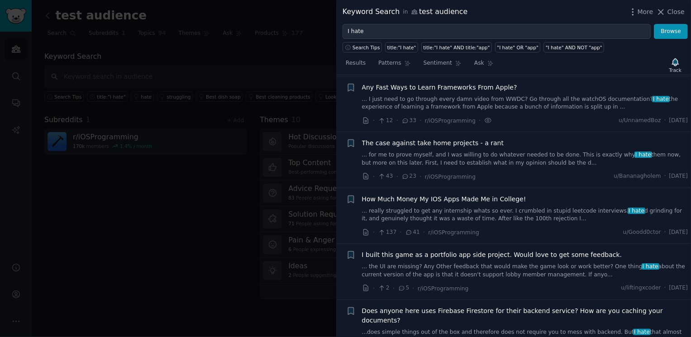
scroll to position [1419, 0]
click at [496, 207] on link "... really struggled to get any internship whats so ever. I crumbled in stupid …" at bounding box center [525, 215] width 326 height 16
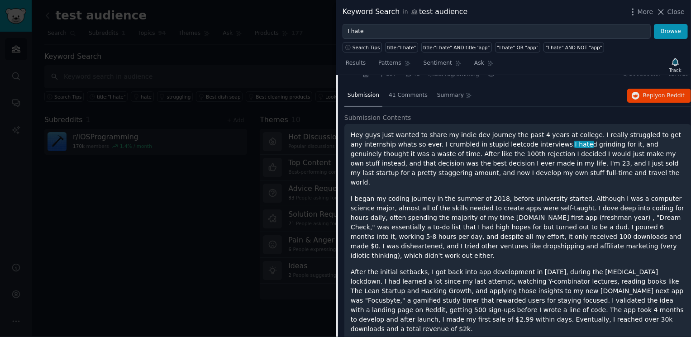
scroll to position [1577, 0]
drag, startPoint x: 432, startPoint y: 140, endPoint x: 509, endPoint y: 140, distance: 77.0
click at [509, 140] on p "Hey guys just wanted to share my indie dev journey the past 4 years at college.…" at bounding box center [518, 159] width 334 height 57
drag, startPoint x: 521, startPoint y: 140, endPoint x: 538, endPoint y: 140, distance: 17.2
click at [538, 140] on p "Hey guys just wanted to share my indie dev journey the past 4 years at college.…" at bounding box center [518, 159] width 334 height 57
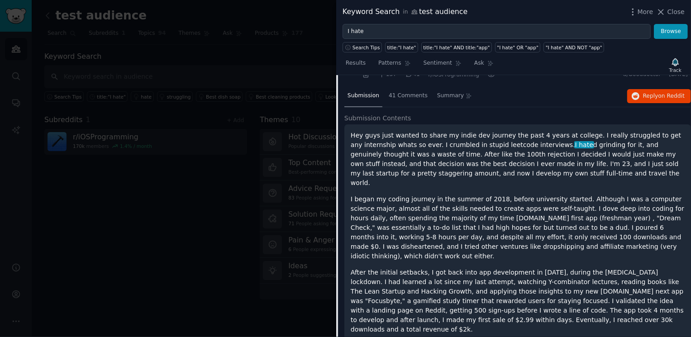
click at [558, 141] on p "Hey guys just wanted to share my indie dev journey the past 4 years at college.…" at bounding box center [518, 159] width 334 height 57
drag, startPoint x: 393, startPoint y: 153, endPoint x: 441, endPoint y: 152, distance: 48.9
click at [441, 152] on p "Hey guys just wanted to share my indie dev journey the past 4 years at college.…" at bounding box center [518, 159] width 334 height 57
drag, startPoint x: 405, startPoint y: 133, endPoint x: 446, endPoint y: 135, distance: 40.8
click at [446, 135] on p "Hey guys just wanted to share my indie dev journey the past 4 years at college.…" at bounding box center [518, 159] width 334 height 57
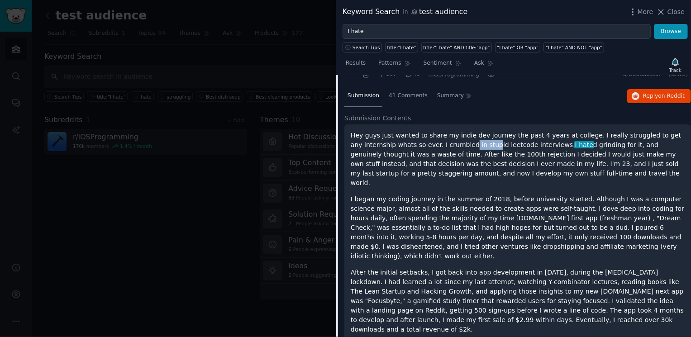
drag, startPoint x: 456, startPoint y: 135, endPoint x: 493, endPoint y: 134, distance: 36.2
click at [493, 134] on p "Hey guys just wanted to share my indie dev journey the past 4 years at college.…" at bounding box center [518, 159] width 334 height 57
drag, startPoint x: 503, startPoint y: 134, endPoint x: 537, endPoint y: 134, distance: 33.1
click at [537, 134] on p "Hey guys just wanted to share my indie dev journey the past 4 years at college.…" at bounding box center [518, 159] width 334 height 57
drag, startPoint x: 543, startPoint y: 134, endPoint x: 590, endPoint y: 134, distance: 47.1
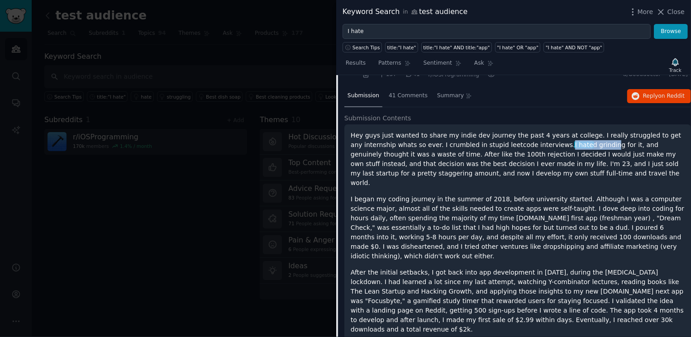
click at [590, 134] on p "Hey guys just wanted to share my indie dev journey the past 4 years at college.…" at bounding box center [518, 159] width 334 height 57
drag, startPoint x: 417, startPoint y: 145, endPoint x: 448, endPoint y: 144, distance: 31.3
click at [448, 144] on p "Hey guys just wanted to share my indie dev journey the past 4 years at college.…" at bounding box center [518, 159] width 334 height 57
drag, startPoint x: 520, startPoint y: 149, endPoint x: 537, endPoint y: 149, distance: 16.8
click at [537, 149] on p "Hey guys just wanted to share my indie dev journey the past 4 years at college.…" at bounding box center [518, 159] width 334 height 57
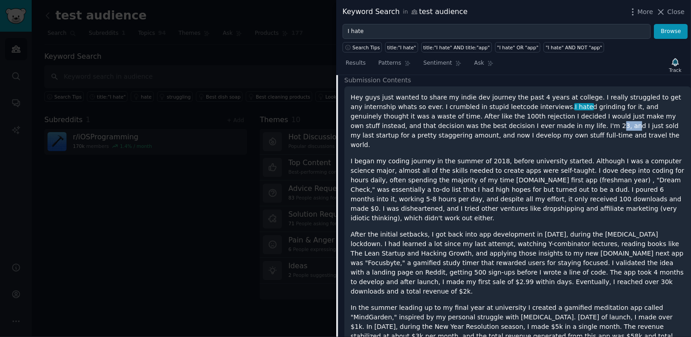
scroll to position [1614, 0]
drag, startPoint x: 409, startPoint y: 144, endPoint x: 457, endPoint y: 144, distance: 48.4
click at [457, 158] on p "I began my coding journey in the summer of 2018, before university started. Alt…" at bounding box center [518, 191] width 334 height 67
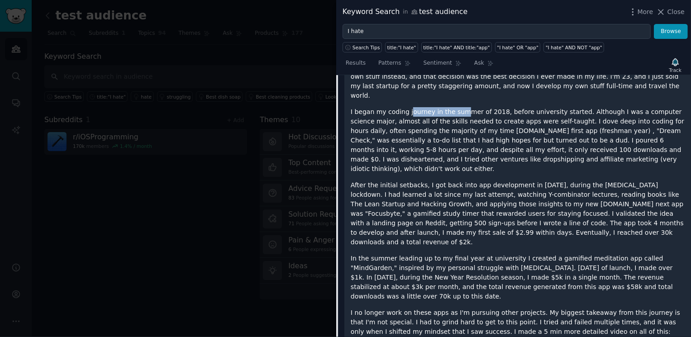
scroll to position [1666, 0]
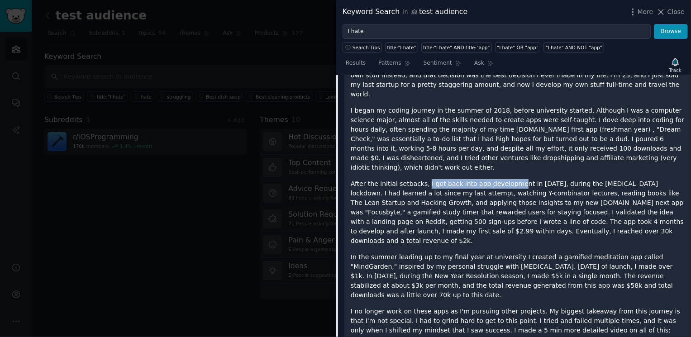
drag, startPoint x: 425, startPoint y: 153, endPoint x: 513, endPoint y: 153, distance: 87.8
click at [513, 179] on p "After the initial setbacks, I got back into app development in 2020, during the…" at bounding box center [518, 212] width 334 height 67
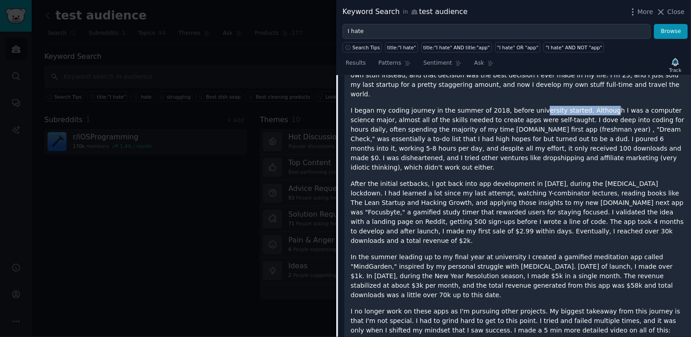
drag, startPoint x: 597, startPoint y: 91, endPoint x: 511, endPoint y: 91, distance: 86.0
click at [511, 106] on p "I began my coding journey in the summer of 2018, before university started. Alt…" at bounding box center [518, 139] width 334 height 67
drag, startPoint x: 457, startPoint y: 97, endPoint x: 557, endPoint y: 98, distance: 100.5
click at [557, 106] on p "I began my coding journey in the summer of 2018, before university started. Alt…" at bounding box center [518, 139] width 334 height 67
drag, startPoint x: 411, startPoint y: 110, endPoint x: 516, endPoint y: 110, distance: 105.0
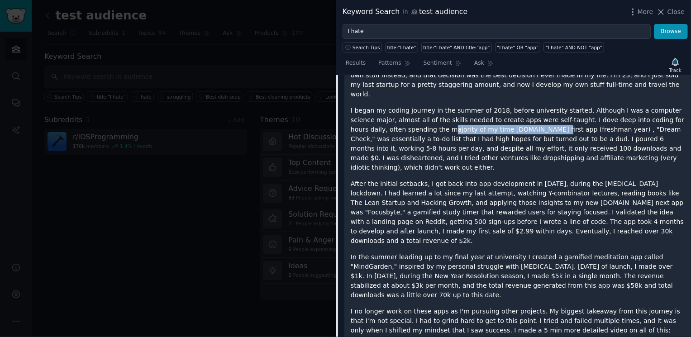
click at [516, 110] on p "I began my coding journey in the summer of 2018, before university started. Alt…" at bounding box center [518, 139] width 334 height 67
drag, startPoint x: 391, startPoint y: 117, endPoint x: 412, endPoint y: 117, distance: 20.8
click at [412, 117] on p "I began my coding journey in the summer of 2018, before university started. Alt…" at bounding box center [518, 139] width 334 height 67
drag, startPoint x: 440, startPoint y: 118, endPoint x: 491, endPoint y: 119, distance: 51.2
click at [491, 119] on p "I began my coding journey in the summer of 2018, before university started. Alt…" at bounding box center [518, 139] width 334 height 67
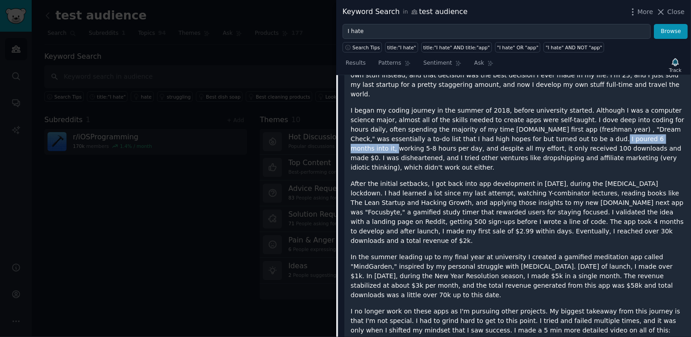
drag, startPoint x: 537, startPoint y: 119, endPoint x: 618, endPoint y: 122, distance: 80.6
click at [618, 121] on p "I began my coding journey in the summer of 2018, before university started. Alt…" at bounding box center [518, 139] width 334 height 67
drag, startPoint x: 407, startPoint y: 126, endPoint x: 455, endPoint y: 126, distance: 48.0
click at [455, 126] on p "I began my coding journey in the summer of 2018, before university started. Alt…" at bounding box center [518, 139] width 334 height 67
drag, startPoint x: 465, startPoint y: 127, endPoint x: 506, endPoint y: 126, distance: 41.2
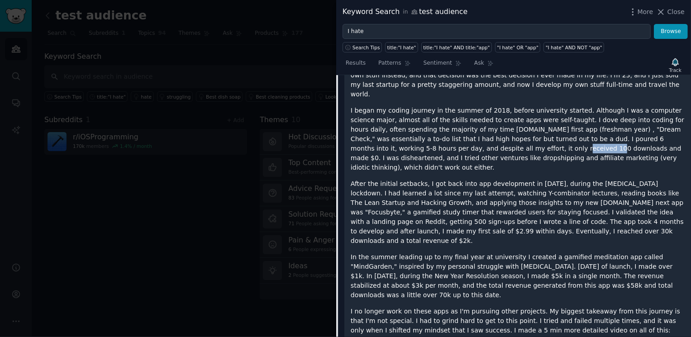
click at [506, 126] on p "I began my coding journey in the summer of 2018, before university started. Alt…" at bounding box center [518, 139] width 334 height 67
drag, startPoint x: 521, startPoint y: 127, endPoint x: 562, endPoint y: 127, distance: 41.2
click at [562, 127] on p "I began my coding journey in the summer of 2018, before university started. Alt…" at bounding box center [518, 139] width 334 height 67
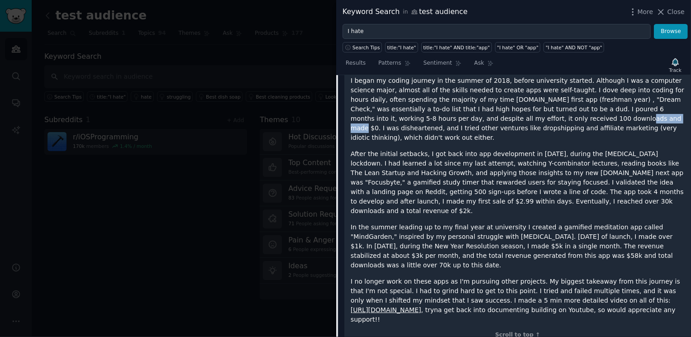
scroll to position [1699, 0]
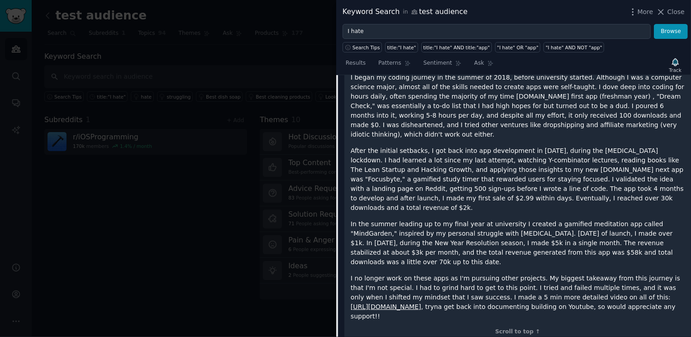
drag, startPoint x: 421, startPoint y: 120, endPoint x: 437, endPoint y: 120, distance: 16.3
click at [429, 146] on p "After the initial setbacks, I got back into app development in 2020, during the…" at bounding box center [518, 179] width 334 height 67
drag, startPoint x: 490, startPoint y: 120, endPoint x: 570, endPoint y: 121, distance: 79.2
click at [570, 146] on p "After the initial setbacks, I got back into app development in 2020, during the…" at bounding box center [518, 179] width 334 height 67
drag, startPoint x: 381, startPoint y: 129, endPoint x: 458, endPoint y: 132, distance: 77.0
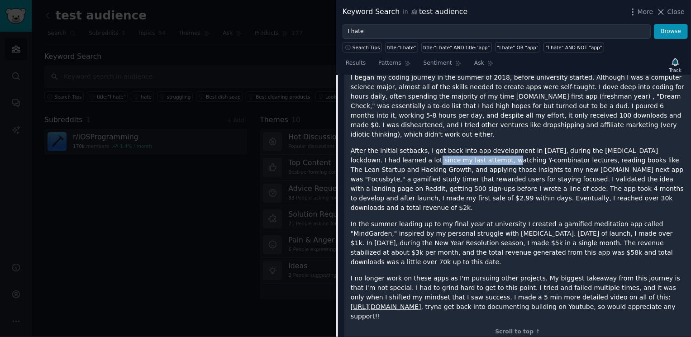
click at [458, 146] on p "After the initial setbacks, I got back into app development in 2020, during the…" at bounding box center [518, 179] width 334 height 67
drag, startPoint x: 611, startPoint y: 132, endPoint x: 589, endPoint y: 134, distance: 21.8
click at [590, 146] on p "After the initial setbacks, I got back into app development in 2020, during the…" at bounding box center [518, 179] width 334 height 67
drag, startPoint x: 514, startPoint y: 140, endPoint x: 538, endPoint y: 141, distance: 24.0
click at [538, 146] on p "After the initial setbacks, I got back into app development in 2020, during the…" at bounding box center [518, 179] width 334 height 67
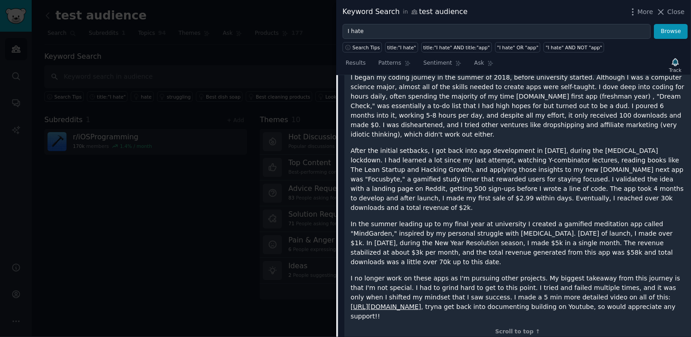
click at [554, 146] on p "After the initial setbacks, I got back into app development in 2020, during the…" at bounding box center [518, 179] width 334 height 67
drag, startPoint x: 554, startPoint y: 139, endPoint x: 581, endPoint y: 137, distance: 27.8
click at [581, 146] on p "After the initial setbacks, I got back into app development in 2020, during the…" at bounding box center [518, 179] width 334 height 67
drag, startPoint x: 488, startPoint y: 148, endPoint x: 527, endPoint y: 148, distance: 38.5
click at [527, 148] on p "After the initial setbacks, I got back into app development in 2020, during the…" at bounding box center [518, 179] width 334 height 67
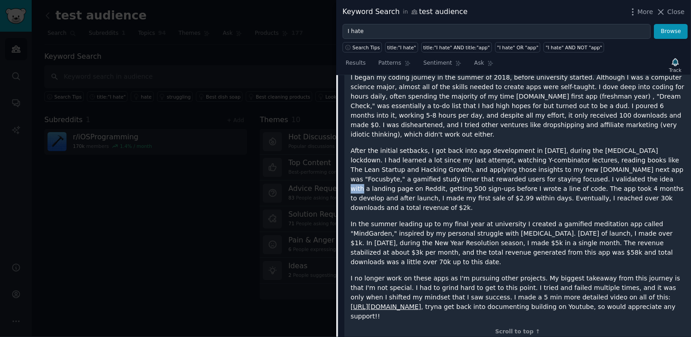
drag, startPoint x: 537, startPoint y: 149, endPoint x: 551, endPoint y: 149, distance: 13.6
click at [551, 149] on p "After the initial setbacks, I got back into app development in 2020, during the…" at bounding box center [518, 179] width 334 height 67
drag, startPoint x: 562, startPoint y: 151, endPoint x: 570, endPoint y: 151, distance: 7.7
click at [570, 151] on p "After the initial setbacks, I got back into app development in 2020, during the…" at bounding box center [518, 179] width 334 height 67
click at [576, 150] on p "After the initial setbacks, I got back into app development in 2020, during the…" at bounding box center [518, 179] width 334 height 67
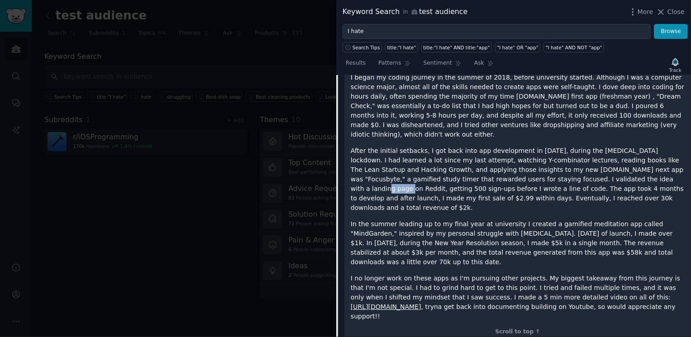
drag, startPoint x: 576, startPoint y: 150, endPoint x: 589, endPoint y: 150, distance: 12.7
click at [589, 150] on p "After the initial setbacks, I got back into app development in 2020, during the…" at bounding box center [518, 179] width 334 height 67
click at [598, 150] on p "After the initial setbacks, I got back into app development in 2020, during the…" at bounding box center [518, 179] width 334 height 67
drag, startPoint x: 598, startPoint y: 150, endPoint x: 592, endPoint y: 150, distance: 6.4
click at [592, 150] on p "After the initial setbacks, I got back into app development in 2020, during the…" at bounding box center [518, 179] width 334 height 67
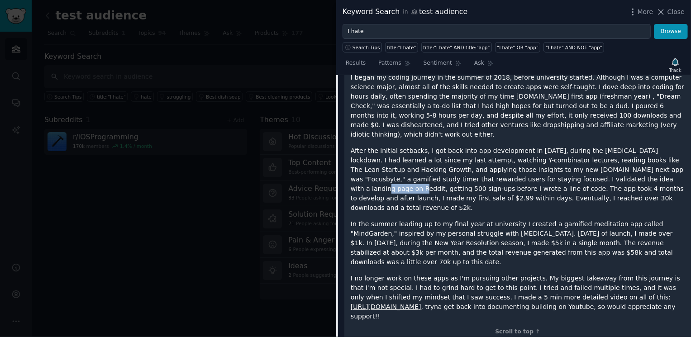
click at [592, 150] on p "After the initial setbacks, I got back into app development in 2020, during the…" at bounding box center [518, 179] width 334 height 67
drag, startPoint x: 592, startPoint y: 150, endPoint x: 604, endPoint y: 151, distance: 12.7
click at [604, 151] on p "After the initial setbacks, I got back into app development in 2020, during the…" at bounding box center [518, 179] width 334 height 67
drag, startPoint x: 400, startPoint y: 159, endPoint x: 436, endPoint y: 163, distance: 36.4
click at [436, 163] on p "After the initial setbacks, I got back into app development in 2020, during the…" at bounding box center [518, 179] width 334 height 67
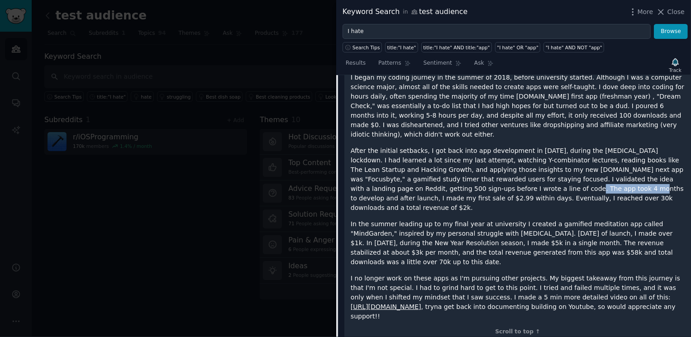
drag, startPoint x: 442, startPoint y: 162, endPoint x: 509, endPoint y: 162, distance: 67.0
click at [509, 162] on p "After the initial setbacks, I got back into app development in 2020, during the…" at bounding box center [518, 179] width 334 height 67
drag, startPoint x: 512, startPoint y: 162, endPoint x: 532, endPoint y: 160, distance: 20.9
click at [532, 160] on p "After the initial setbacks, I got back into app development in 2020, during the…" at bounding box center [518, 179] width 334 height 67
click at [535, 160] on p "After the initial setbacks, I got back into app development in 2020, during the…" at bounding box center [518, 179] width 334 height 67
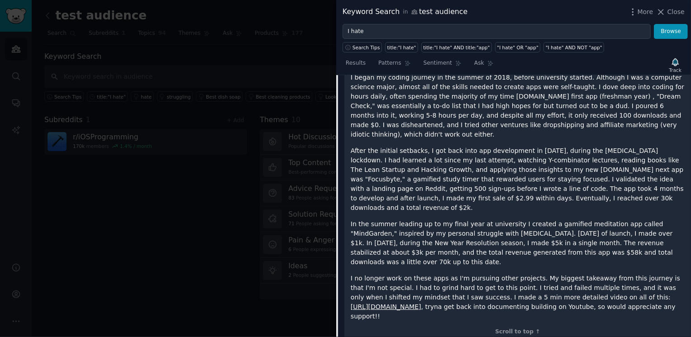
click at [534, 159] on p "After the initial setbacks, I got back into app development in 2020, during the…" at bounding box center [518, 179] width 334 height 67
drag, startPoint x: 534, startPoint y: 159, endPoint x: 506, endPoint y: 160, distance: 28.1
click at [506, 160] on p "After the initial setbacks, I got back into app development in 2020, during the…" at bounding box center [518, 179] width 334 height 67
click at [500, 160] on p "After the initial setbacks, I got back into app development in 2020, during the…" at bounding box center [518, 179] width 334 height 67
drag, startPoint x: 400, startPoint y: 157, endPoint x: 441, endPoint y: 157, distance: 40.7
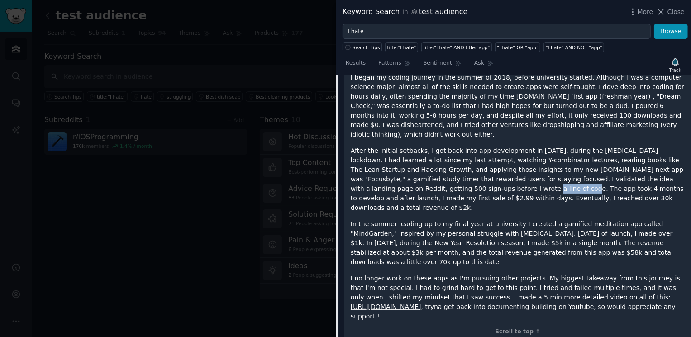
click at [441, 157] on p "After the initial setbacks, I got back into app development in 2020, during the…" at bounding box center [518, 179] width 334 height 67
drag, startPoint x: 450, startPoint y: 158, endPoint x: 474, endPoint y: 160, distance: 24.1
click at [474, 160] on p "After the initial setbacks, I got back into app development in 2020, during the…" at bounding box center [518, 179] width 334 height 67
drag, startPoint x: 484, startPoint y: 159, endPoint x: 515, endPoint y: 160, distance: 30.3
click at [515, 160] on p "After the initial setbacks, I got back into app development in 2020, during the…" at bounding box center [518, 179] width 334 height 67
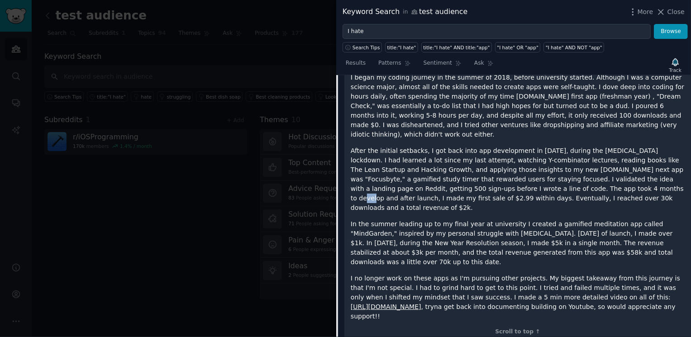
drag, startPoint x: 527, startPoint y: 160, endPoint x: 539, endPoint y: 160, distance: 12.2
click at [539, 160] on p "After the initial setbacks, I got back into app development in 2020, during the…" at bounding box center [518, 179] width 334 height 67
drag, startPoint x: 539, startPoint y: 160, endPoint x: 503, endPoint y: 160, distance: 35.8
click at [503, 160] on p "After the initial setbacks, I got back into app development in 2020, during the…" at bounding box center [518, 179] width 334 height 67
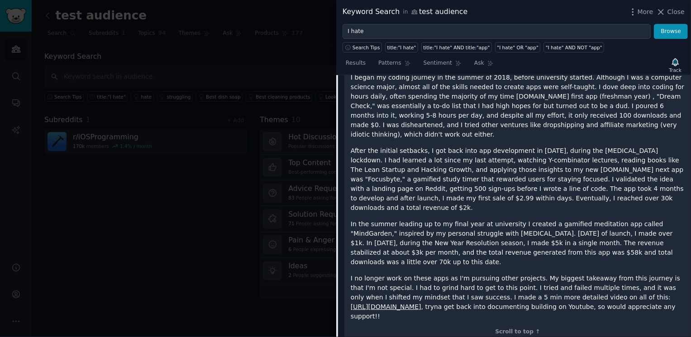
click at [429, 155] on p "After the initial setbacks, I got back into app development in 2020, during the…" at bounding box center [518, 179] width 334 height 67
drag, startPoint x: 421, startPoint y: 158, endPoint x: 488, endPoint y: 160, distance: 67.5
click at [488, 160] on p "After the initial setbacks, I got back into app development in 2020, during the…" at bounding box center [518, 179] width 334 height 67
drag, startPoint x: 498, startPoint y: 159, endPoint x: 528, endPoint y: 159, distance: 30.8
click at [528, 159] on p "After the initial setbacks, I got back into app development in 2020, during the…" at bounding box center [518, 179] width 334 height 67
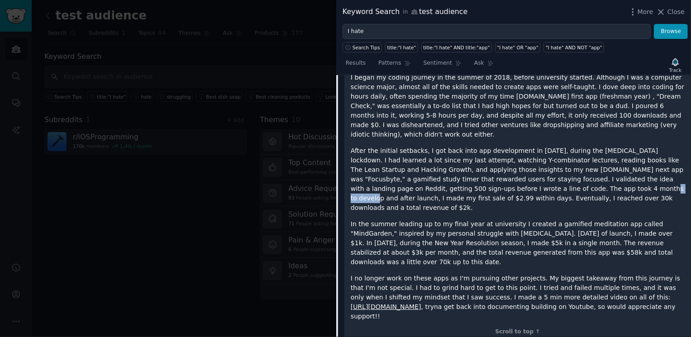
drag, startPoint x: 544, startPoint y: 159, endPoint x: 510, endPoint y: 159, distance: 34.0
click at [510, 159] on p "After the initial setbacks, I got back into app development in 2020, during the…" at bounding box center [518, 179] width 334 height 67
drag, startPoint x: 531, startPoint y: 160, endPoint x: 572, endPoint y: 160, distance: 41.7
click at [572, 160] on p "After the initial setbacks, I got back into app development in 2020, during the…" at bounding box center [518, 179] width 334 height 67
drag, startPoint x: 423, startPoint y: 171, endPoint x: 461, endPoint y: 171, distance: 38.0
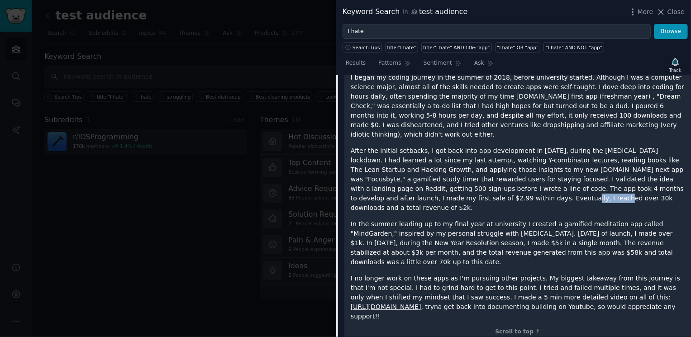
click at [461, 171] on p "After the initial setbacks, I got back into app development in 2020, during the…" at bounding box center [518, 179] width 334 height 67
drag, startPoint x: 463, startPoint y: 171, endPoint x: 496, endPoint y: 171, distance: 32.6
click at [496, 171] on p "After the initial setbacks, I got back into app development in 2020, during the…" at bounding box center [518, 179] width 334 height 67
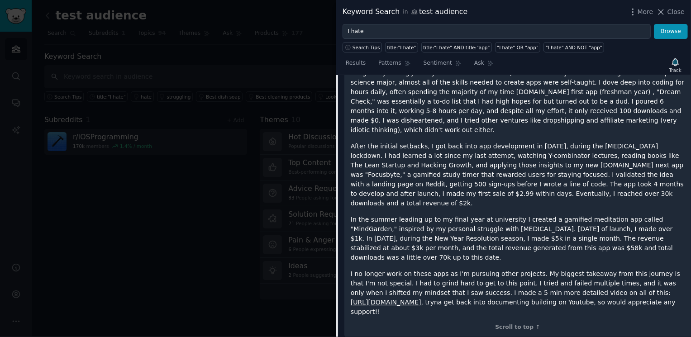
click at [460, 215] on p "In the summer leading up to my final year at university I created a gamified me…" at bounding box center [518, 239] width 334 height 48
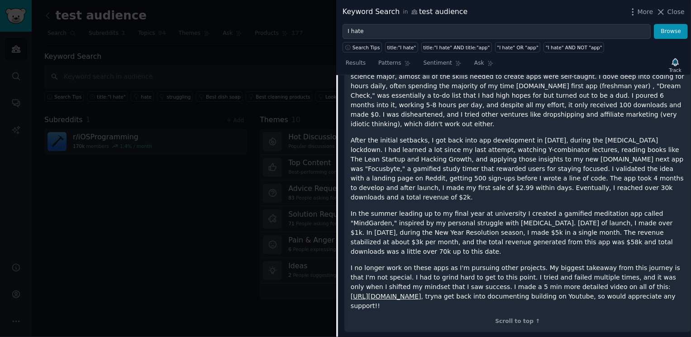
scroll to position [1710, 0]
drag, startPoint x: 546, startPoint y: 173, endPoint x: 624, endPoint y: 174, distance: 77.9
click at [624, 209] on p "In the summer leading up to my final year at university I created a gamified me…" at bounding box center [518, 233] width 334 height 48
drag, startPoint x: 468, startPoint y: 181, endPoint x: 502, endPoint y: 181, distance: 34.4
click at [502, 209] on p "In the summer leading up to my final year at university I created a gamified me…" at bounding box center [518, 233] width 334 height 48
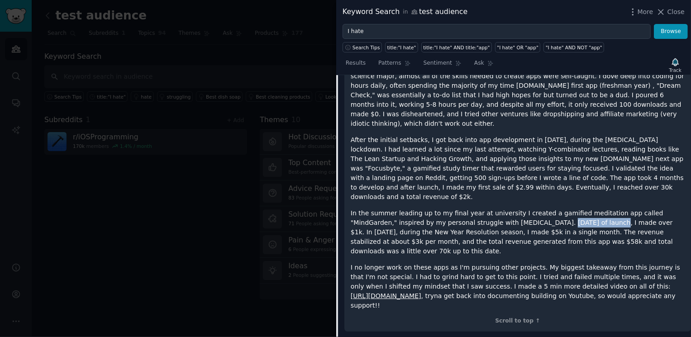
drag, startPoint x: 509, startPoint y: 181, endPoint x: 560, endPoint y: 185, distance: 51.3
click at [560, 209] on p "In the summer leading up to my final year at university I created a gamified me…" at bounding box center [518, 233] width 334 height 48
drag, startPoint x: 429, startPoint y: 192, endPoint x: 513, endPoint y: 195, distance: 84.2
click at [513, 209] on p "In the summer leading up to my final year at university I created a gamified me…" at bounding box center [518, 233] width 334 height 48
drag, startPoint x: 535, startPoint y: 194, endPoint x: 609, endPoint y: 193, distance: 74.3
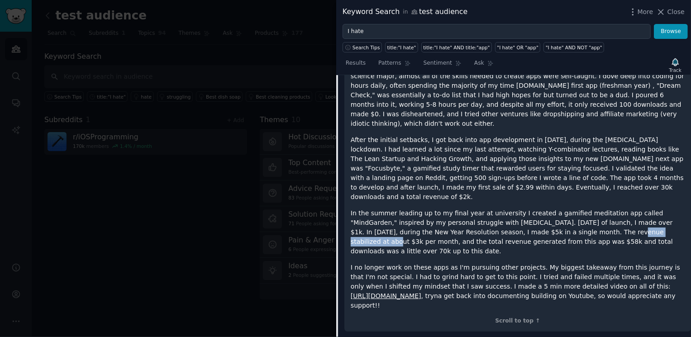
click at [609, 209] on p "In the summer leading up to my final year at university I created a gamified me…" at bounding box center [518, 233] width 334 height 48
drag, startPoint x: 441, startPoint y: 202, endPoint x: 488, endPoint y: 203, distance: 46.6
click at [488, 209] on p "In the summer leading up to my final year at university I created a gamified me…" at bounding box center [518, 233] width 334 height 48
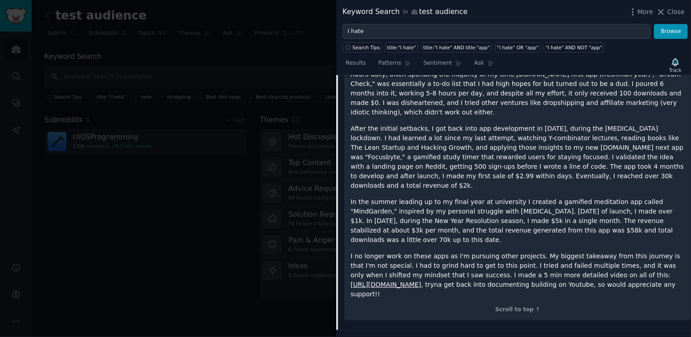
click at [503, 197] on p "In the summer leading up to my final year at university I created a gamified me…" at bounding box center [518, 221] width 334 height 48
drag, startPoint x: 500, startPoint y: 219, endPoint x: 535, endPoint y: 218, distance: 34.9
click at [535, 252] on p "I no longer work on these apps as I'm pursuing other projects. My biggest takea…" at bounding box center [518, 276] width 334 height 48
drag, startPoint x: 542, startPoint y: 218, endPoint x: 566, endPoint y: 218, distance: 24.4
click at [566, 252] on p "I no longer work on these apps as I'm pursuing other projects. My biggest takea…" at bounding box center [518, 276] width 334 height 48
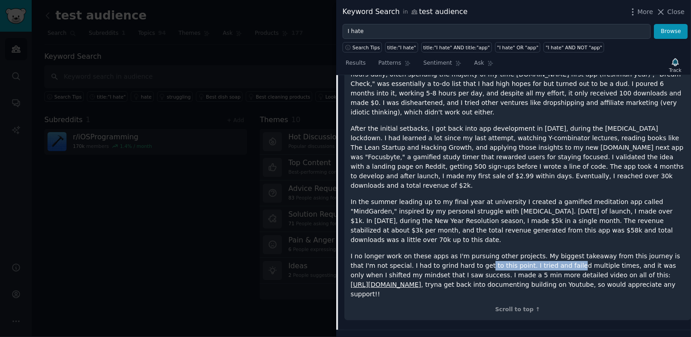
drag, startPoint x: 458, startPoint y: 224, endPoint x: 546, endPoint y: 225, distance: 87.8
click at [546, 252] on p "I no longer work on these apps as I'm pursuing other projects. My biggest takea…" at bounding box center [518, 276] width 334 height 48
drag, startPoint x: 408, startPoint y: 235, endPoint x: 486, endPoint y: 234, distance: 77.9
click at [486, 252] on p "I no longer work on these apps as I'm pursuing other projects. My biggest takea…" at bounding box center [518, 276] width 334 height 48
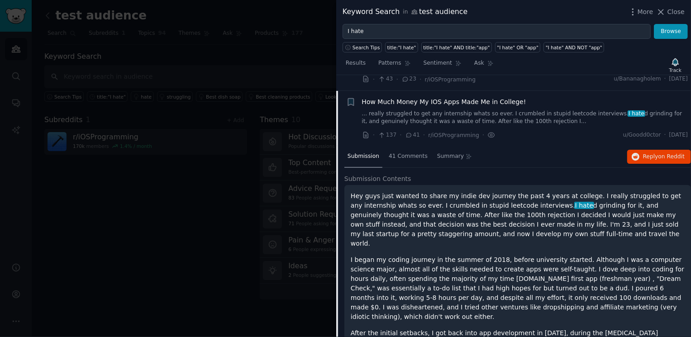
scroll to position [1503, 0]
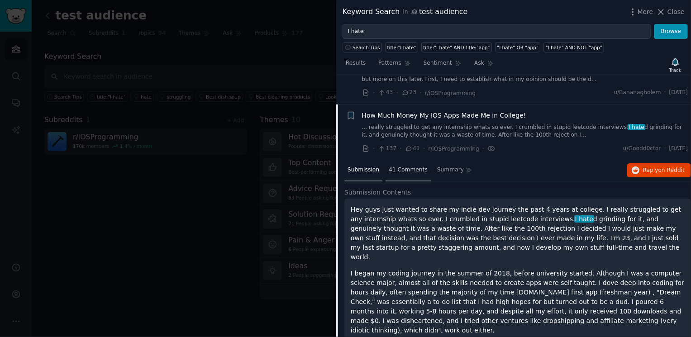
click at [407, 160] on div "41 Comments" at bounding box center [408, 171] width 45 height 22
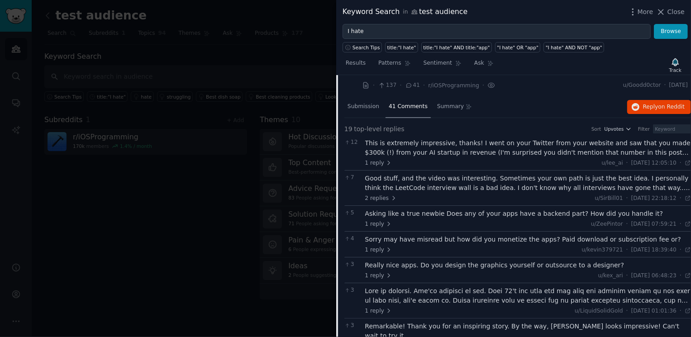
scroll to position [1592, 0]
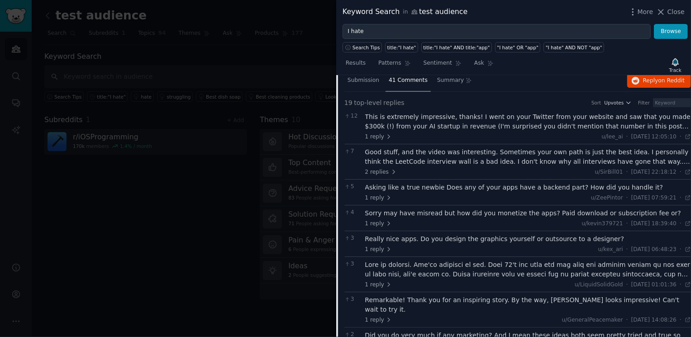
click at [525, 117] on div "This is extremely impressive, thanks! I went on your Twitter from your website …" at bounding box center [528, 121] width 326 height 19
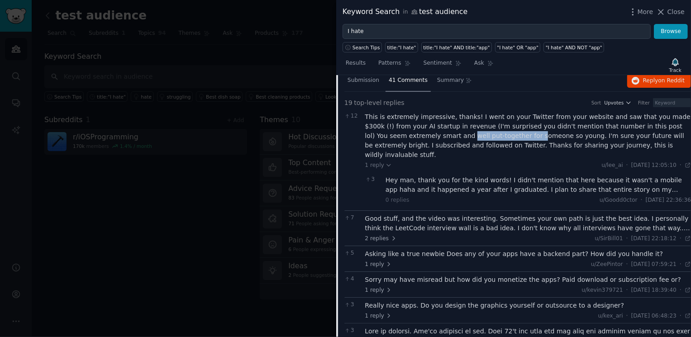
drag, startPoint x: 427, startPoint y: 122, endPoint x: 492, endPoint y: 126, distance: 64.8
click at [492, 126] on div "This is extremely impressive, thanks! I went on your Twitter from your website …" at bounding box center [528, 136] width 326 height 48
drag, startPoint x: 510, startPoint y: 124, endPoint x: 558, endPoint y: 124, distance: 48.0
click at [558, 124] on div "This is extremely impressive, thanks! I went on your Twitter from your website …" at bounding box center [528, 136] width 326 height 48
drag, startPoint x: 589, startPoint y: 123, endPoint x: 537, endPoint y: 123, distance: 52.5
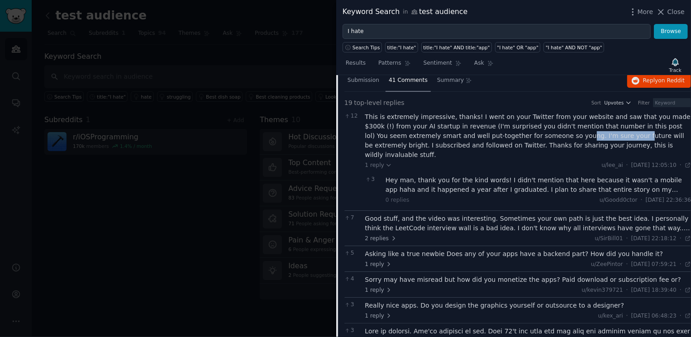
click at [537, 123] on div "This is extremely impressive, thanks! I went on your Twitter from your website …" at bounding box center [528, 136] width 326 height 48
click at [474, 125] on div "This is extremely impressive, thanks! I went on your Twitter from your website …" at bounding box center [528, 136] width 326 height 48
click at [503, 112] on div "This is extremely impressive, thanks! I went on your Twitter from your website …" at bounding box center [528, 136] width 326 height 48
click at [374, 112] on div "This is extremely impressive, thanks! I went on your Twitter from your website …" at bounding box center [528, 136] width 326 height 48
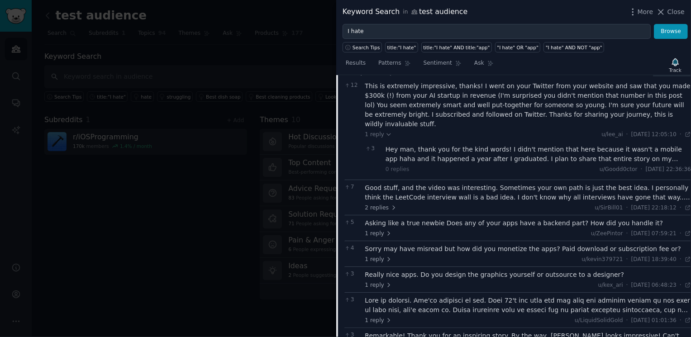
scroll to position [1628, 0]
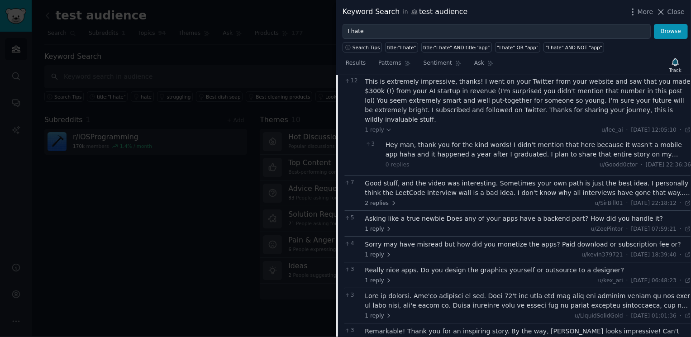
click at [482, 179] on div "Good stuff, and the video was interesting. Sometimes your own path is just the …" at bounding box center [528, 188] width 326 height 19
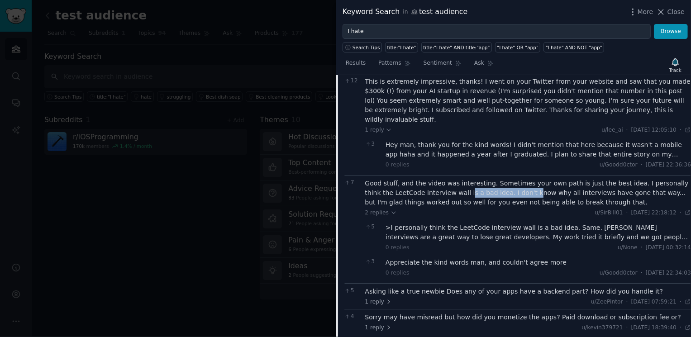
drag, startPoint x: 437, startPoint y: 172, endPoint x: 516, endPoint y: 168, distance: 78.4
click at [516, 179] on div "Good stuff, and the video was interesting. Sometimes your own path is just the …" at bounding box center [528, 193] width 326 height 29
click at [493, 179] on div "Good stuff, and the video was interesting. Sometimes your own path is just the …" at bounding box center [528, 193] width 326 height 29
drag, startPoint x: 436, startPoint y: 172, endPoint x: 499, endPoint y: 174, distance: 63.9
click at [499, 179] on div "Good stuff, and the video was interesting. Sometimes your own path is just the …" at bounding box center [528, 193] width 326 height 29
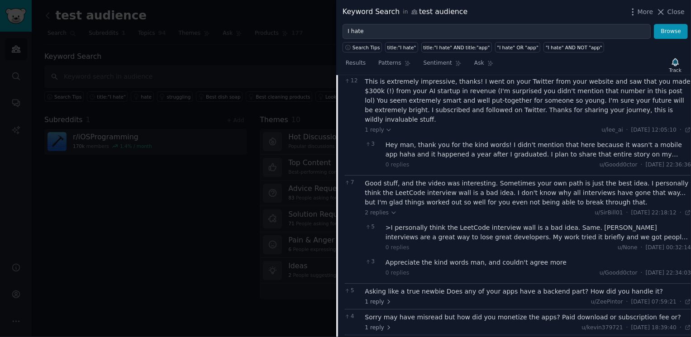
click at [529, 179] on div "Good stuff, and the video was interesting. Sometimes your own path is just the …" at bounding box center [528, 193] width 326 height 29
drag, startPoint x: 529, startPoint y: 171, endPoint x: 622, endPoint y: 175, distance: 92.9
click at [622, 179] on div "Good stuff, and the video was interesting. Sometimes your own path is just the …" at bounding box center [528, 193] width 326 height 29
click at [627, 179] on div "Good stuff, and the video was interesting. Sometimes your own path is just the …" at bounding box center [528, 193] width 326 height 29
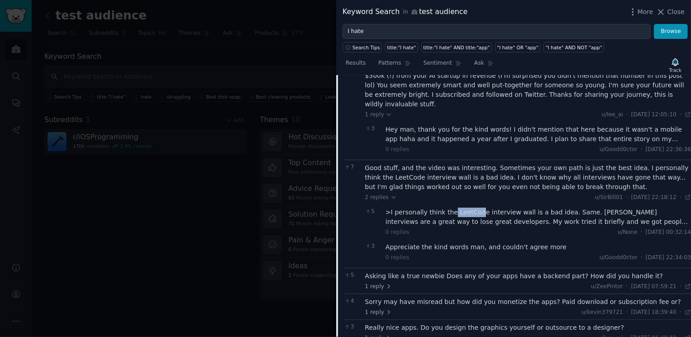
drag, startPoint x: 450, startPoint y: 189, endPoint x: 502, endPoint y: 189, distance: 52.5
click at [502, 208] on div ">I personally think the LeetCode interview wall is a bad idea. Same. Leetcode i…" at bounding box center [539, 217] width 306 height 19
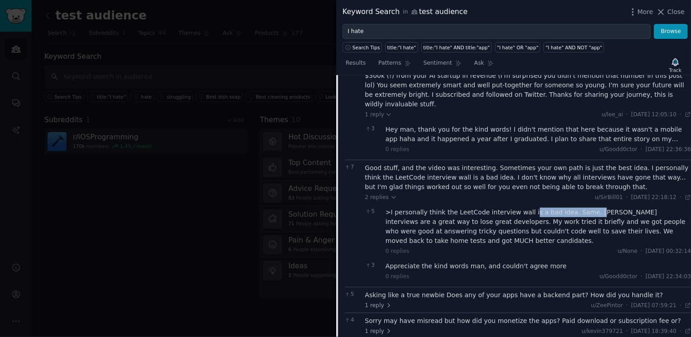
drag, startPoint x: 524, startPoint y: 190, endPoint x: 586, endPoint y: 192, distance: 62.1
click at [586, 208] on div ">I personally think the LeetCode interview wall is a bad idea. Same. Leetcode i…" at bounding box center [539, 227] width 306 height 38
drag, startPoint x: 391, startPoint y: 200, endPoint x: 453, endPoint y: 201, distance: 62.0
click at [453, 208] on div ">I personally think the LeetCode interview wall is a bad idea. Same. Leetcode i…" at bounding box center [539, 227] width 306 height 38
drag, startPoint x: 465, startPoint y: 202, endPoint x: 507, endPoint y: 201, distance: 42.6
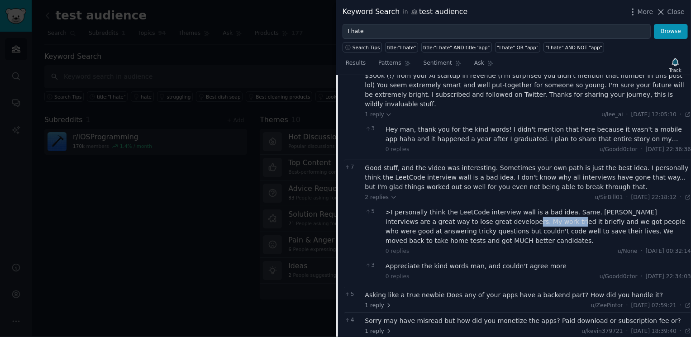
click at [507, 208] on div ">I personally think the LeetCode interview wall is a bad idea. Same. Leetcode i…" at bounding box center [539, 227] width 306 height 38
drag, startPoint x: 547, startPoint y: 202, endPoint x: 612, endPoint y: 201, distance: 65.2
click at [612, 208] on div ">I personally think the LeetCode interview wall is a bad idea. Same. Leetcode i…" at bounding box center [539, 227] width 306 height 38
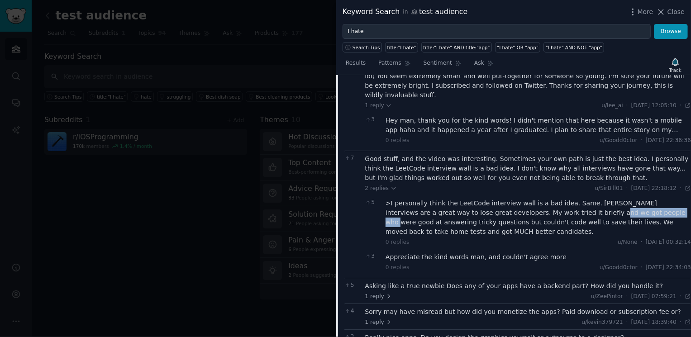
scroll to position [1658, 0]
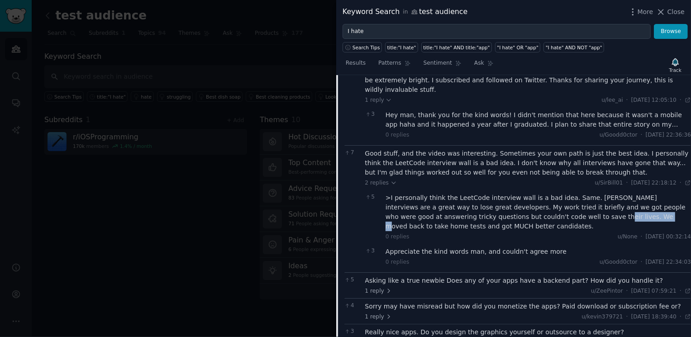
drag, startPoint x: 522, startPoint y: 192, endPoint x: 571, endPoint y: 194, distance: 49.4
click at [571, 194] on div ">I personally think the LeetCode interview wall is a bad idea. Same. Leetcode i…" at bounding box center [539, 212] width 306 height 38
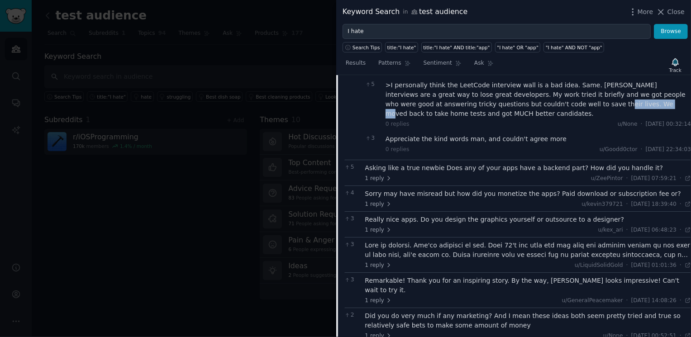
scroll to position [1781, 0]
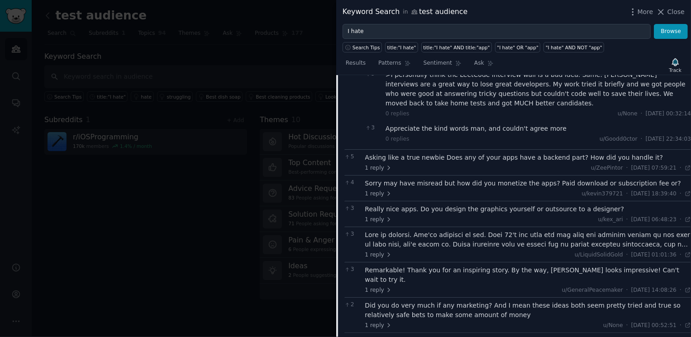
click at [437, 205] on div "Really nice apps. Do you design the graphics yourself or outsource to a designe…" at bounding box center [528, 210] width 326 height 10
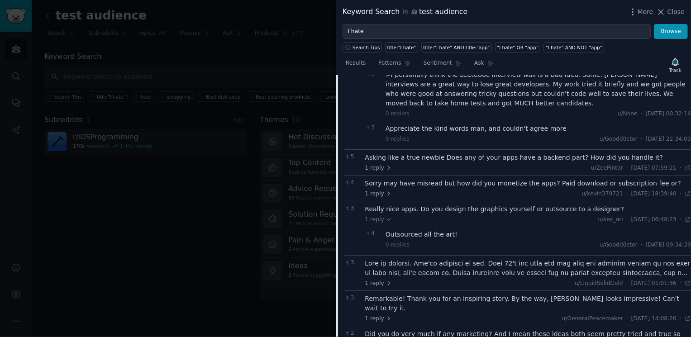
click at [469, 205] on div "Really nice apps. Do you design the graphics yourself or outsource to a designe…" at bounding box center [528, 210] width 326 height 10
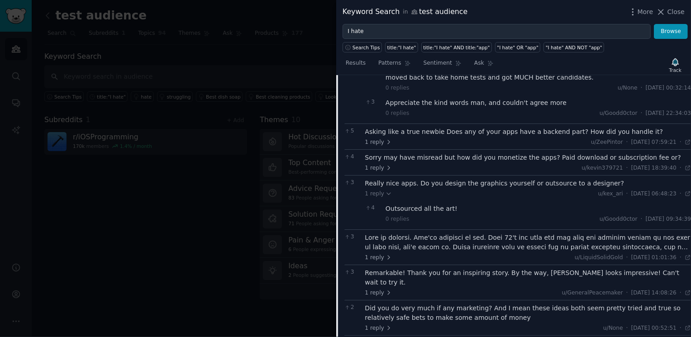
scroll to position [1829, 0]
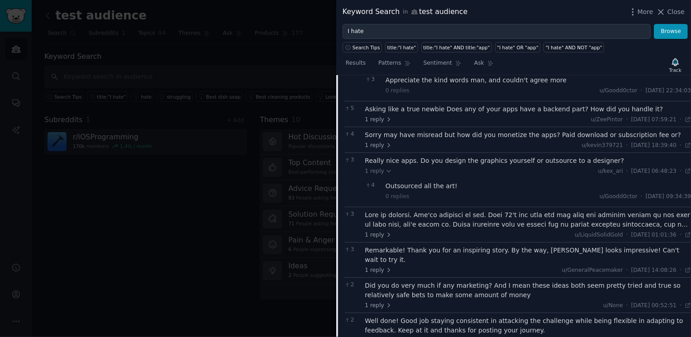
click at [509, 211] on div at bounding box center [528, 220] width 326 height 19
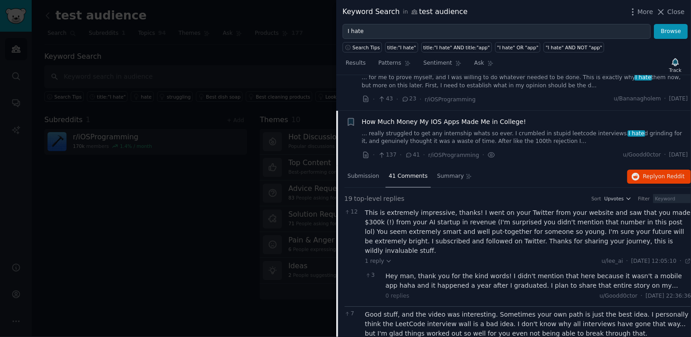
scroll to position [1478, 0]
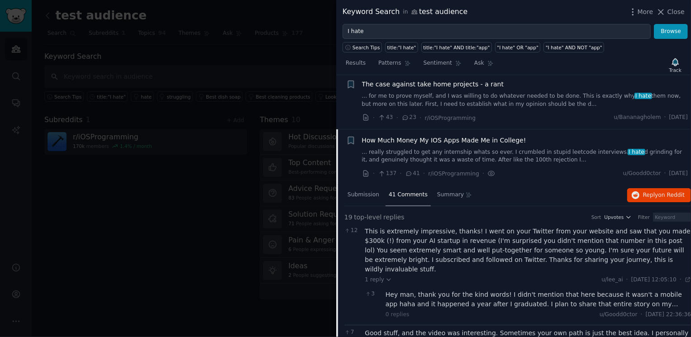
click at [441, 149] on link "... really struggled to get any internship whats so ever. I crumbled in stupid …" at bounding box center [525, 157] width 326 height 16
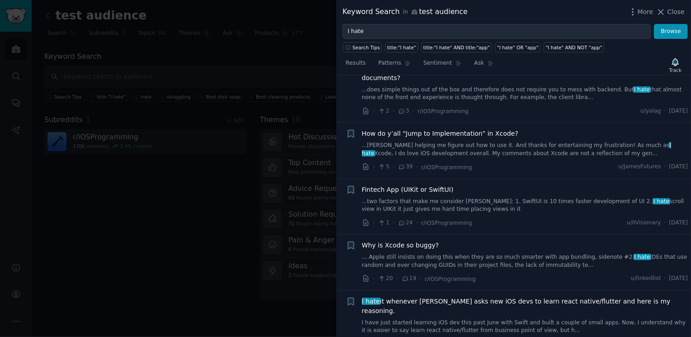
scroll to position [1725, 0]
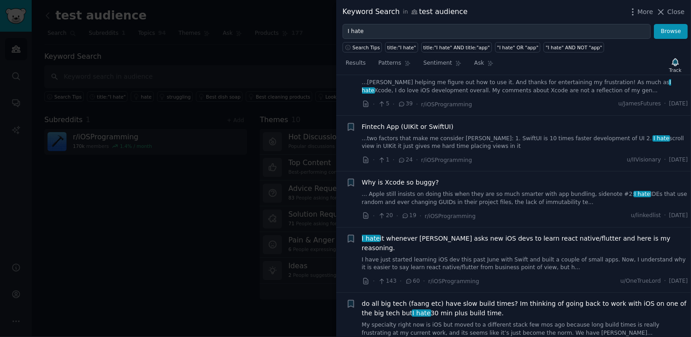
click at [485, 191] on link "... Apple still insists on doing this when they are so much smarter with app bu…" at bounding box center [525, 199] width 326 height 16
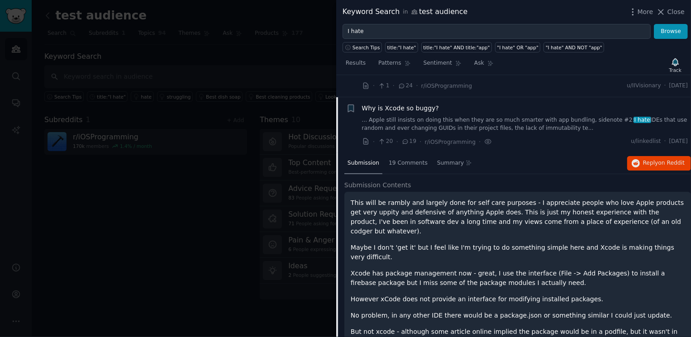
click at [539, 116] on link "... Apple still insists on doing this when they are so much smarter with app bu…" at bounding box center [525, 124] width 326 height 16
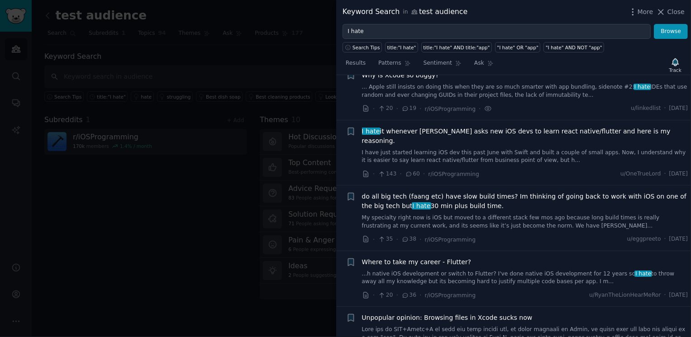
scroll to position [1824, 0]
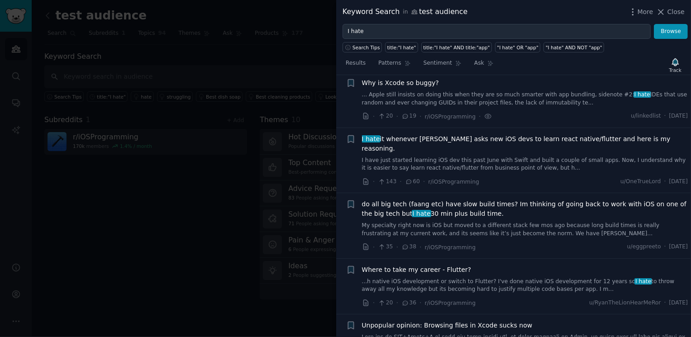
click at [557, 134] on span "I hate it whenever somene asks new iOS devs to learn react native/flutter and h…" at bounding box center [525, 143] width 326 height 19
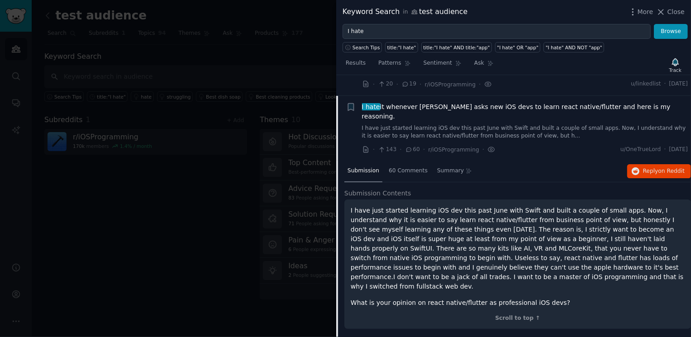
scroll to position [1868, 0]
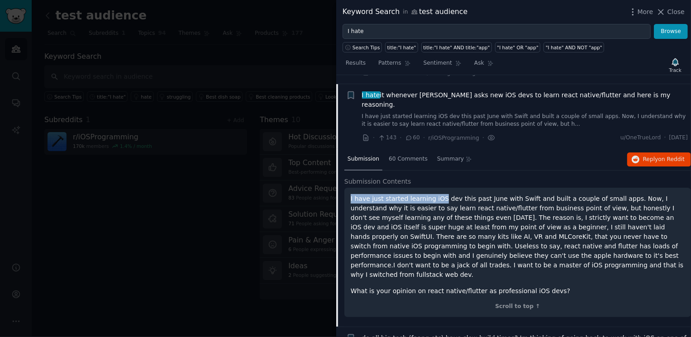
drag, startPoint x: 440, startPoint y: 170, endPoint x: 452, endPoint y: 162, distance: 15.3
click at [452, 188] on div "I have just started learning iOS dev this past June with Swift and built a coup…" at bounding box center [518, 252] width 347 height 129
drag, startPoint x: 445, startPoint y: 174, endPoint x: 522, endPoint y: 174, distance: 77.9
click at [522, 194] on p "I have just started learning iOS dev this past June with Swift and built a coup…" at bounding box center [518, 237] width 334 height 86
drag, startPoint x: 535, startPoint y: 177, endPoint x: 597, endPoint y: 179, distance: 62.1
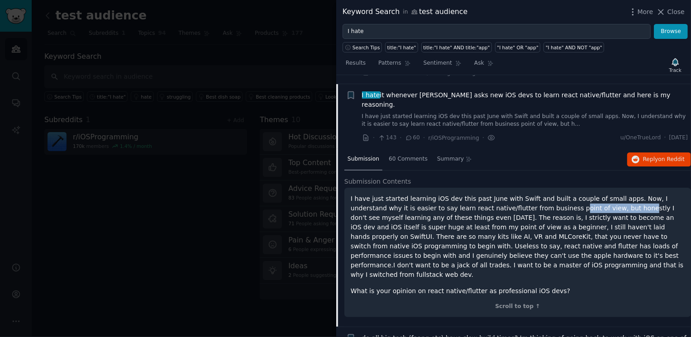
click at [597, 194] on p "I have just started learning iOS dev this past June with Swift and built a coup…" at bounding box center [518, 237] width 334 height 86
drag, startPoint x: 408, startPoint y: 188, endPoint x: 496, endPoint y: 189, distance: 87.8
click at [496, 194] on p "I have just started learning iOS dev this past June with Swift and built a coup…" at bounding box center [518, 237] width 334 height 86
drag, startPoint x: 511, startPoint y: 188, endPoint x: 579, endPoint y: 189, distance: 67.5
click at [579, 194] on p "I have just started learning iOS dev this past June with Swift and built a coup…" at bounding box center [518, 237] width 334 height 86
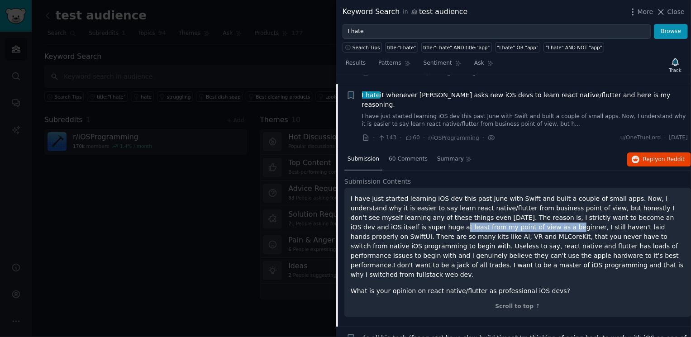
drag, startPoint x: 381, startPoint y: 196, endPoint x: 489, endPoint y: 196, distance: 107.8
click at [489, 196] on p "I have just started learning iOS dev this past June with Swift and built a coup…" at bounding box center [518, 237] width 334 height 86
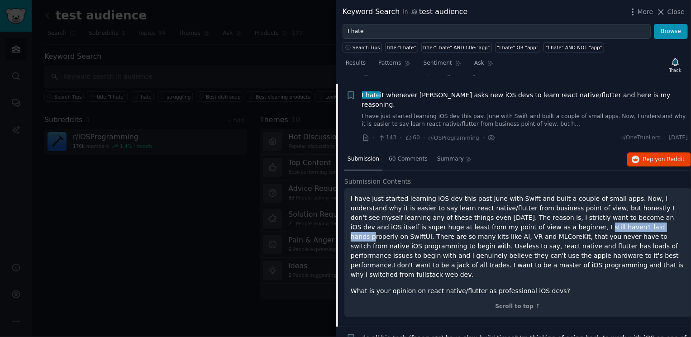
drag, startPoint x: 518, startPoint y: 201, endPoint x: 581, endPoint y: 199, distance: 63.0
click at [581, 199] on p "I have just started learning iOS dev this past June with Swift and built a coup…" at bounding box center [518, 237] width 334 height 86
drag, startPoint x: 388, startPoint y: 203, endPoint x: 456, endPoint y: 206, distance: 68.0
click at [456, 206] on p "I have just started learning iOS dev this past June with Swift and built a coup…" at bounding box center [518, 237] width 334 height 86
drag, startPoint x: 457, startPoint y: 206, endPoint x: 496, endPoint y: 206, distance: 38.9
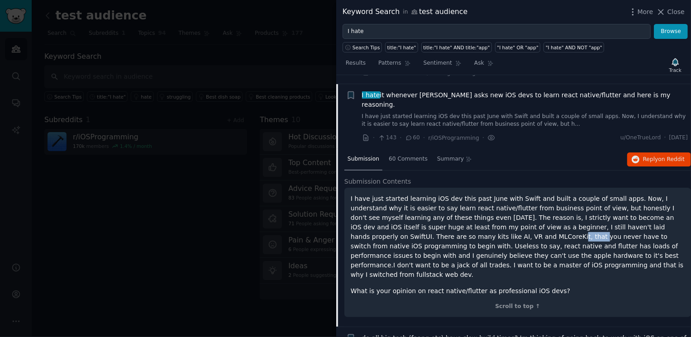
click at [496, 206] on p "I have just started learning iOS dev this past June with Swift and built a coup…" at bounding box center [518, 237] width 334 height 86
drag, startPoint x: 503, startPoint y: 206, endPoint x: 589, endPoint y: 206, distance: 86.0
click at [589, 206] on p "I have just started learning iOS dev this past June with Swift and built a coup…" at bounding box center [518, 237] width 334 height 86
drag, startPoint x: 433, startPoint y: 215, endPoint x: 511, endPoint y: 218, distance: 78.4
click at [511, 218] on p "I have just started learning iOS dev this past June with Swift and built a coup…" at bounding box center [518, 237] width 334 height 86
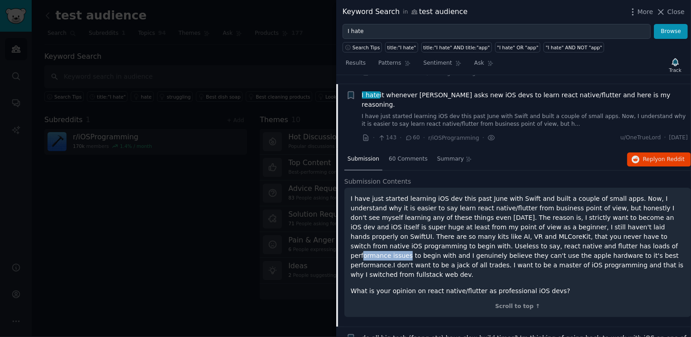
drag, startPoint x: 517, startPoint y: 217, endPoint x: 561, endPoint y: 216, distance: 43.0
click at [561, 216] on p "I have just started learning iOS dev this past June with Swift and built a coup…" at bounding box center [518, 237] width 334 height 86
drag, startPoint x: 508, startPoint y: 216, endPoint x: 466, endPoint y: 219, distance: 41.8
click at [469, 216] on p "I have just started learning iOS dev this past June with Swift and built a coup…" at bounding box center [518, 237] width 334 height 86
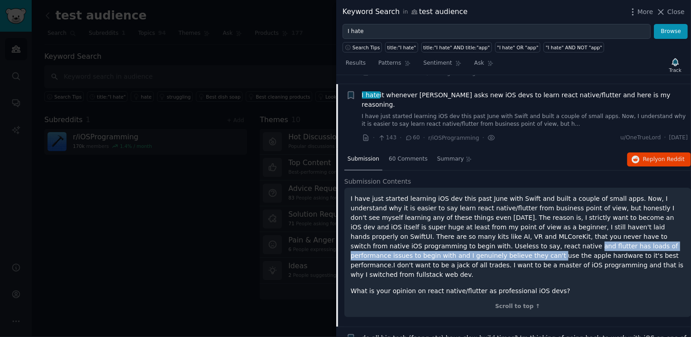
drag, startPoint x: 376, startPoint y: 225, endPoint x: 452, endPoint y: 220, distance: 75.8
click at [452, 220] on p "I have just started learning iOS dev this past June with Swift and built a coup…" at bounding box center [518, 237] width 334 height 86
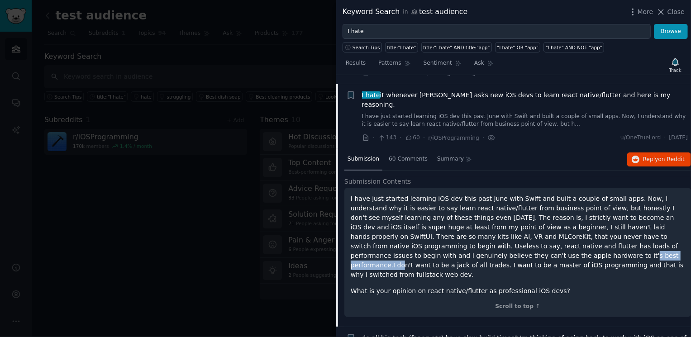
drag, startPoint x: 463, startPoint y: 223, endPoint x: 526, endPoint y: 225, distance: 63.0
click at [526, 225] on p "I have just started learning iOS dev this past June with Swift and built a coup…" at bounding box center [518, 237] width 334 height 86
drag, startPoint x: 550, startPoint y: 224, endPoint x: 586, endPoint y: 225, distance: 35.8
click at [586, 225] on p "I have just started learning iOS dev this past June with Swift and built a coup…" at bounding box center [518, 237] width 334 height 86
drag, startPoint x: 477, startPoint y: 235, endPoint x: 543, endPoint y: 235, distance: 66.1
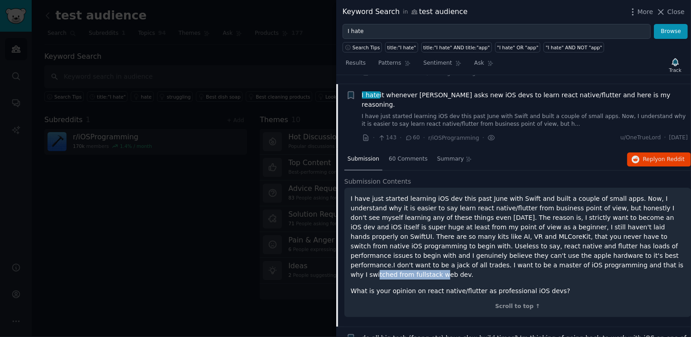
click at [543, 235] on p "I have just started learning iOS dev this past June with Swift and built a coup…" at bounding box center [518, 237] width 334 height 86
click at [463, 225] on p "I have just started learning iOS dev this past June with Swift and built a coup…" at bounding box center [518, 237] width 334 height 86
click at [406, 149] on div "60 Comments" at bounding box center [408, 160] width 45 height 22
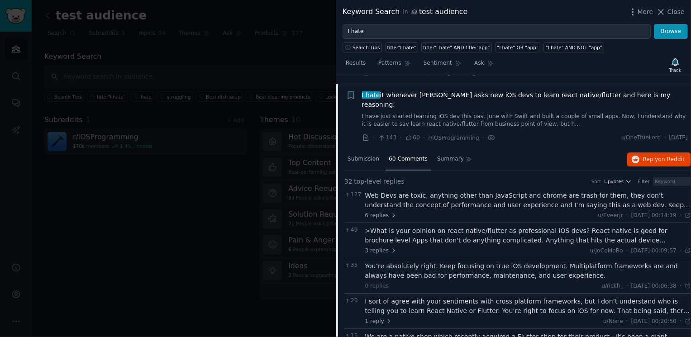
click at [513, 191] on div "Web Devs are toxic, anything other than JavaScript and chrome are trash for the…" at bounding box center [528, 200] width 326 height 19
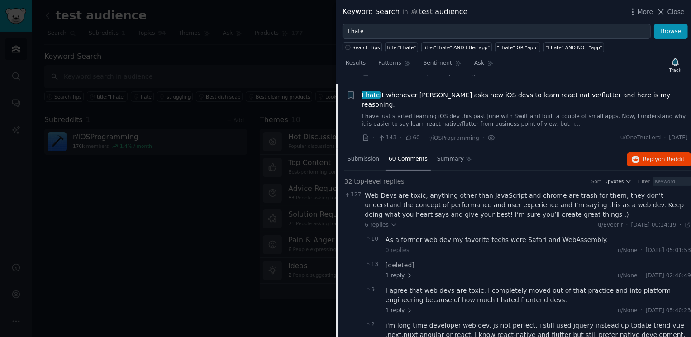
click at [472, 191] on div "Web Devs are toxic, anything other than JavaScript and chrome are trash for the…" at bounding box center [528, 205] width 326 height 29
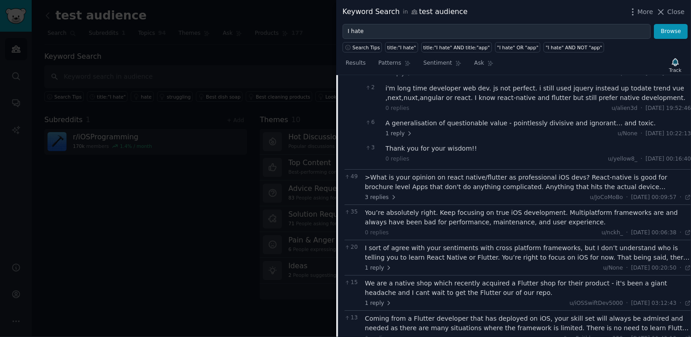
scroll to position [2109, 0]
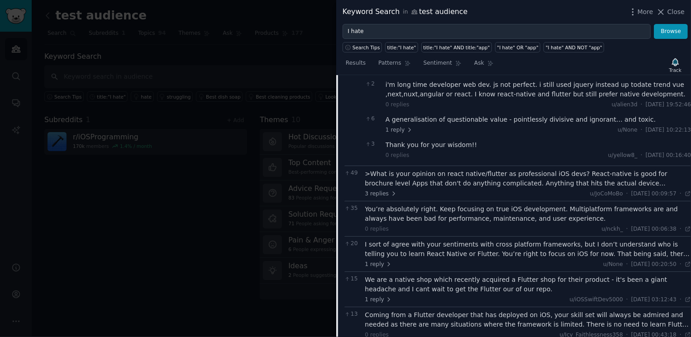
click at [477, 169] on div ">What is your opinion on react native/flutter as professional iOS devs? React-n…" at bounding box center [528, 178] width 326 height 19
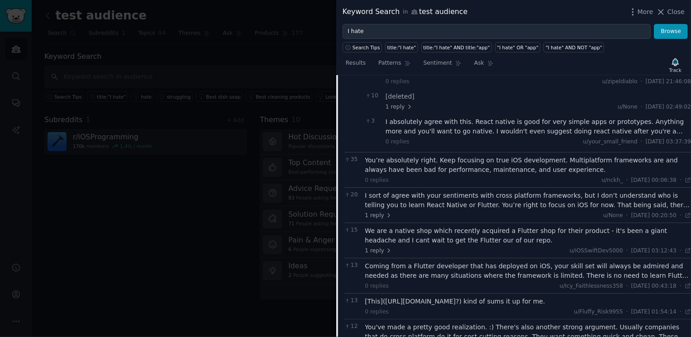
scroll to position [2295, 0]
click at [515, 190] on div "I sort of agree with your sentiments with cross platform frameworks, but I don’…" at bounding box center [528, 199] width 326 height 19
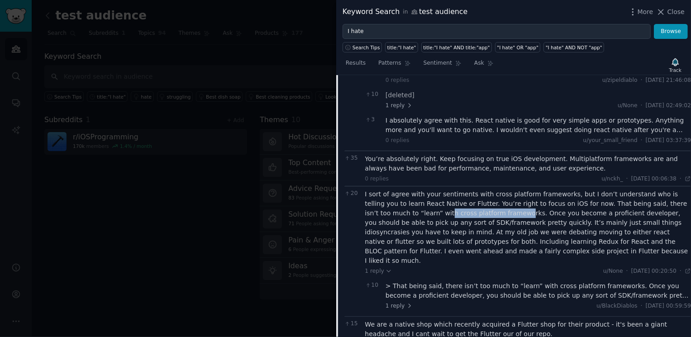
drag, startPoint x: 396, startPoint y: 170, endPoint x: 470, endPoint y: 172, distance: 74.3
click at [470, 190] on div "I sort of agree with your sentiments with cross platform frameworks, but I don’…" at bounding box center [528, 228] width 326 height 76
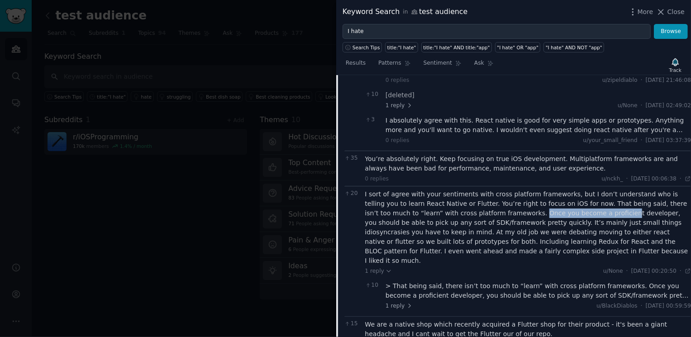
drag, startPoint x: 483, startPoint y: 172, endPoint x: 568, endPoint y: 172, distance: 84.7
click at [568, 190] on div "I sort of agree with your sentiments with cross platform frameworks, but I don’…" at bounding box center [528, 228] width 326 height 76
drag, startPoint x: 433, startPoint y: 186, endPoint x: 505, endPoint y: 182, distance: 71.6
click at [505, 190] on div "I sort of agree with your sentiments with cross platform frameworks, but I don’…" at bounding box center [528, 228] width 326 height 76
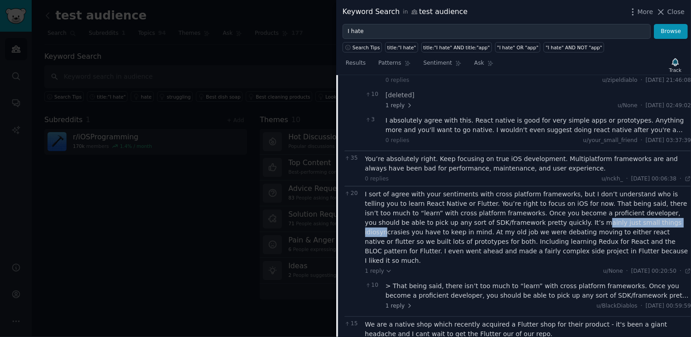
drag, startPoint x: 514, startPoint y: 180, endPoint x: 596, endPoint y: 186, distance: 82.1
click at [596, 190] on div "I sort of agree with your sentiments with cross platform frameworks, but I don’…" at bounding box center [528, 228] width 326 height 76
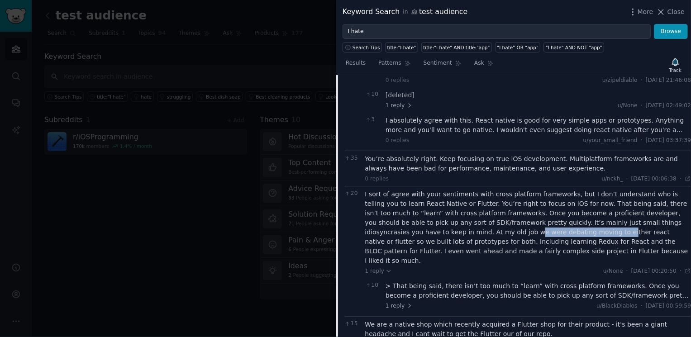
drag, startPoint x: 426, startPoint y: 191, endPoint x: 512, endPoint y: 192, distance: 85.1
click at [512, 192] on div "I sort of agree with your sentiments with cross platform frameworks, but I don’…" at bounding box center [528, 228] width 326 height 76
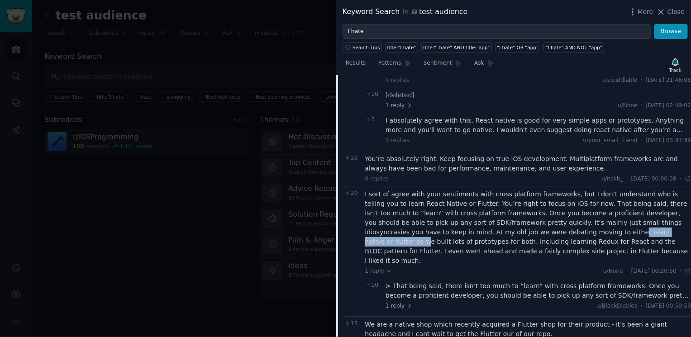
drag, startPoint x: 521, startPoint y: 191, endPoint x: 603, endPoint y: 189, distance: 82.4
click at [603, 190] on div "I sort of agree with your sentiments with cross platform frameworks, but I don’…" at bounding box center [528, 228] width 326 height 76
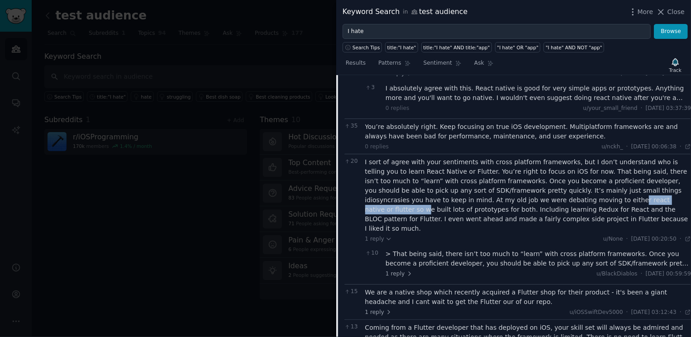
scroll to position [2328, 0]
